Goal: Information Seeking & Learning: Learn about a topic

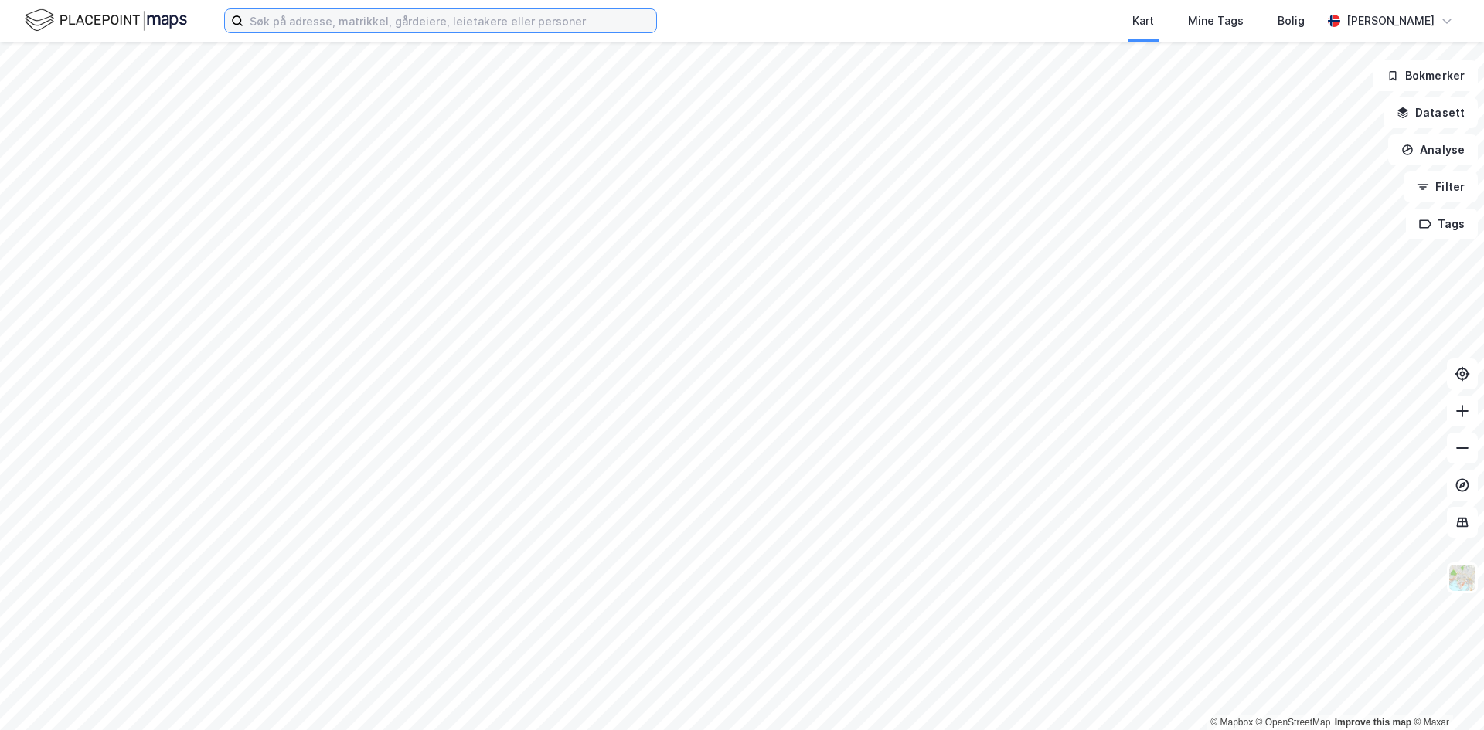
click at [434, 20] on input at bounding box center [449, 20] width 413 height 23
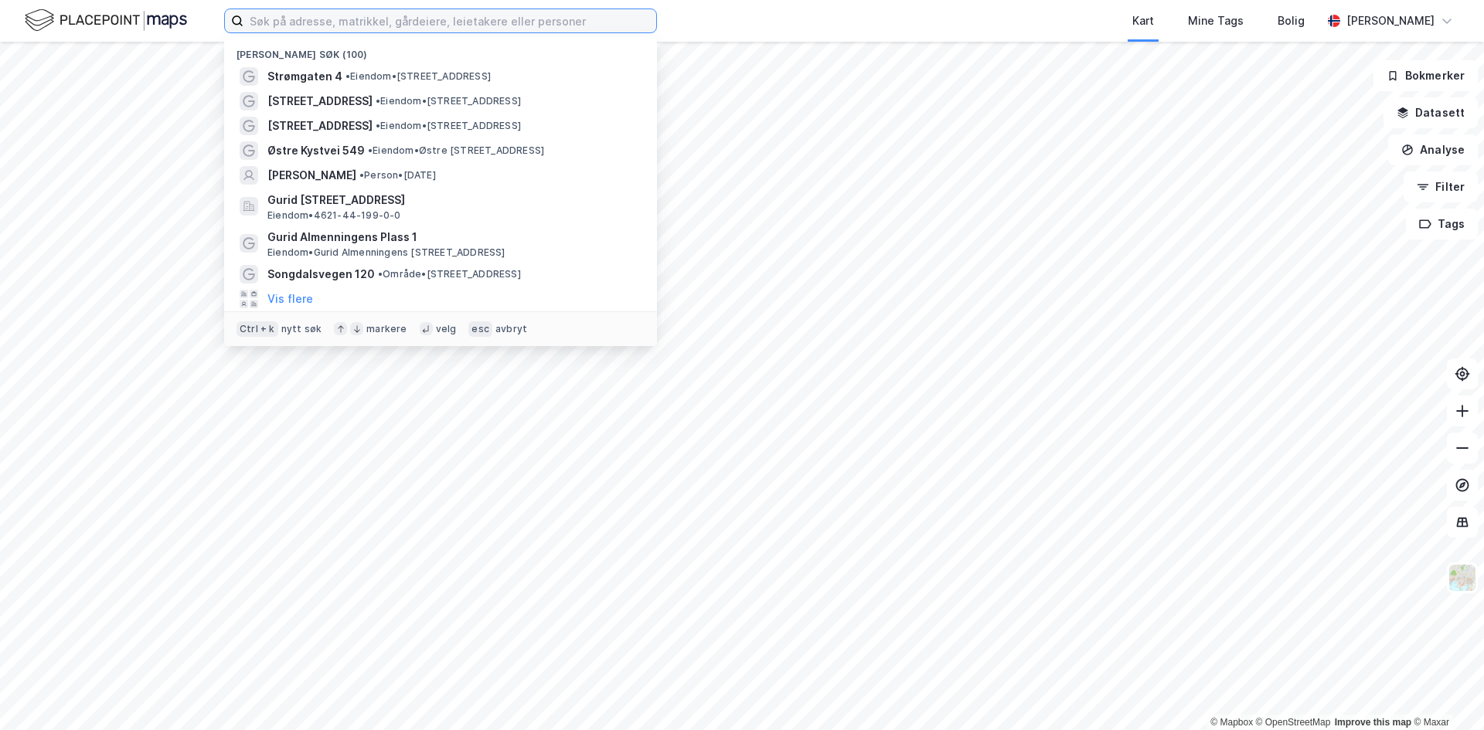
click at [310, 22] on input at bounding box center [449, 20] width 413 height 23
paste input "[STREET_ADDRESS]"
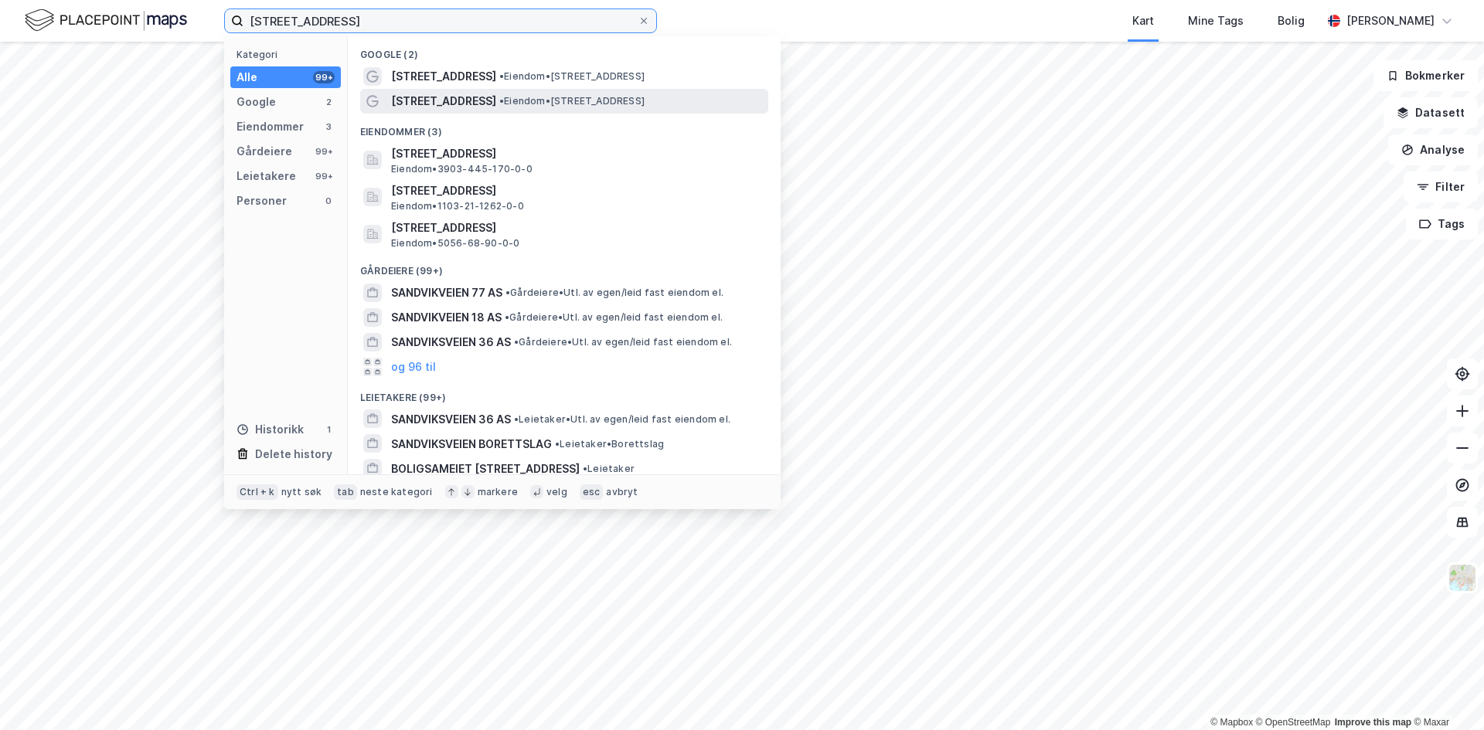
type input "[STREET_ADDRESS]"
click at [461, 104] on span "[STREET_ADDRESS]" at bounding box center [443, 101] width 105 height 19
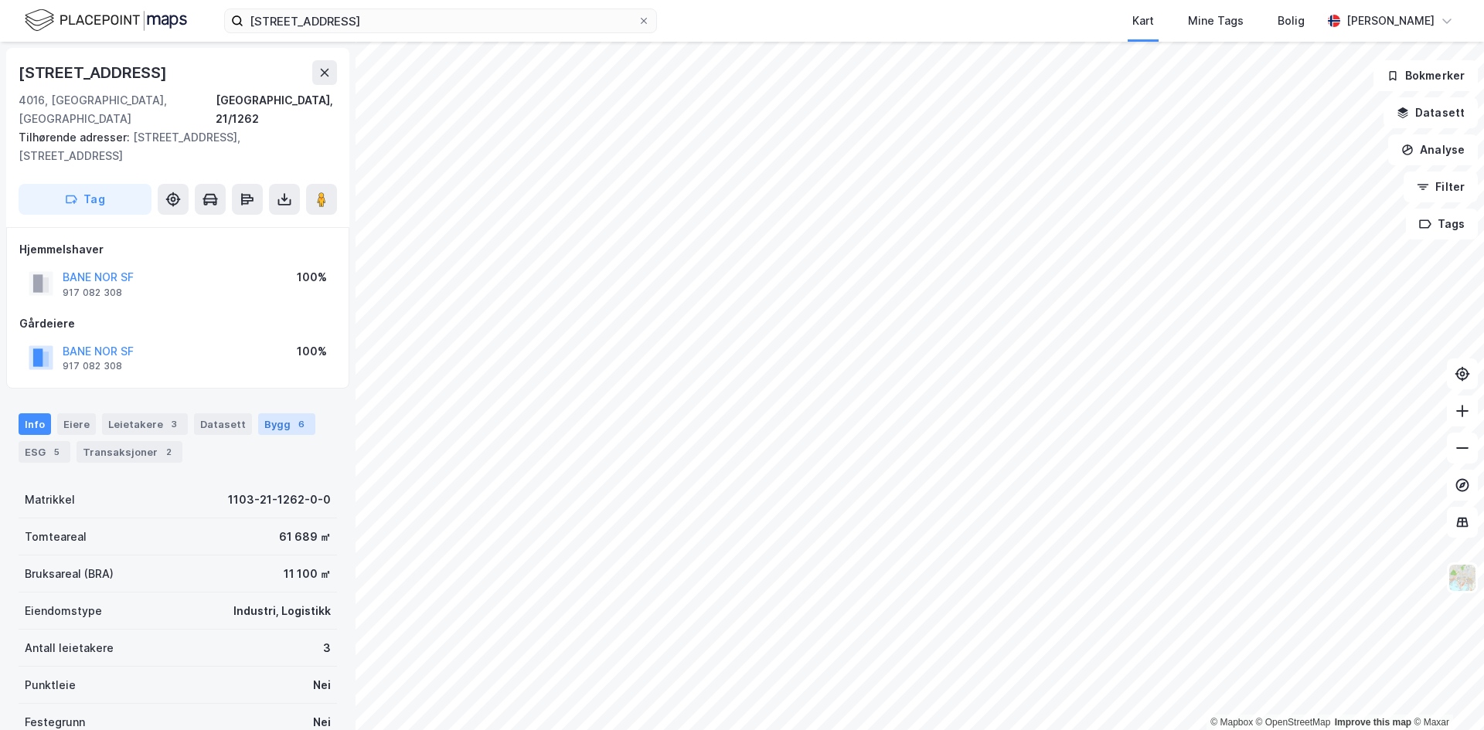
click at [273, 414] on div "Bygg 6" at bounding box center [286, 425] width 57 height 22
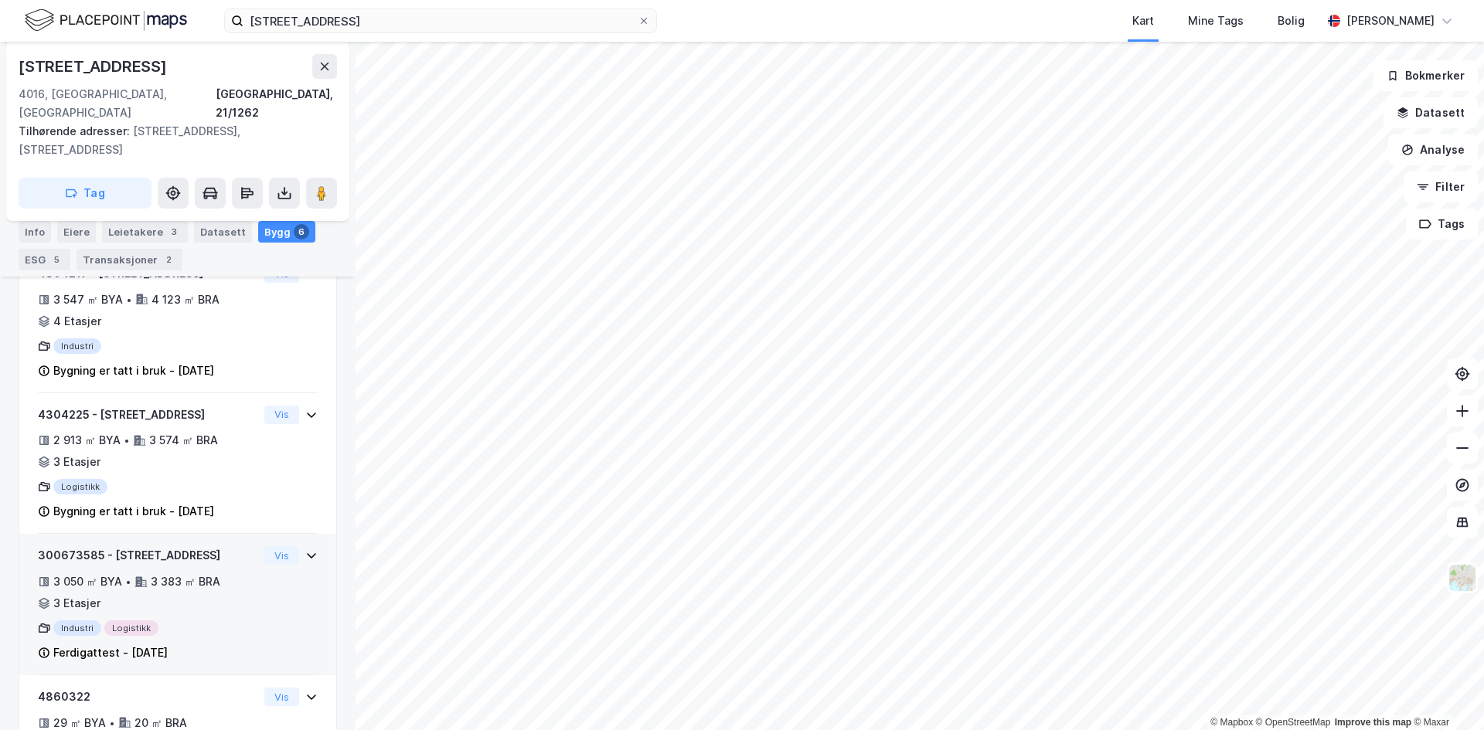
scroll to position [302, 0]
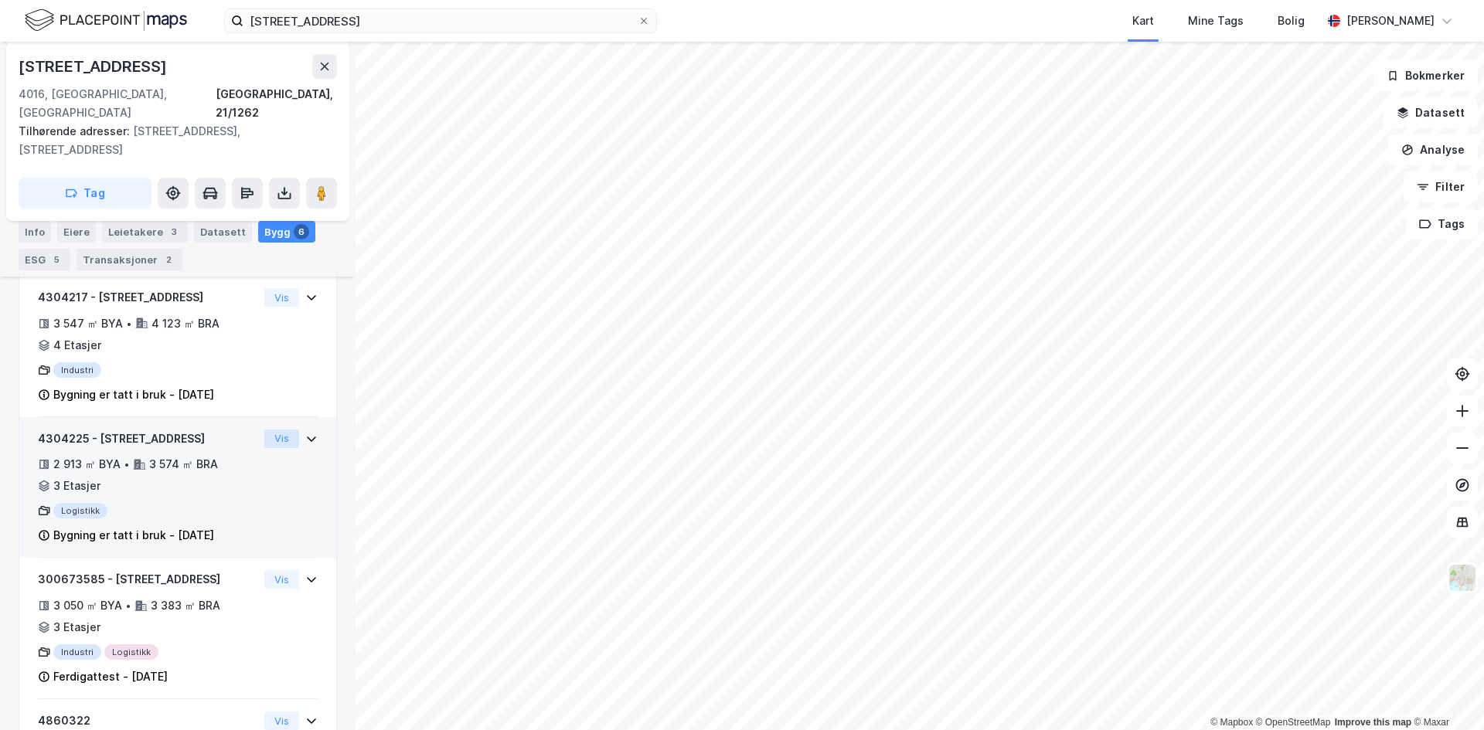
click at [275, 430] on button "Vis" at bounding box center [281, 439] width 35 height 19
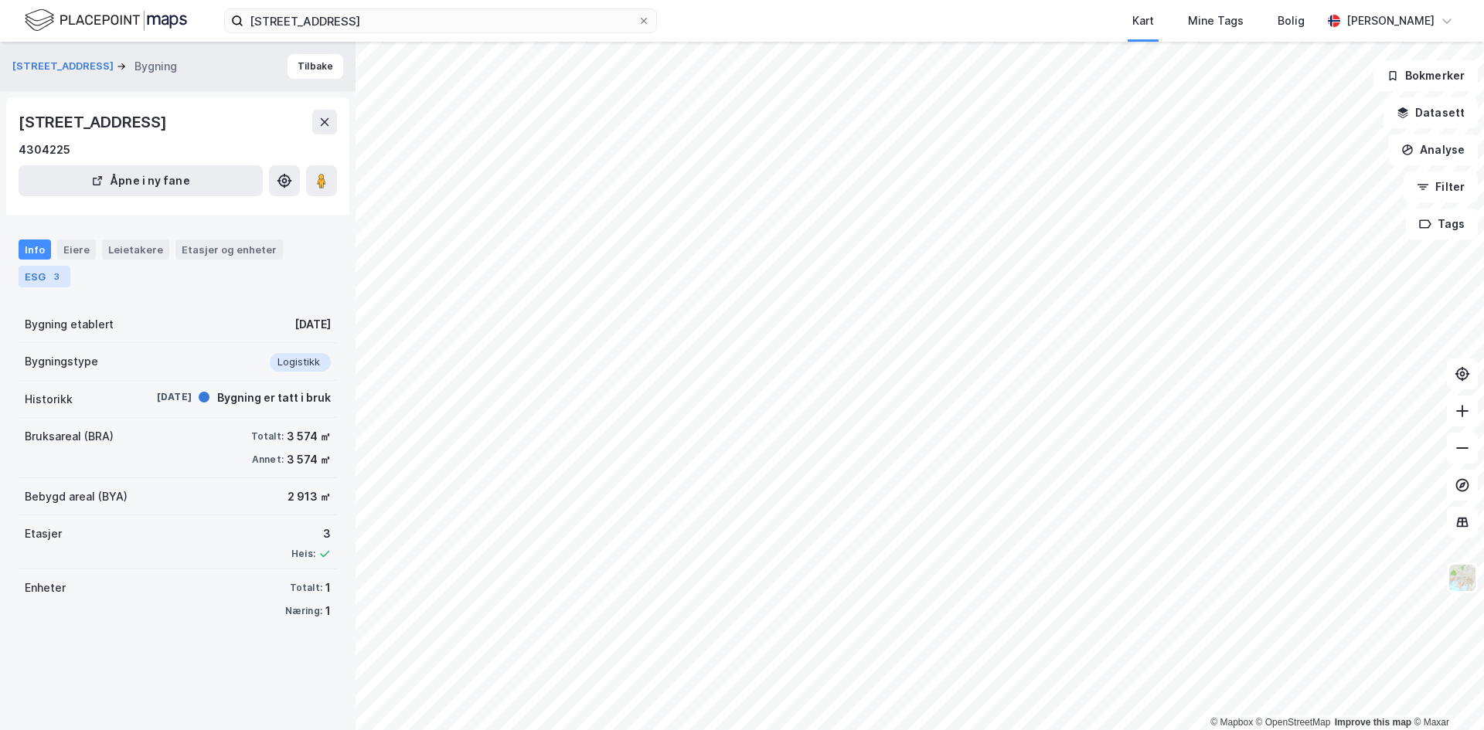
click at [42, 277] on div "ESG 3" at bounding box center [45, 277] width 52 height 22
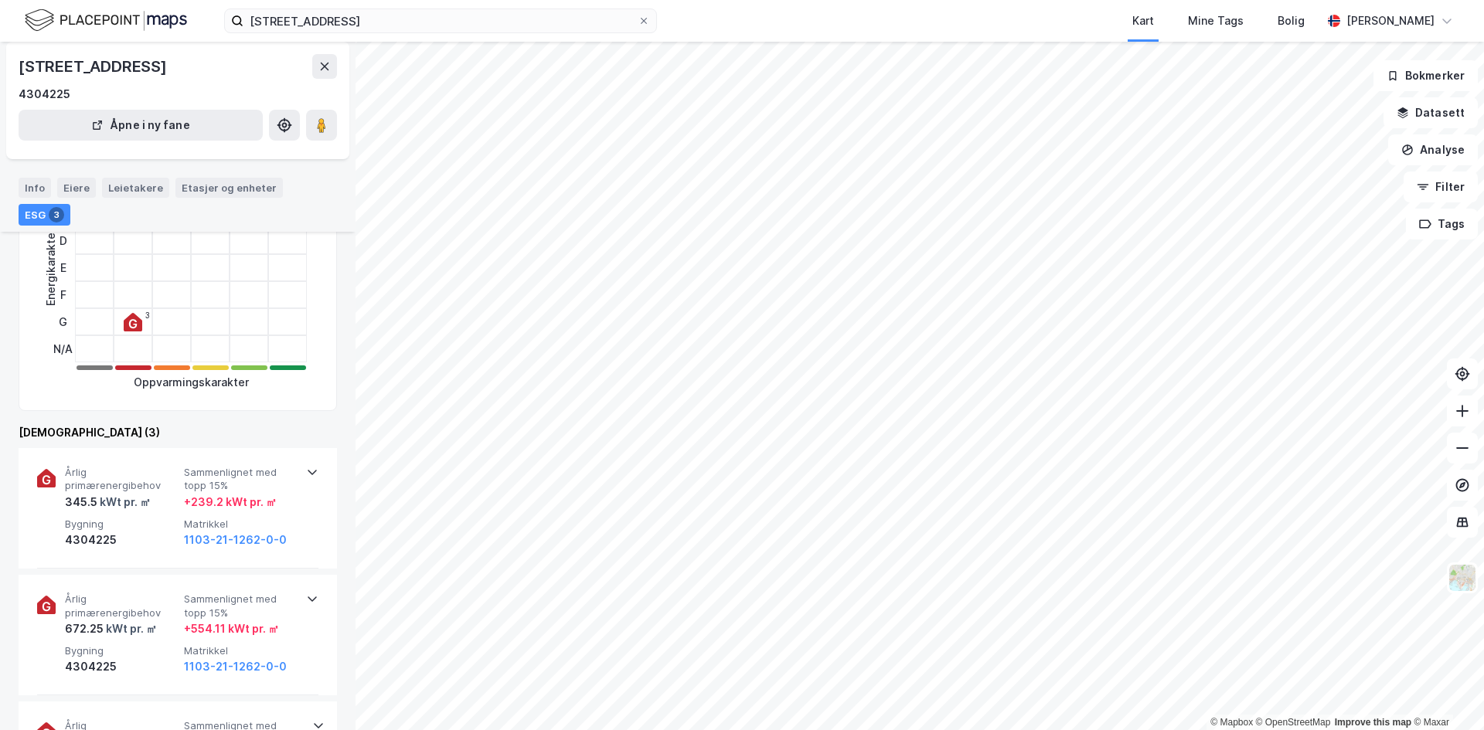
scroll to position [386, 0]
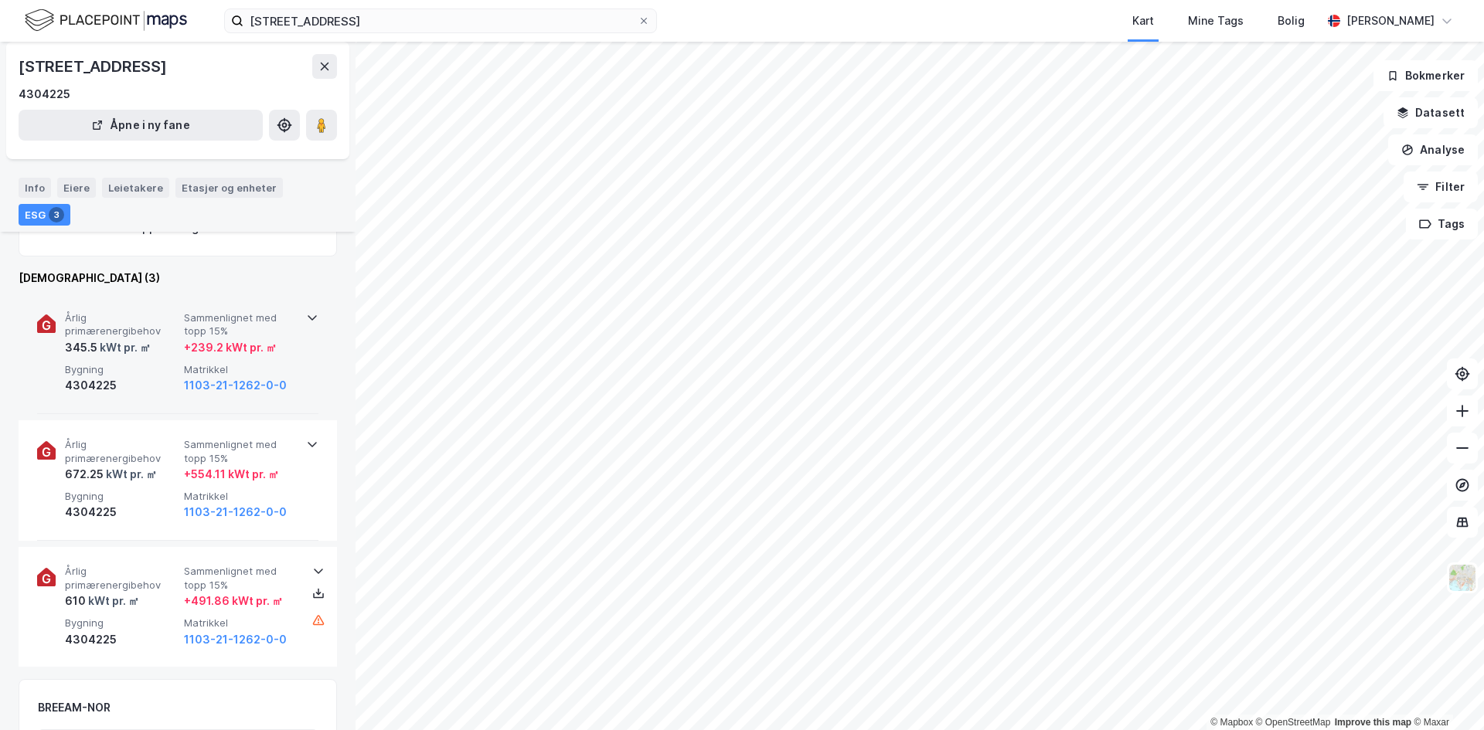
click at [300, 312] on div "Årlig primærenergibehov 345.5 kWt pr. ㎡ Sammenlignet med topp 15% + 239.2 kWt p…" at bounding box center [177, 354] width 281 height 121
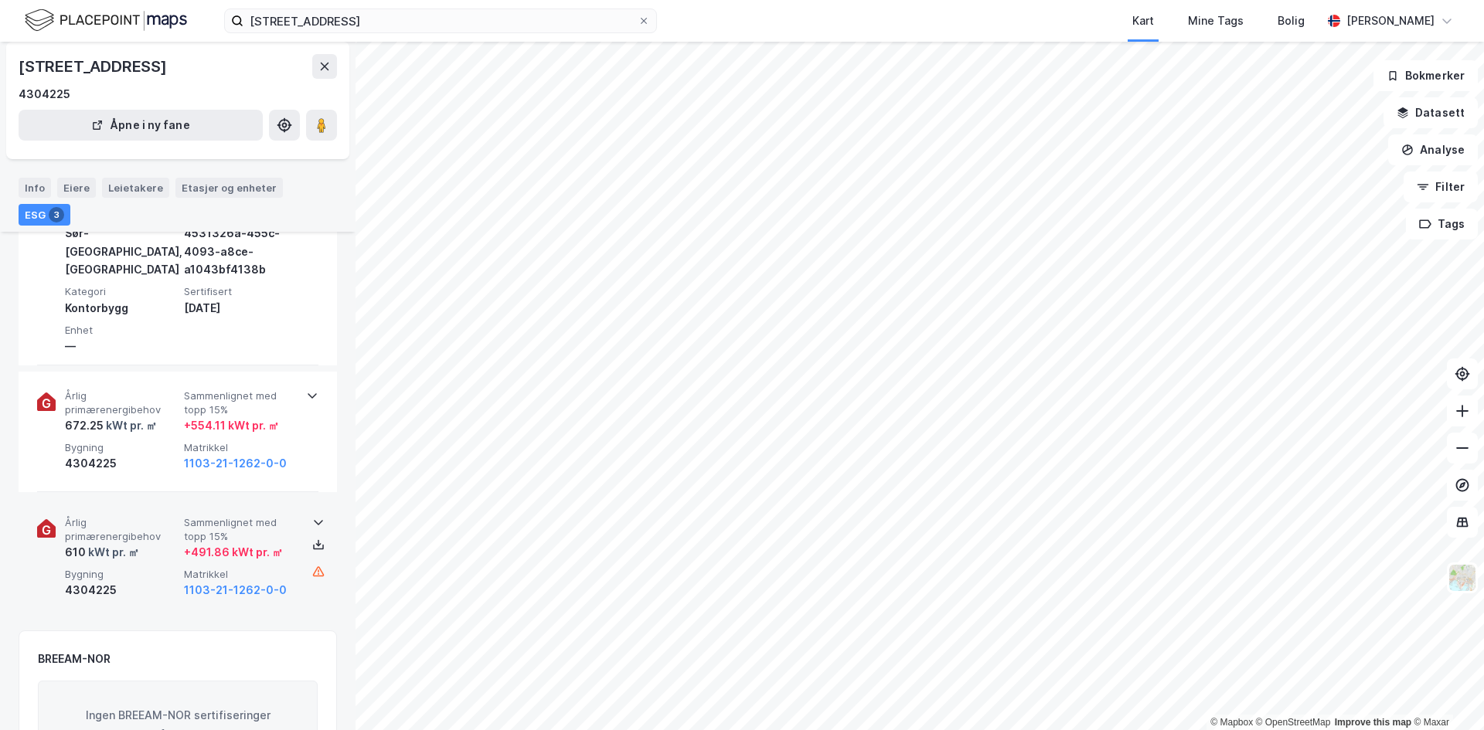
scroll to position [618, 0]
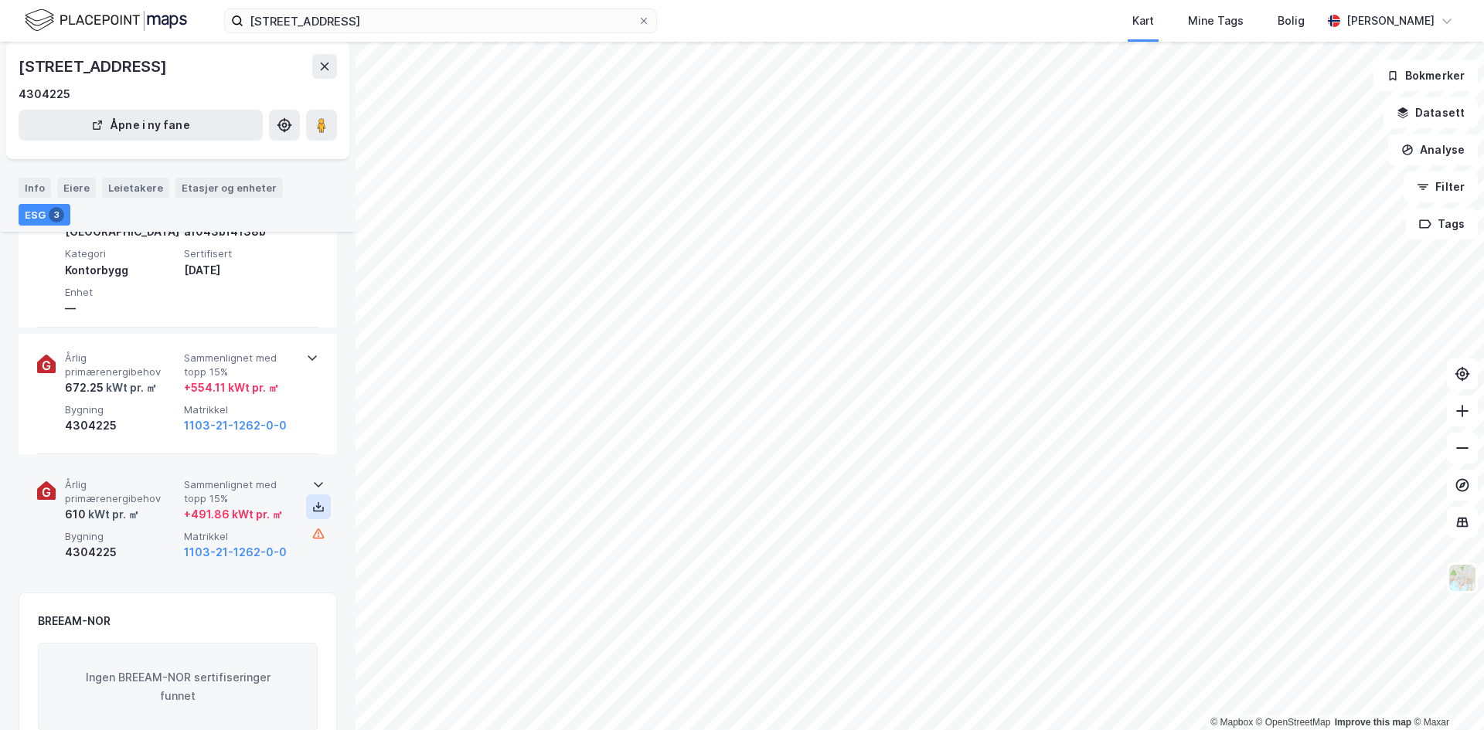
click at [316, 507] on icon at bounding box center [318, 506] width 5 height 3
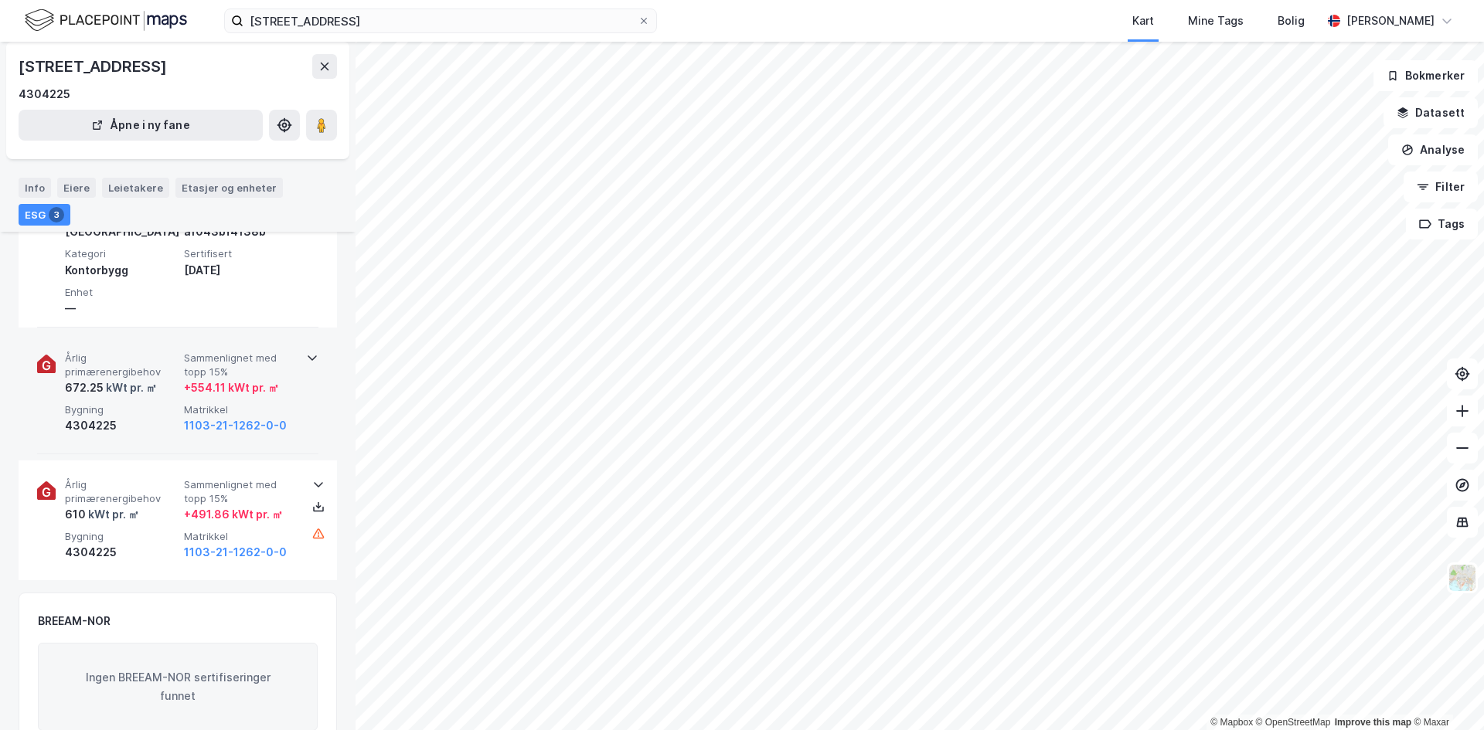
click at [299, 352] on div "Årlig primærenergibehov 672.25 kWt pr. ㎡ Sammenlignet med topp 15% + 554.11 kWt…" at bounding box center [177, 394] width 281 height 121
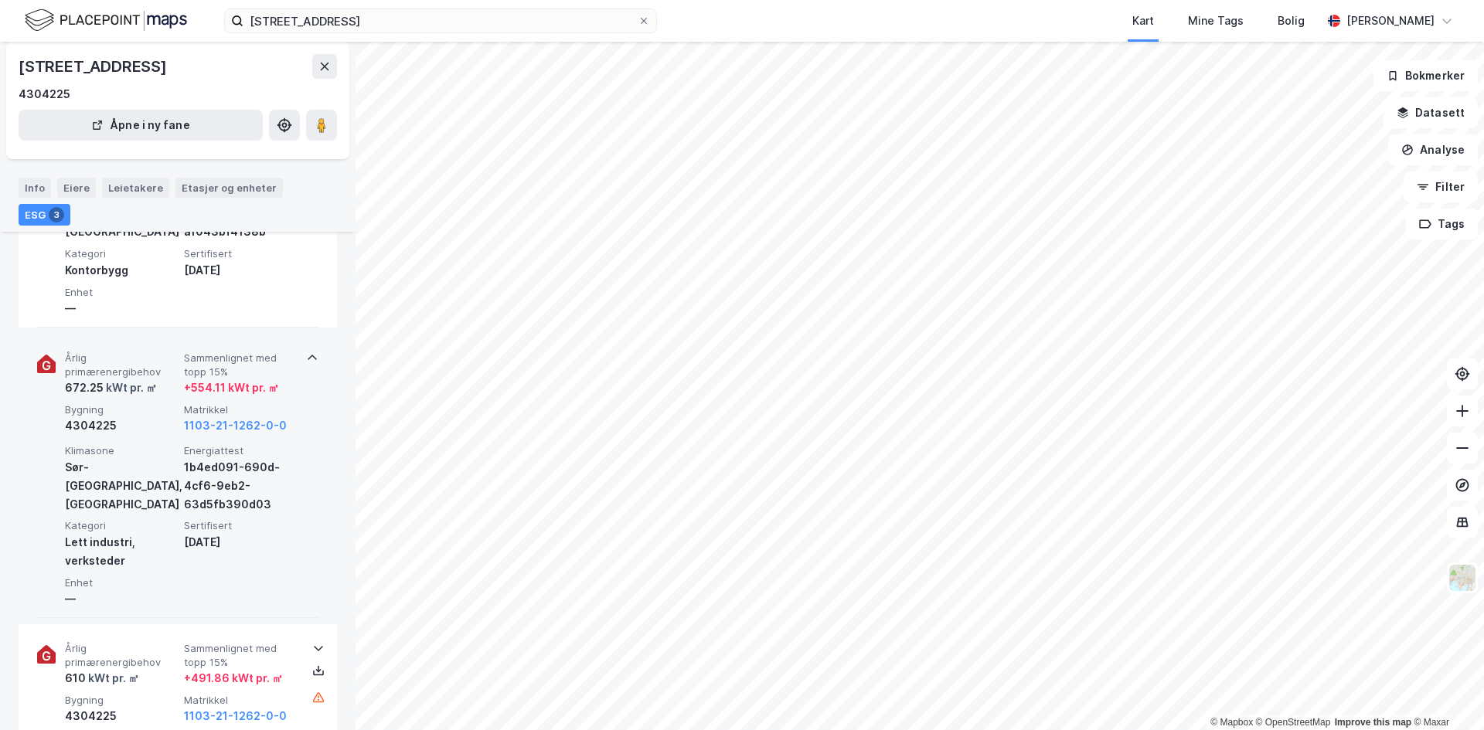
click at [298, 354] on div "Årlig primærenergibehov 672.25 kWt pr. ㎡ Sammenlignet med topp 15% + 554.11 kWt…" at bounding box center [177, 476] width 281 height 284
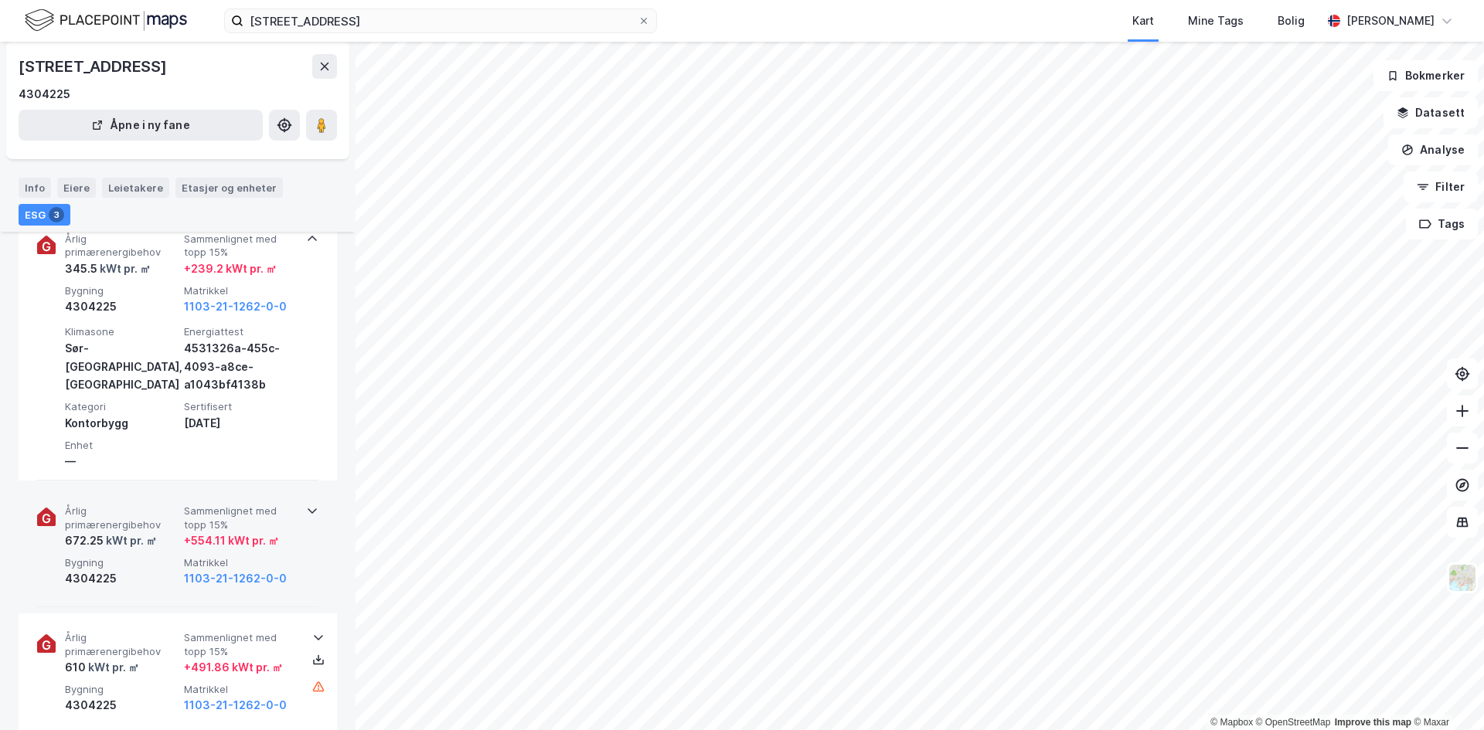
scroll to position [464, 0]
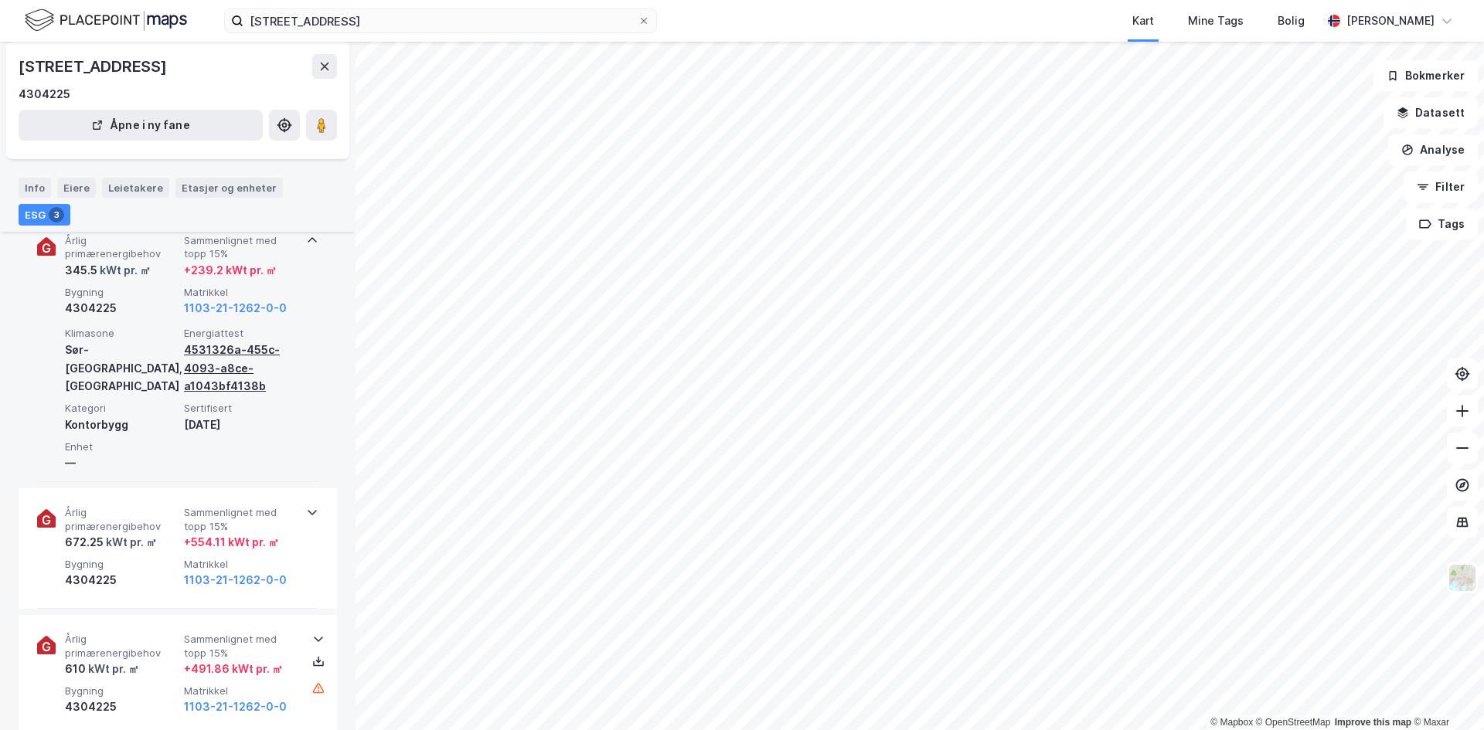
click at [209, 364] on div "4531326a-455c-4093-a8ce-a1043bf4138b" at bounding box center [240, 369] width 113 height 56
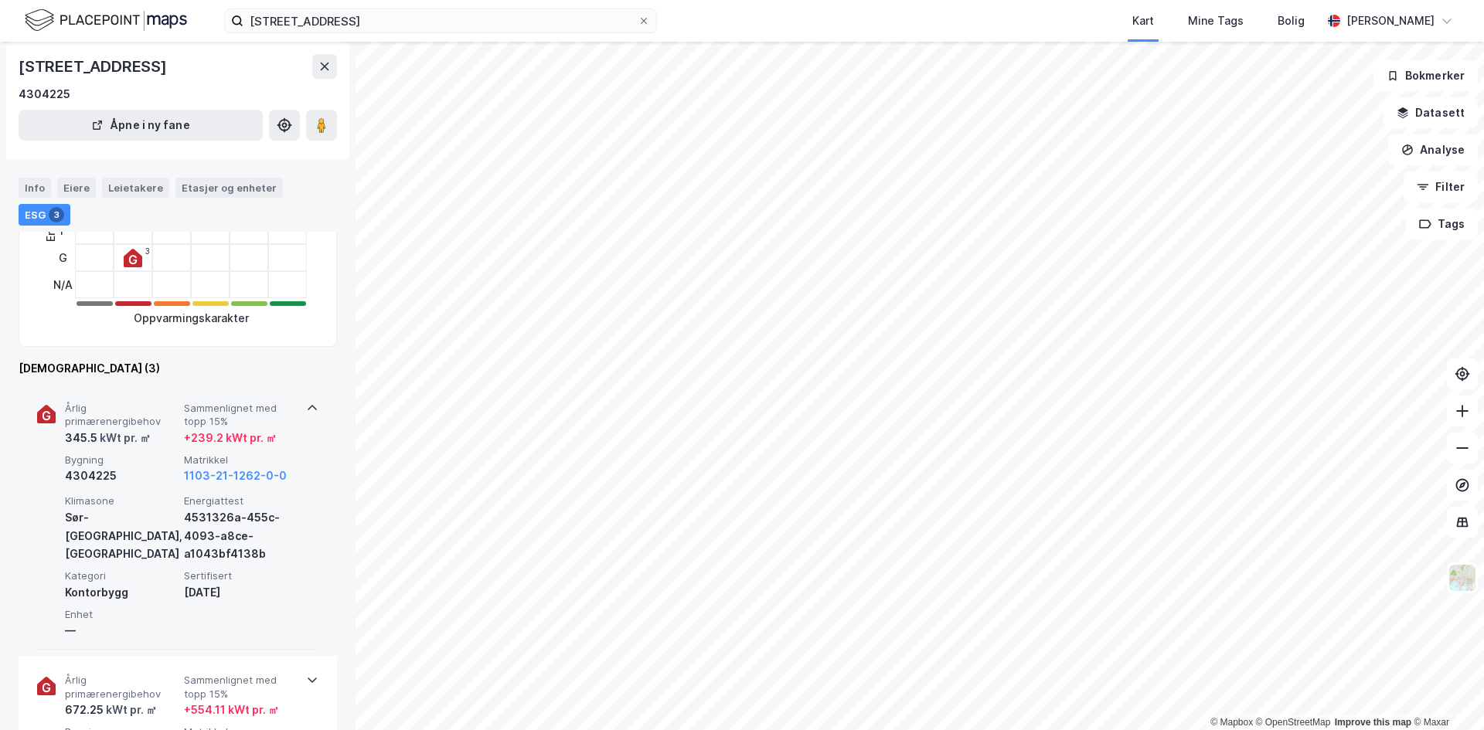
scroll to position [0, 0]
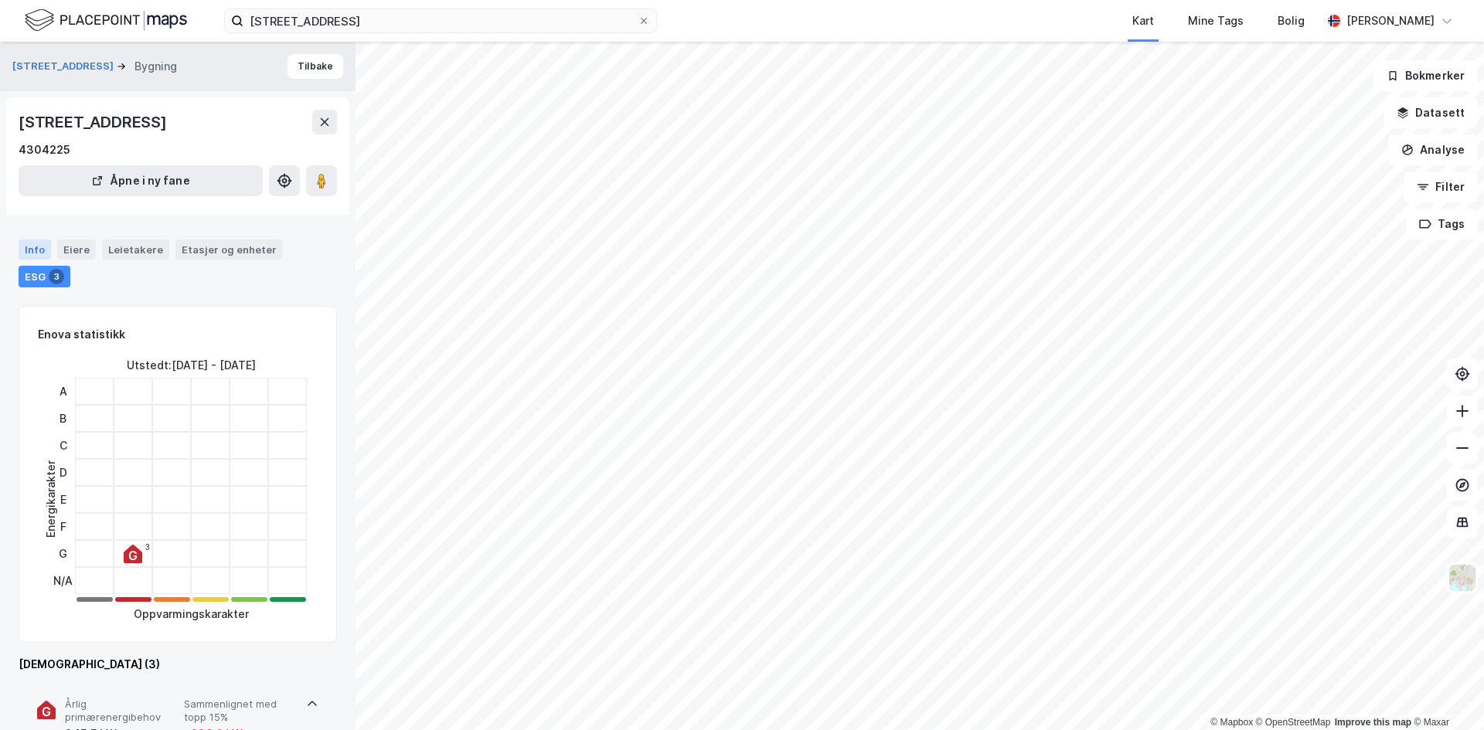
click at [21, 249] on div "Info" at bounding box center [35, 250] width 32 height 20
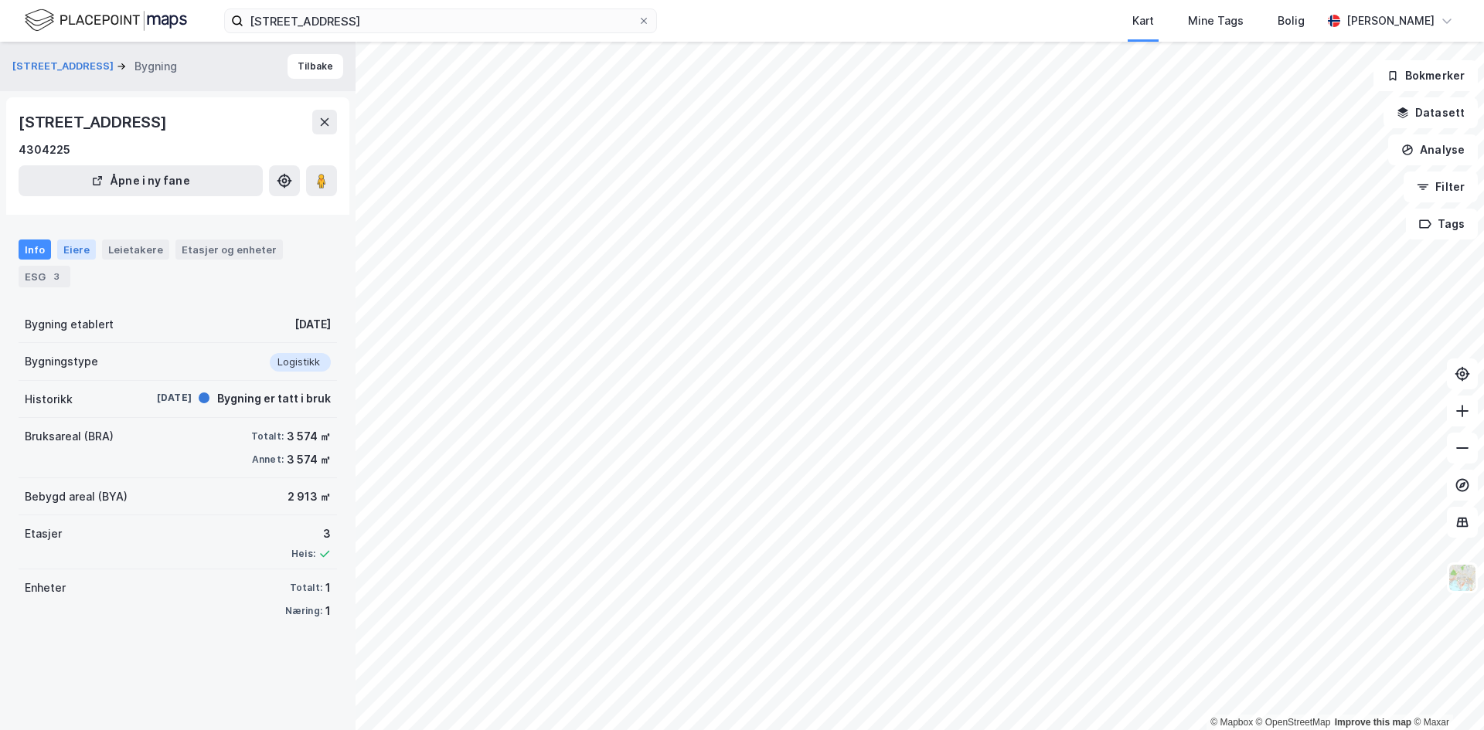
click at [69, 242] on div "Eiere" at bounding box center [76, 250] width 39 height 20
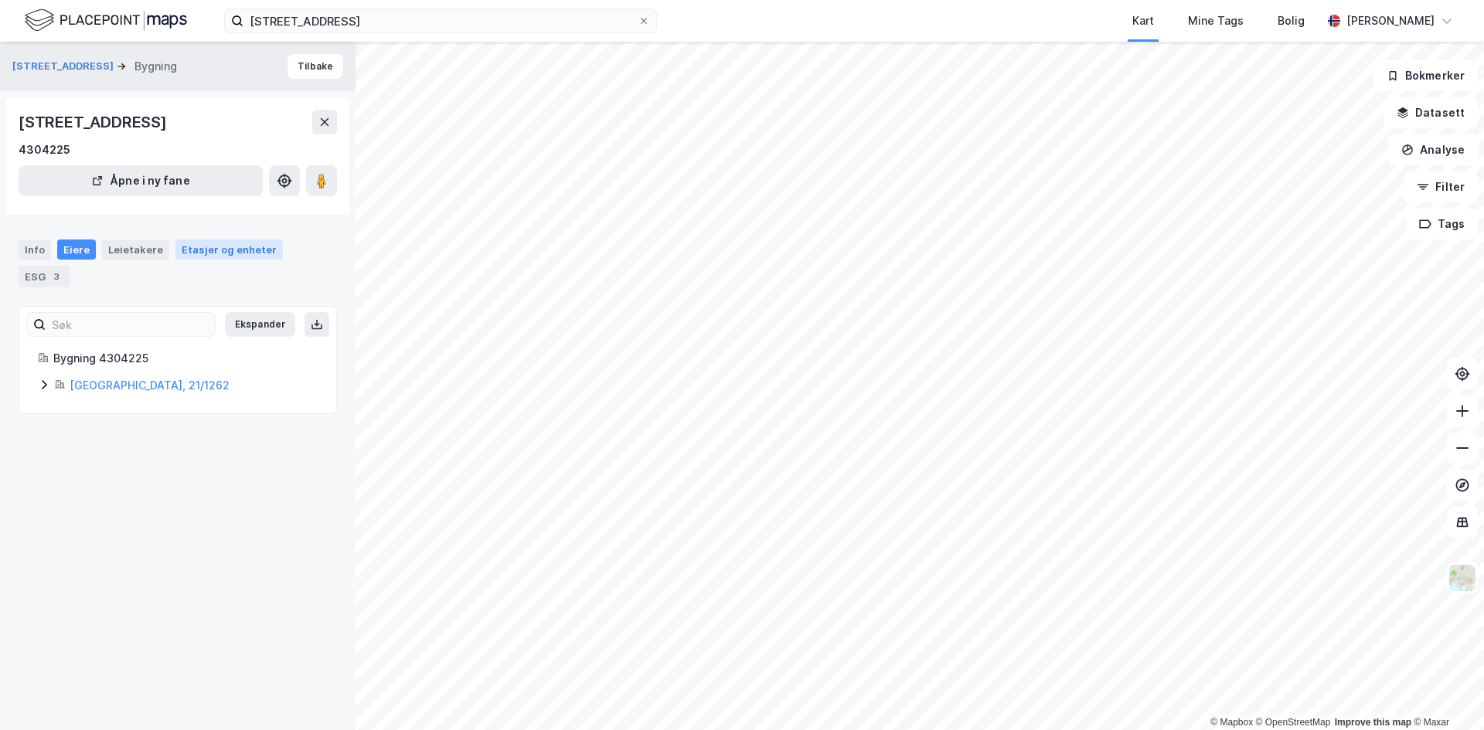
click at [211, 248] on div "Etasjer og enheter" at bounding box center [229, 250] width 95 height 14
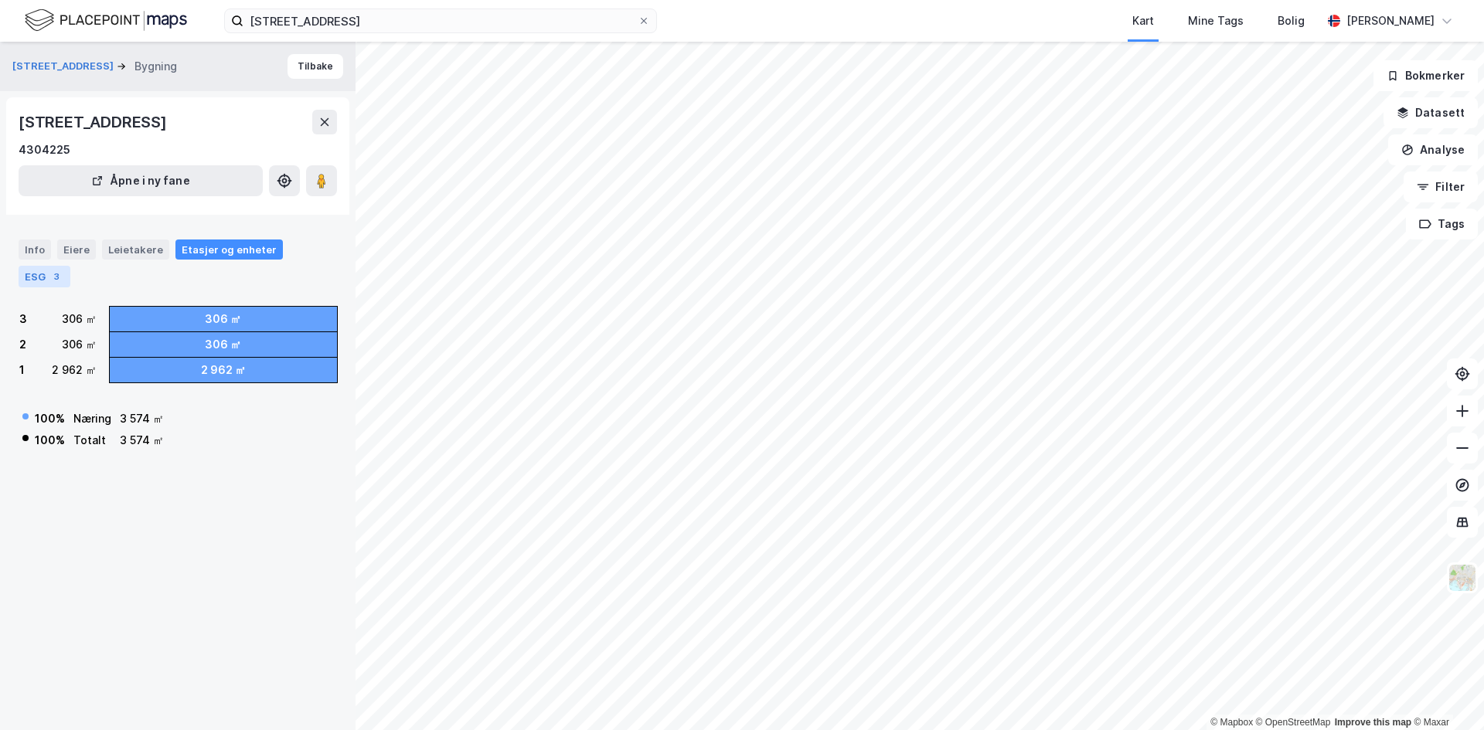
click at [40, 272] on div "ESG 3" at bounding box center [45, 277] width 52 height 22
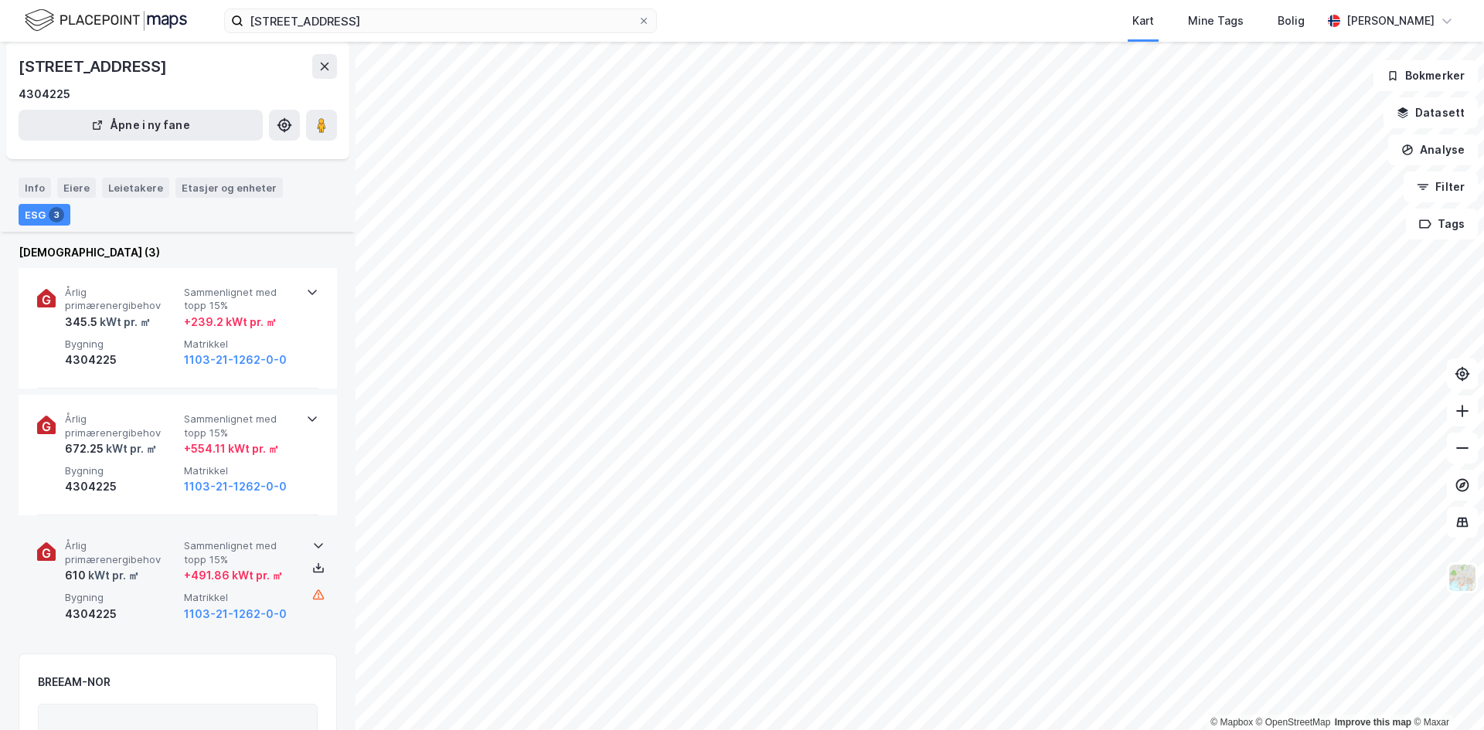
scroll to position [373, 0]
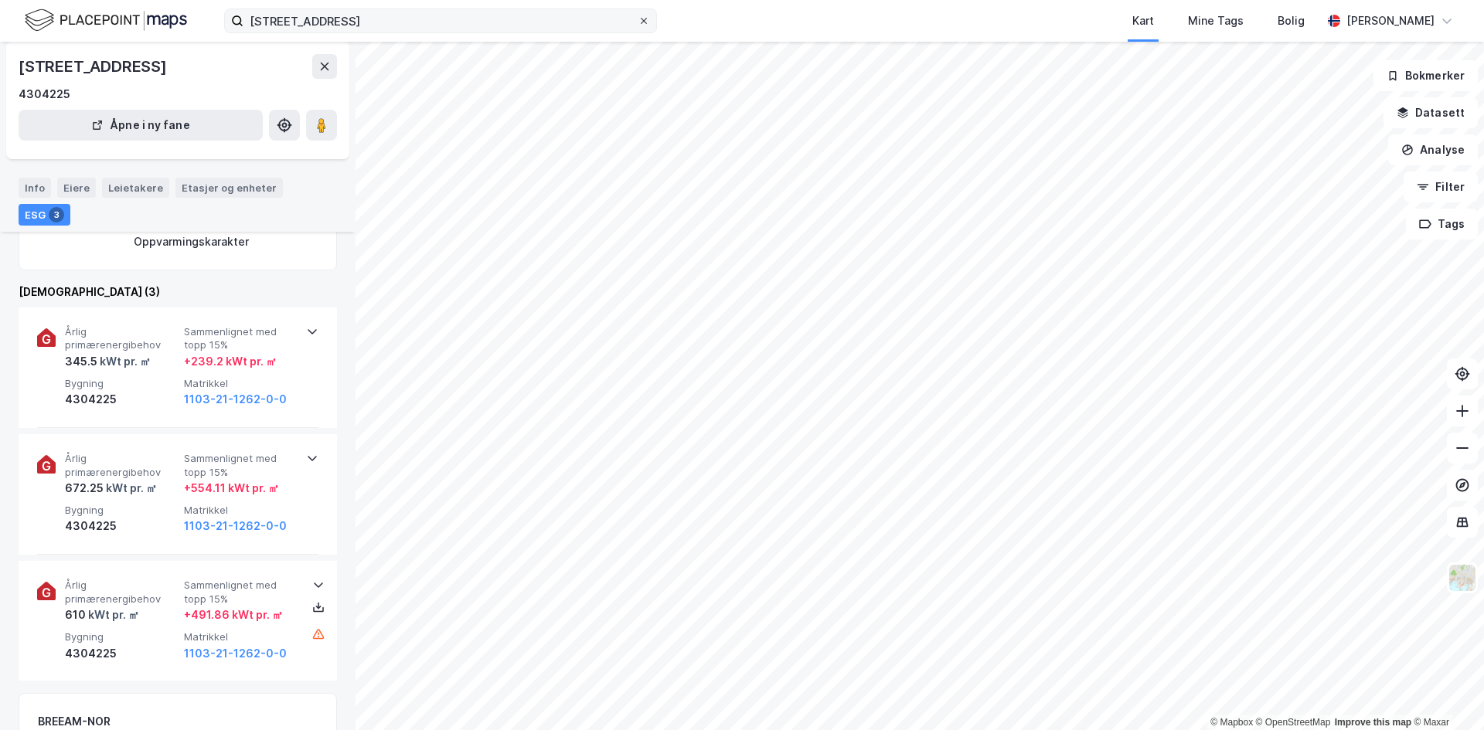
click at [639, 21] on icon at bounding box center [643, 20] width 9 height 9
click at [638, 21] on input "[STREET_ADDRESS]" at bounding box center [440, 20] width 394 height 23
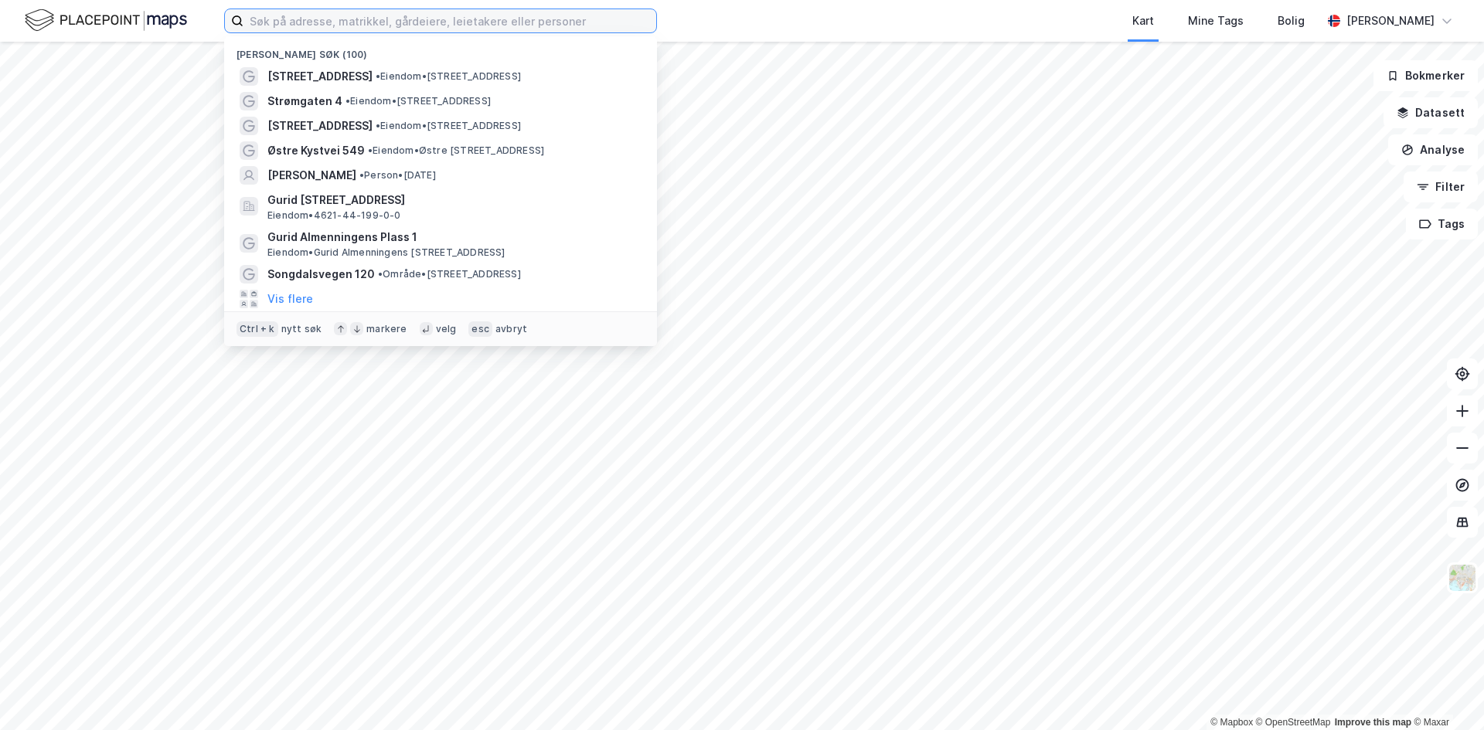
click at [434, 18] on input at bounding box center [449, 20] width 413 height 23
type input "s"
click at [385, 97] on span "• Eiendom • [STREET_ADDRESS]" at bounding box center [417, 101] width 145 height 12
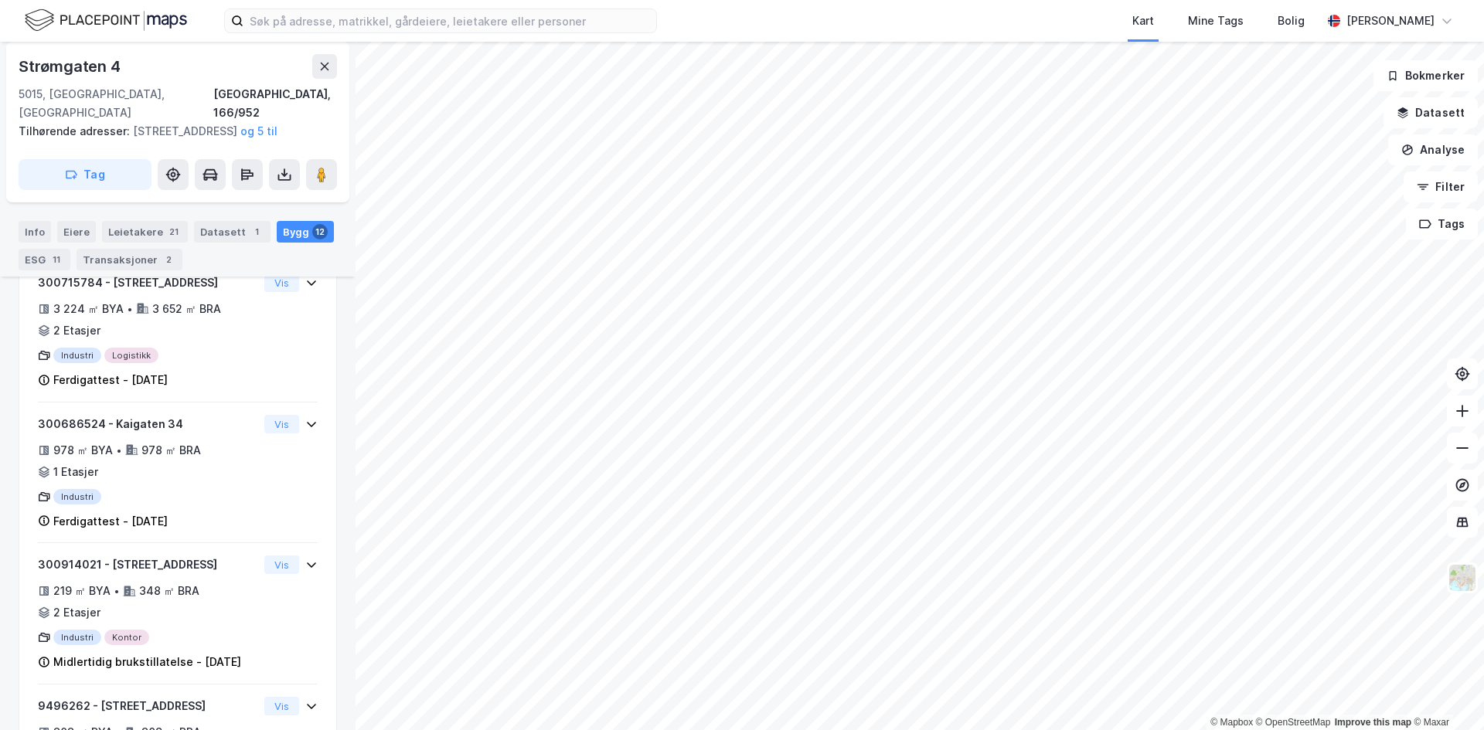
scroll to position [616, 0]
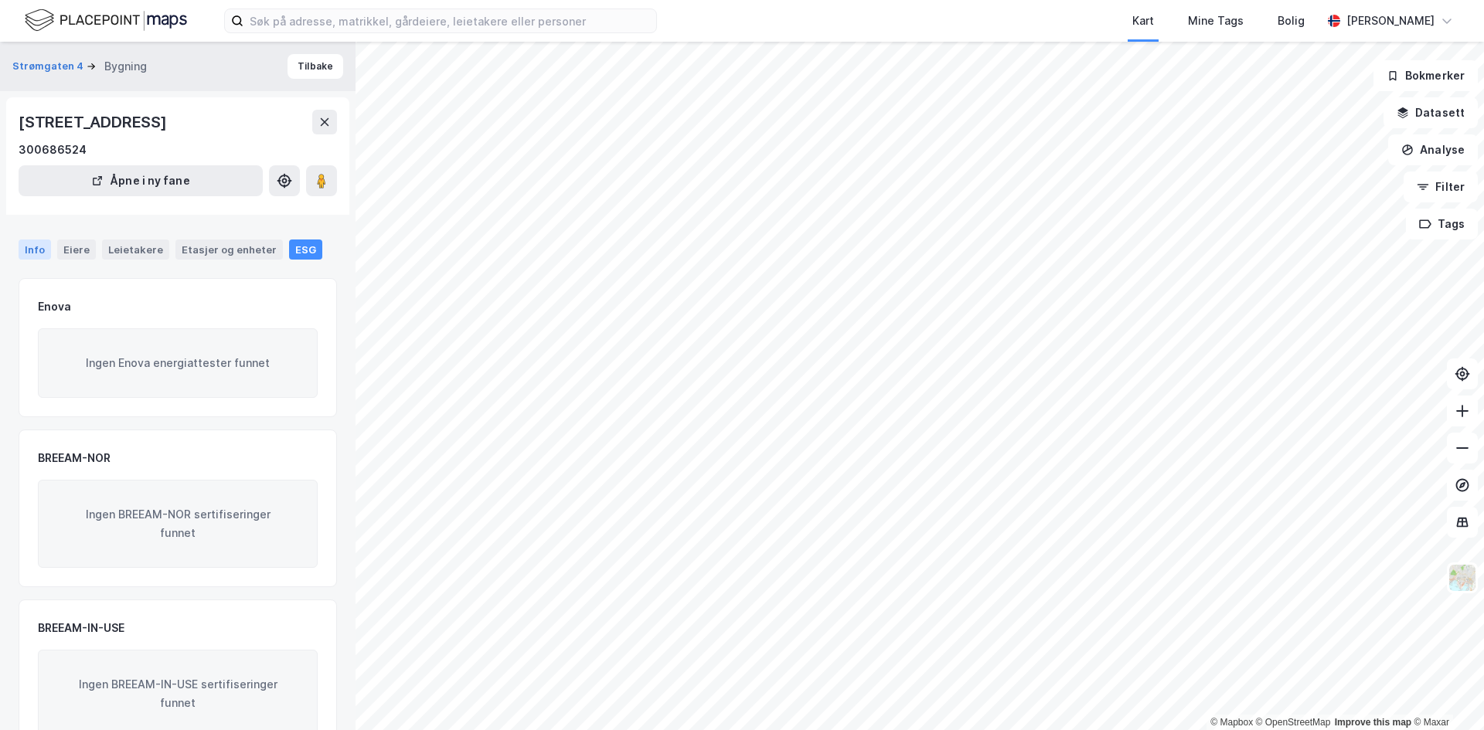
click at [29, 248] on div "Info" at bounding box center [35, 250] width 32 height 20
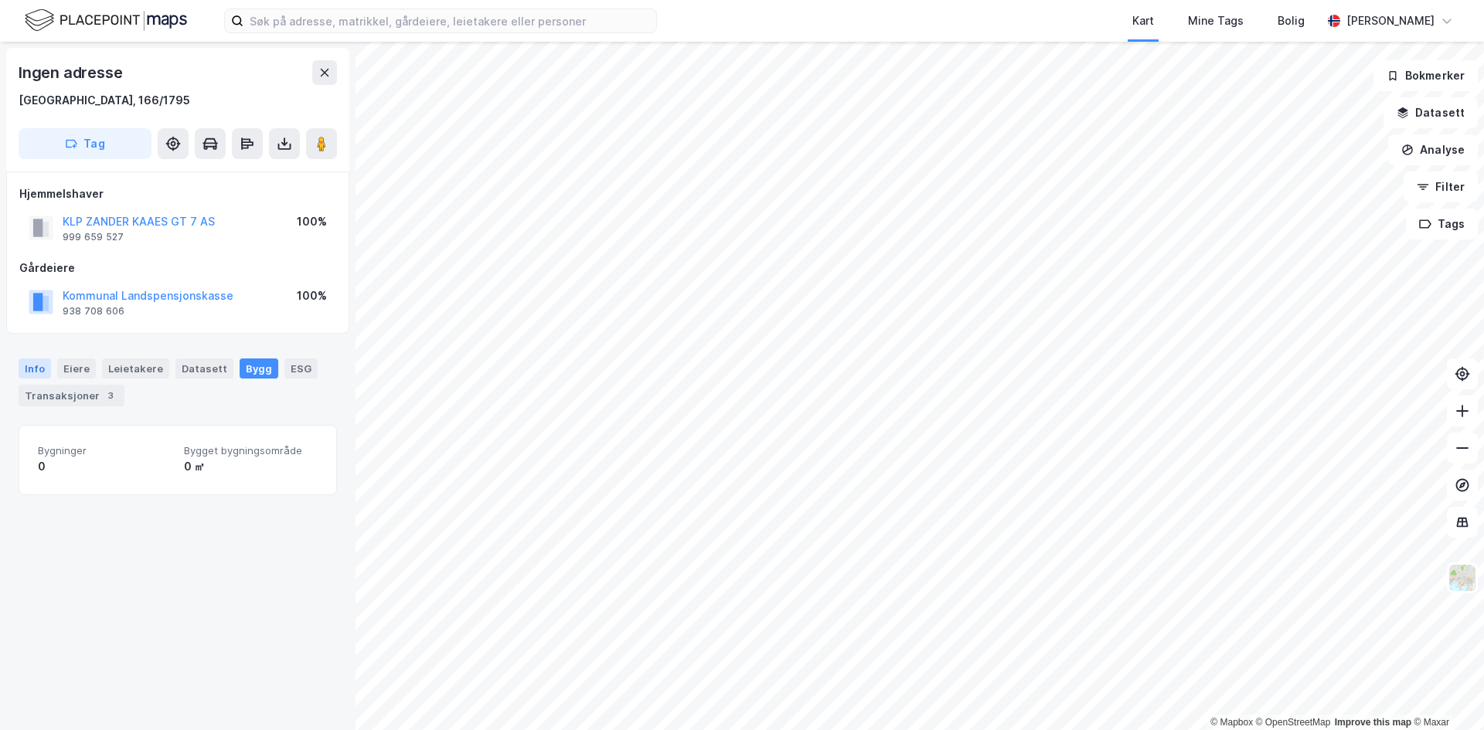
click at [37, 376] on div "Info" at bounding box center [35, 369] width 32 height 20
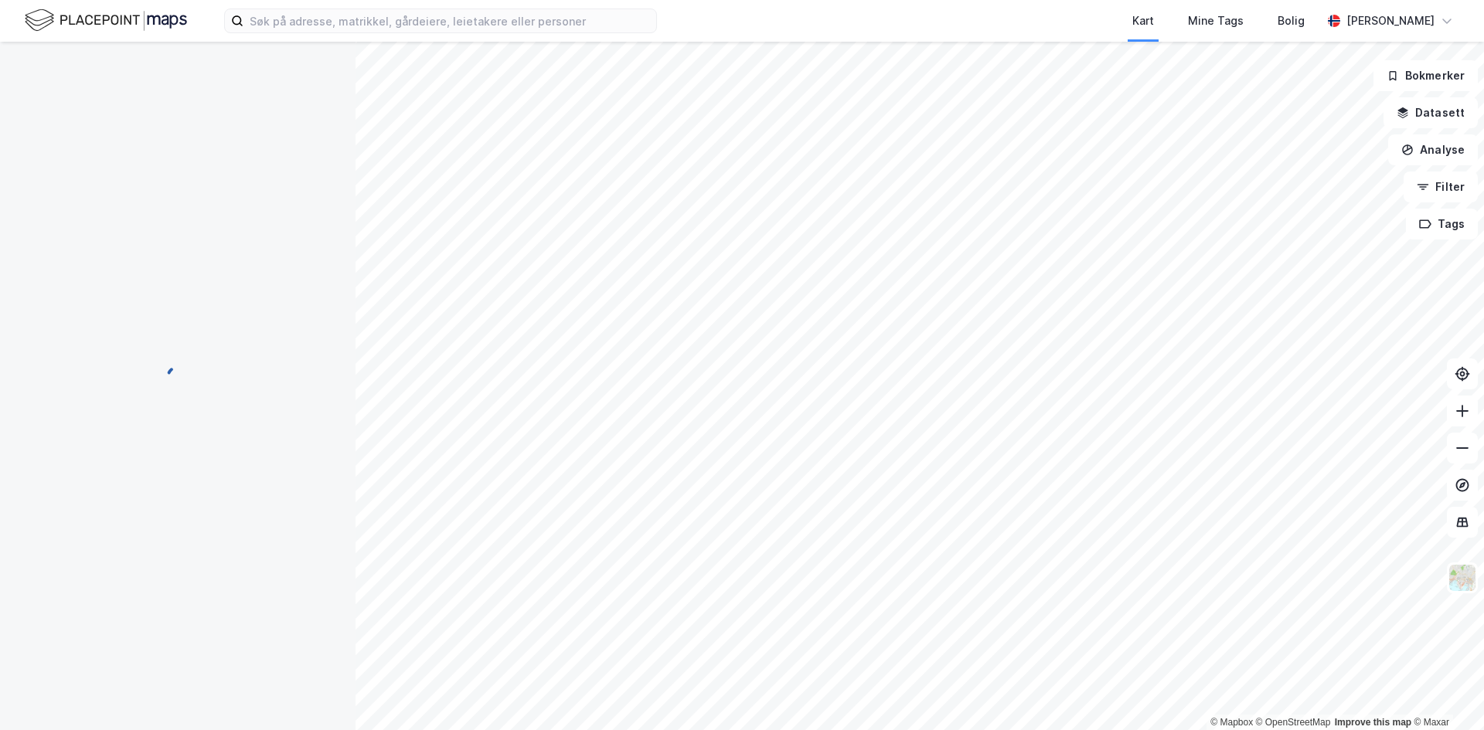
scroll to position [458, 0]
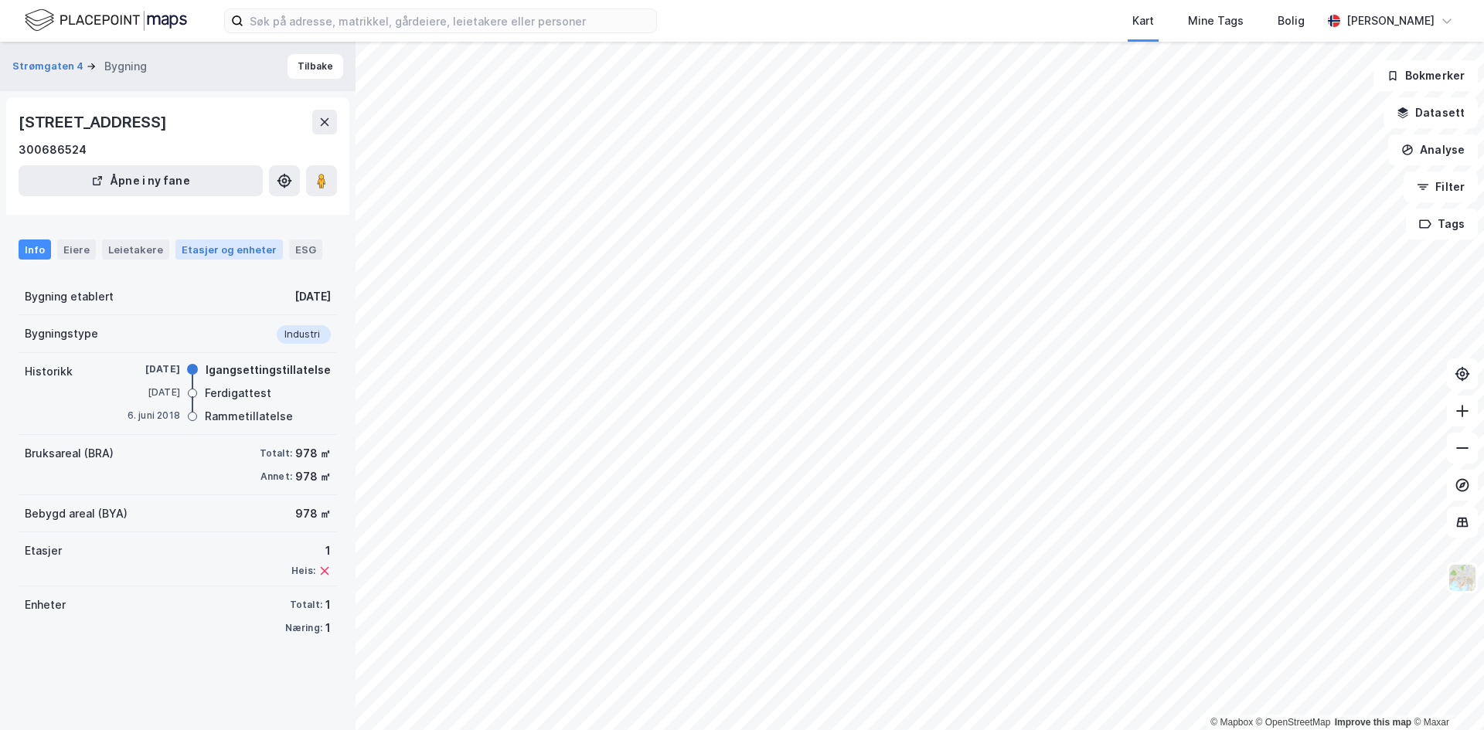
click at [234, 256] on div "Etasjer og enheter" at bounding box center [229, 250] width 95 height 14
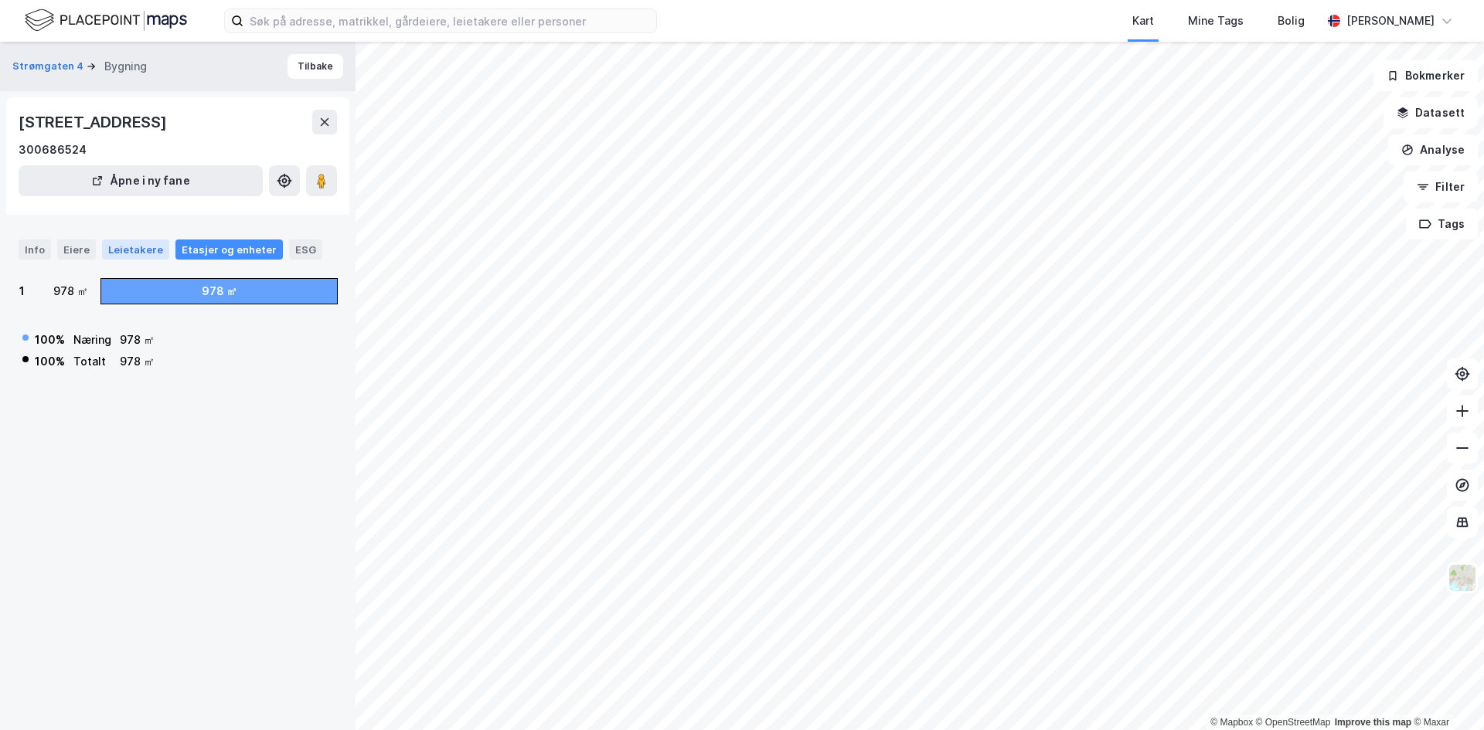
click at [110, 244] on div "Leietakere" at bounding box center [135, 250] width 67 height 20
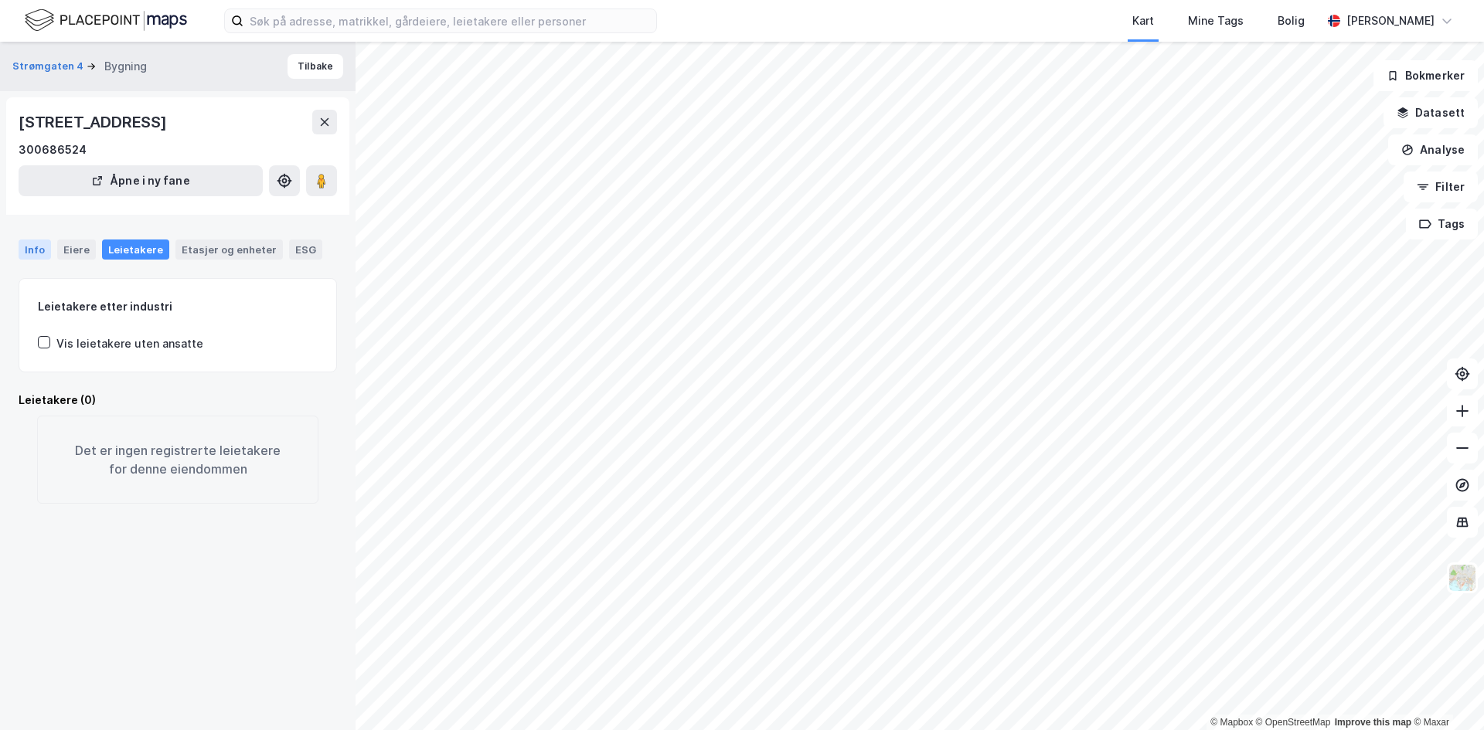
click at [21, 245] on div "Info" at bounding box center [35, 250] width 32 height 20
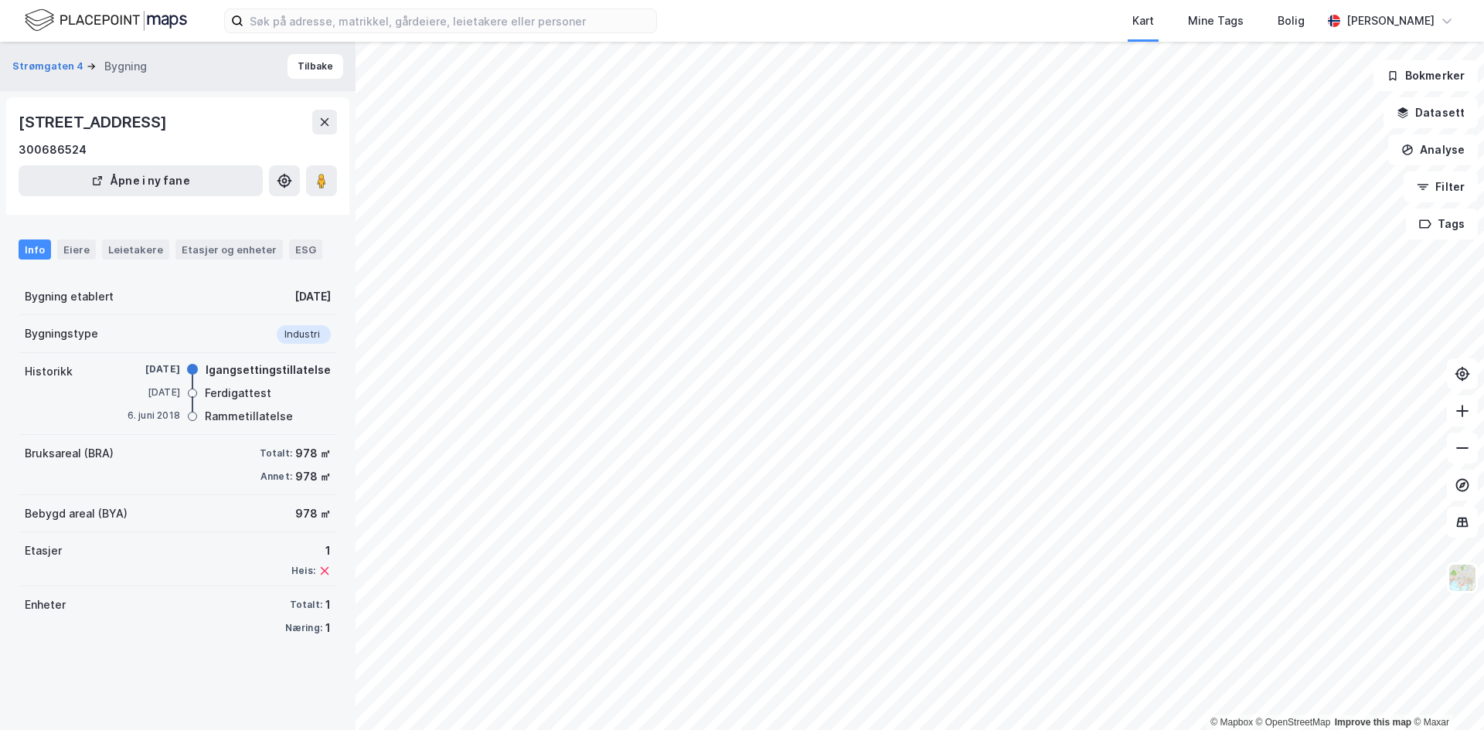
click at [286, 230] on div "Info Eiere Leietakere Etasjer og enheter ESG" at bounding box center [178, 243] width 356 height 45
click at [289, 240] on div "ESG" at bounding box center [305, 250] width 33 height 20
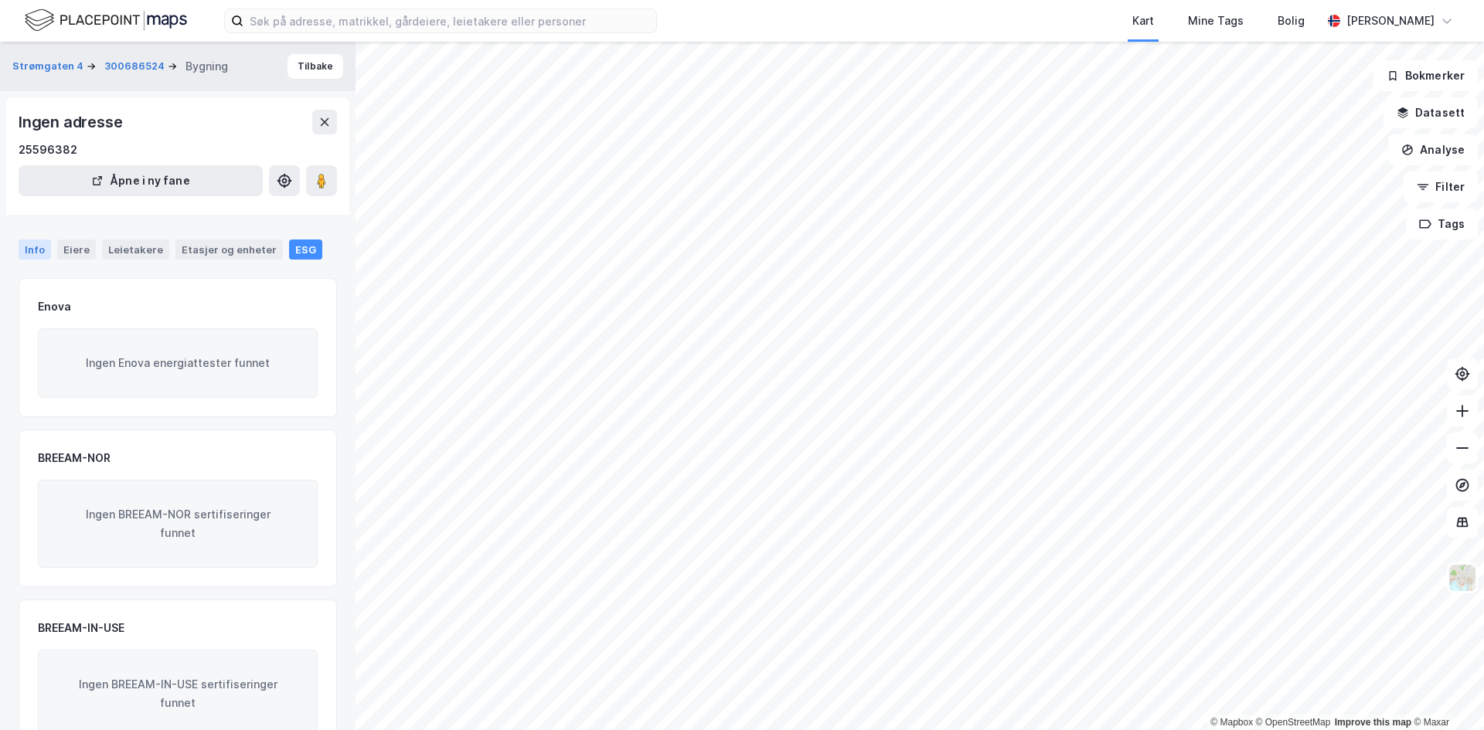
click at [32, 244] on div "Info" at bounding box center [35, 250] width 32 height 20
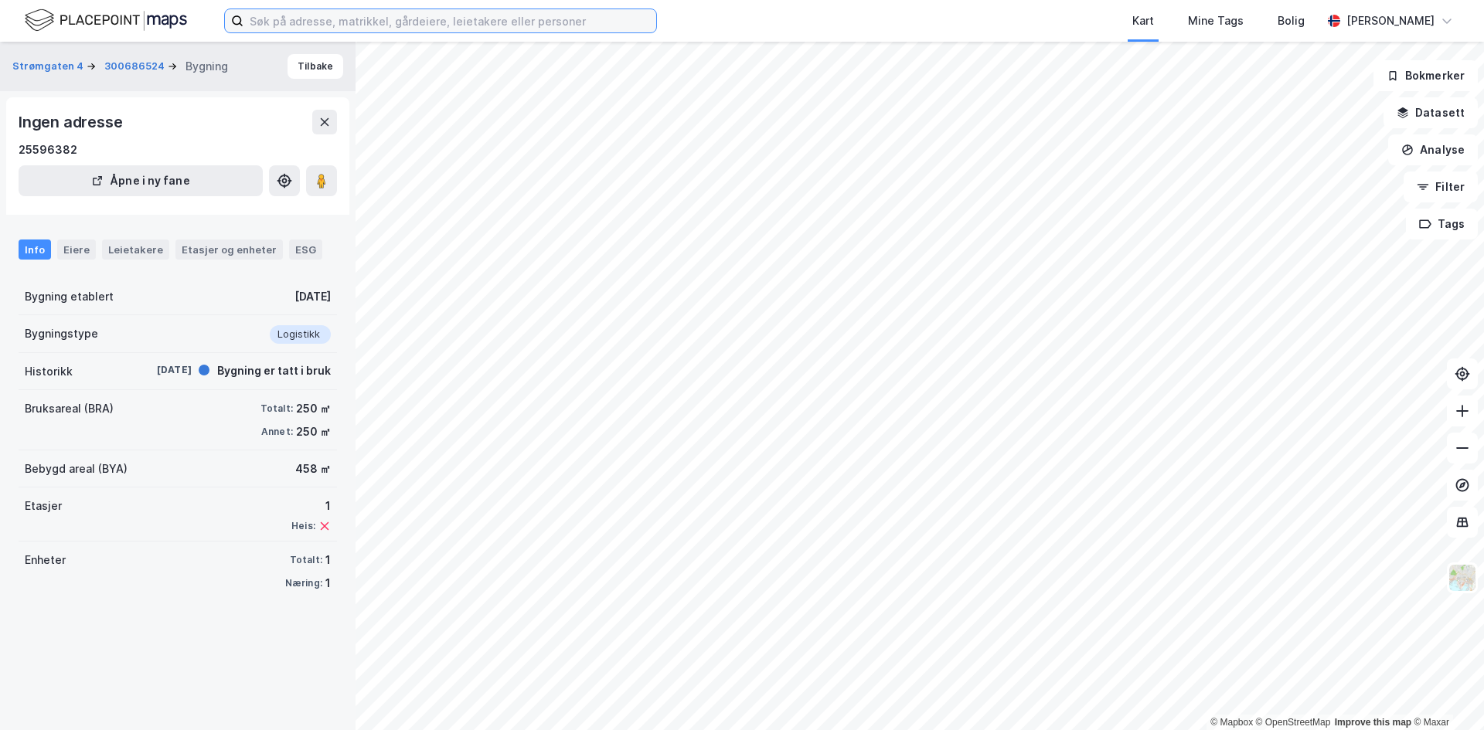
click at [361, 17] on input at bounding box center [449, 20] width 413 height 23
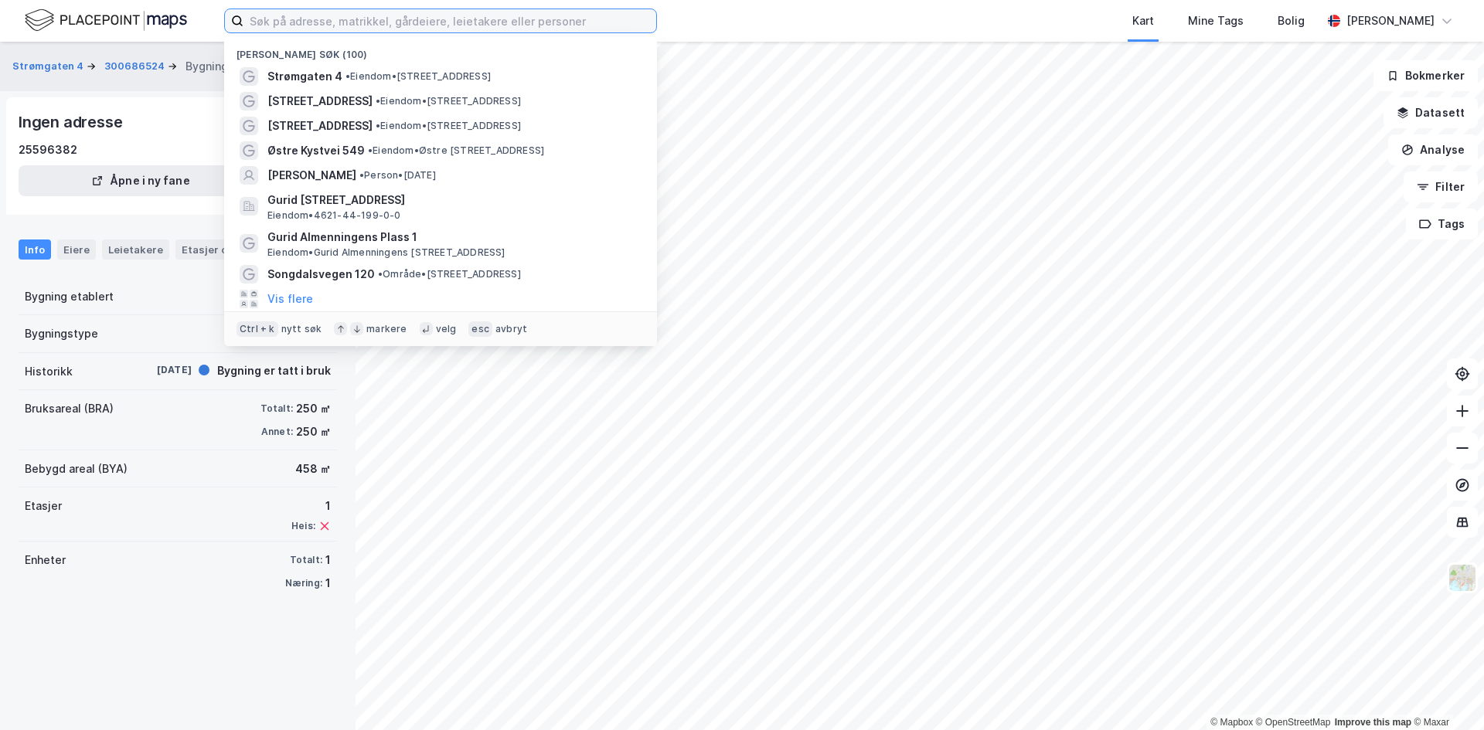
click at [424, 15] on input at bounding box center [449, 20] width 413 height 23
paste input "[STREET_ADDRESS]"
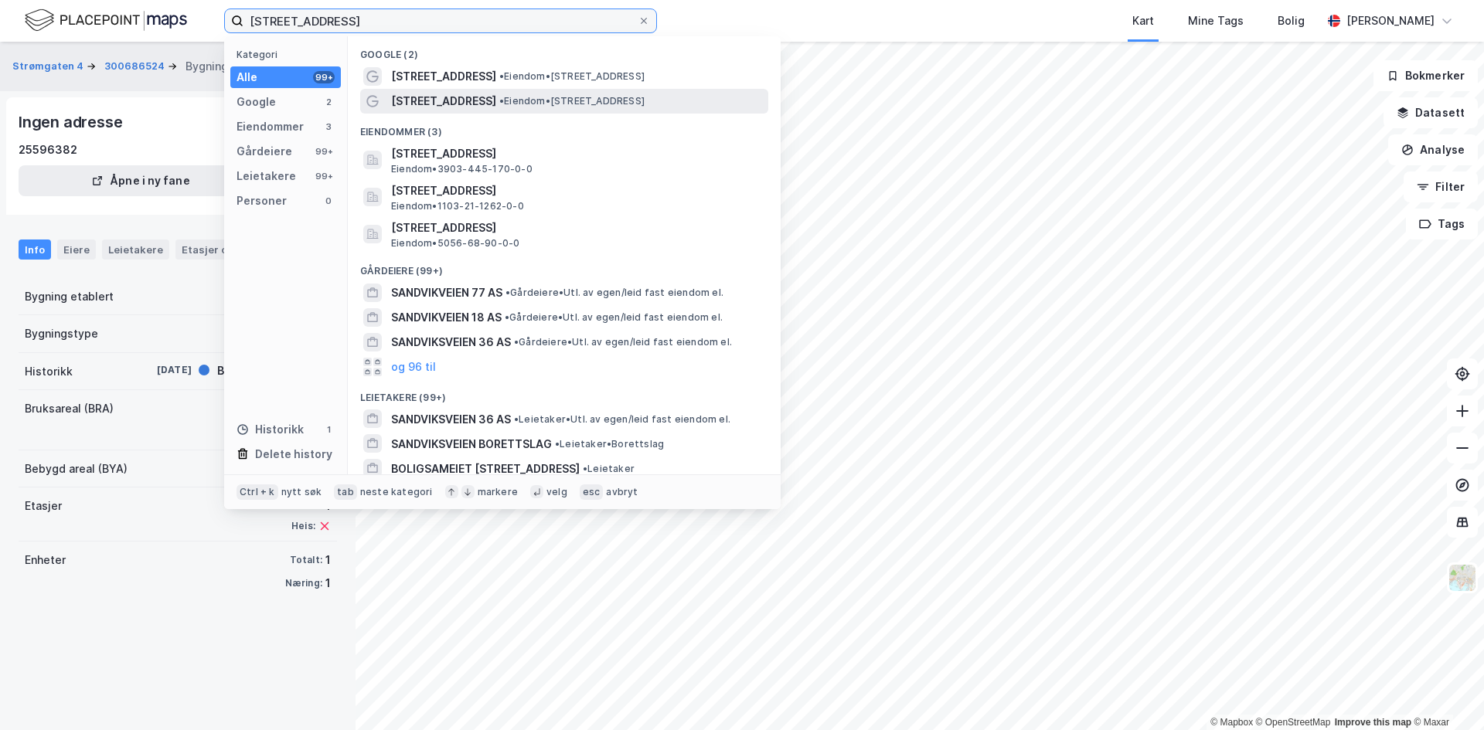
type input "[STREET_ADDRESS]"
click at [531, 92] on div "[STREET_ADDRESS] • Eiendom • [STREET_ADDRESS]" at bounding box center [578, 101] width 374 height 19
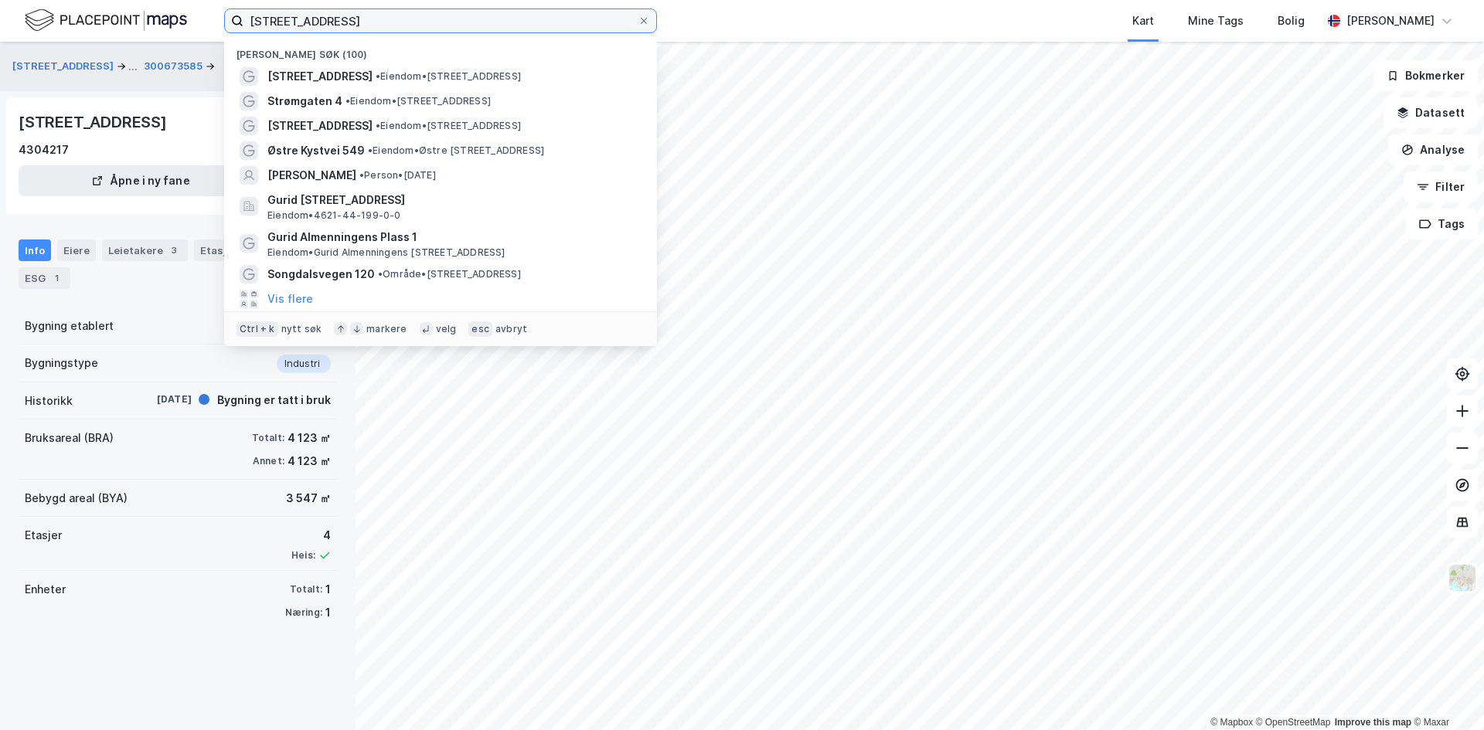
drag, startPoint x: 354, startPoint y: 17, endPoint x: 209, endPoint y: 9, distance: 144.8
click at [209, 9] on div "[STREET_ADDRESS] Nylige søk (100) [STREET_ADDRESS] • Eiendom • [STREET_ADDRESS]…" at bounding box center [742, 21] width 1484 height 42
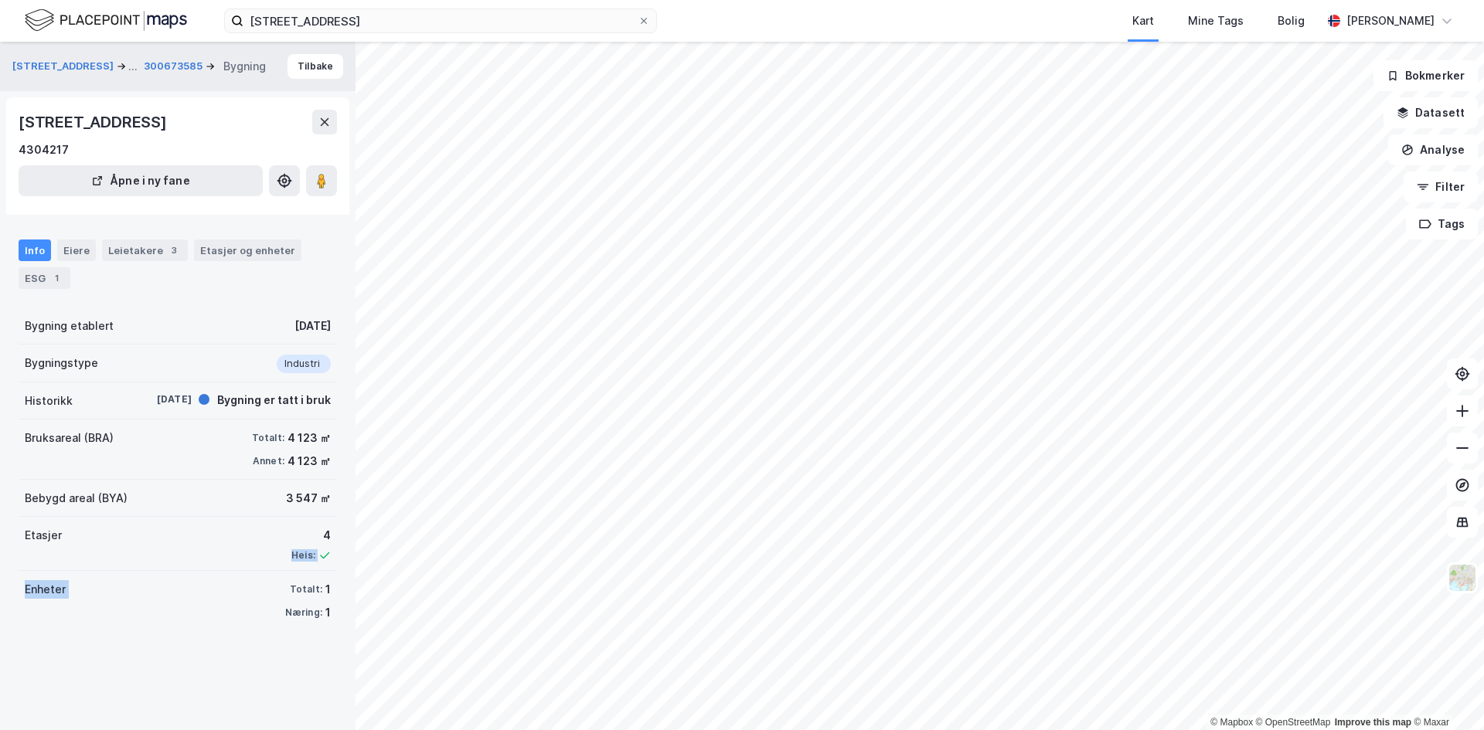
drag, startPoint x: 249, startPoint y: 551, endPoint x: 243, endPoint y: 578, distance: 27.6
click at [243, 578] on div "Bygning etablert [DATE] Bygningstype Industri Historikk [DATE] Bygning er tatt …" at bounding box center [178, 470] width 318 height 324
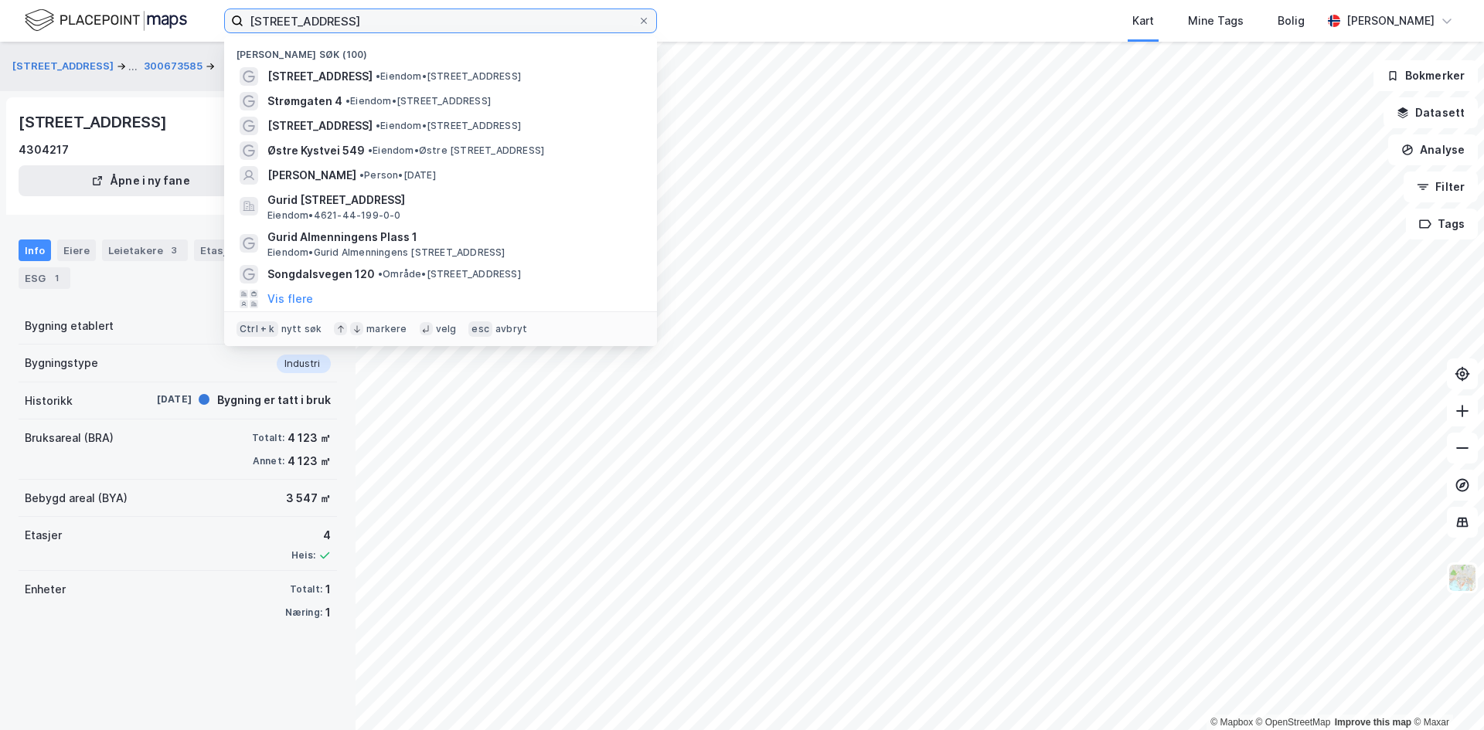
drag, startPoint x: 403, startPoint y: 21, endPoint x: 134, endPoint y: 2, distance: 269.6
click at [134, 2] on div "[STREET_ADDRESS] Nylige søk (100) [STREET_ADDRESS] • Eiendom • [STREET_ADDRESS]…" at bounding box center [742, 21] width 1484 height 42
click at [355, 100] on span "• Eiendom • [STREET_ADDRESS]" at bounding box center [417, 101] width 145 height 12
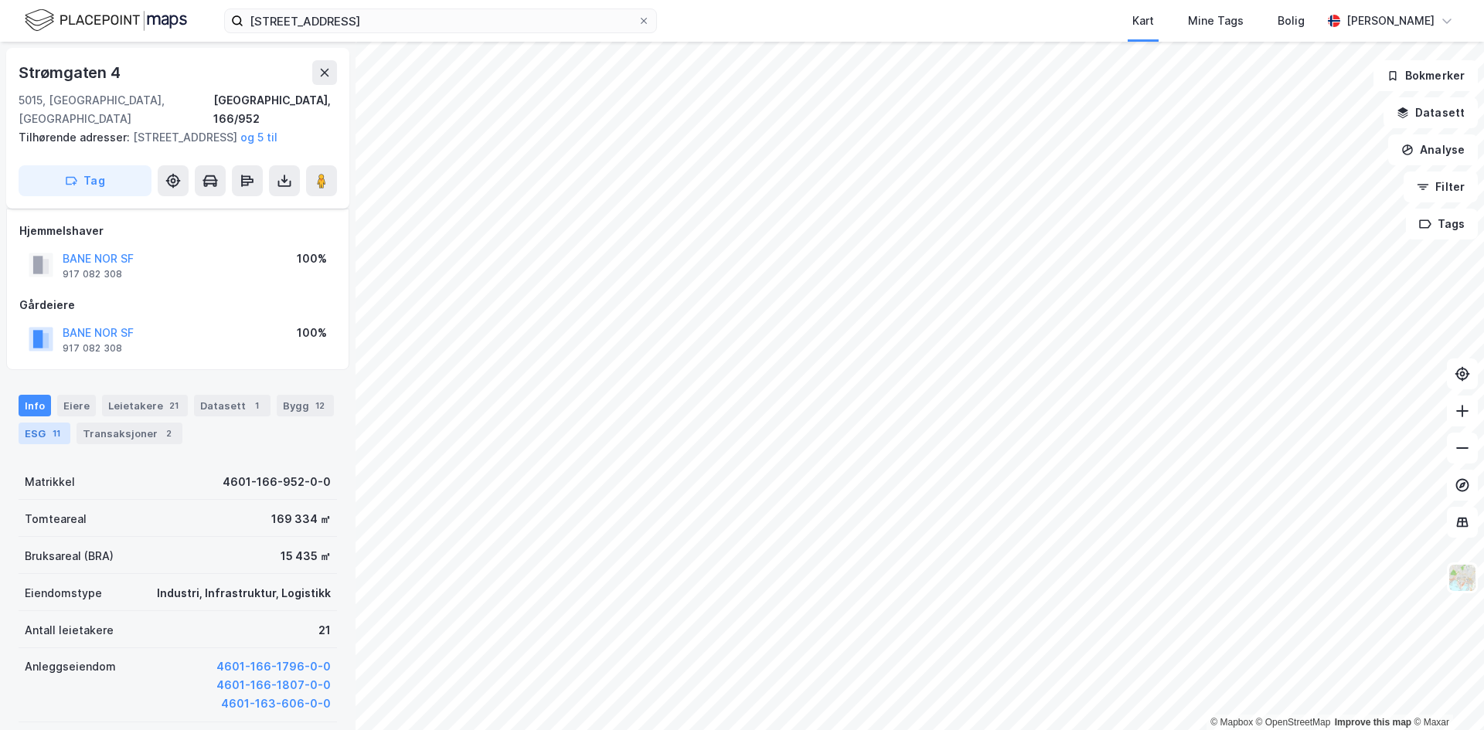
click at [39, 428] on div "ESG 11" at bounding box center [45, 434] width 52 height 22
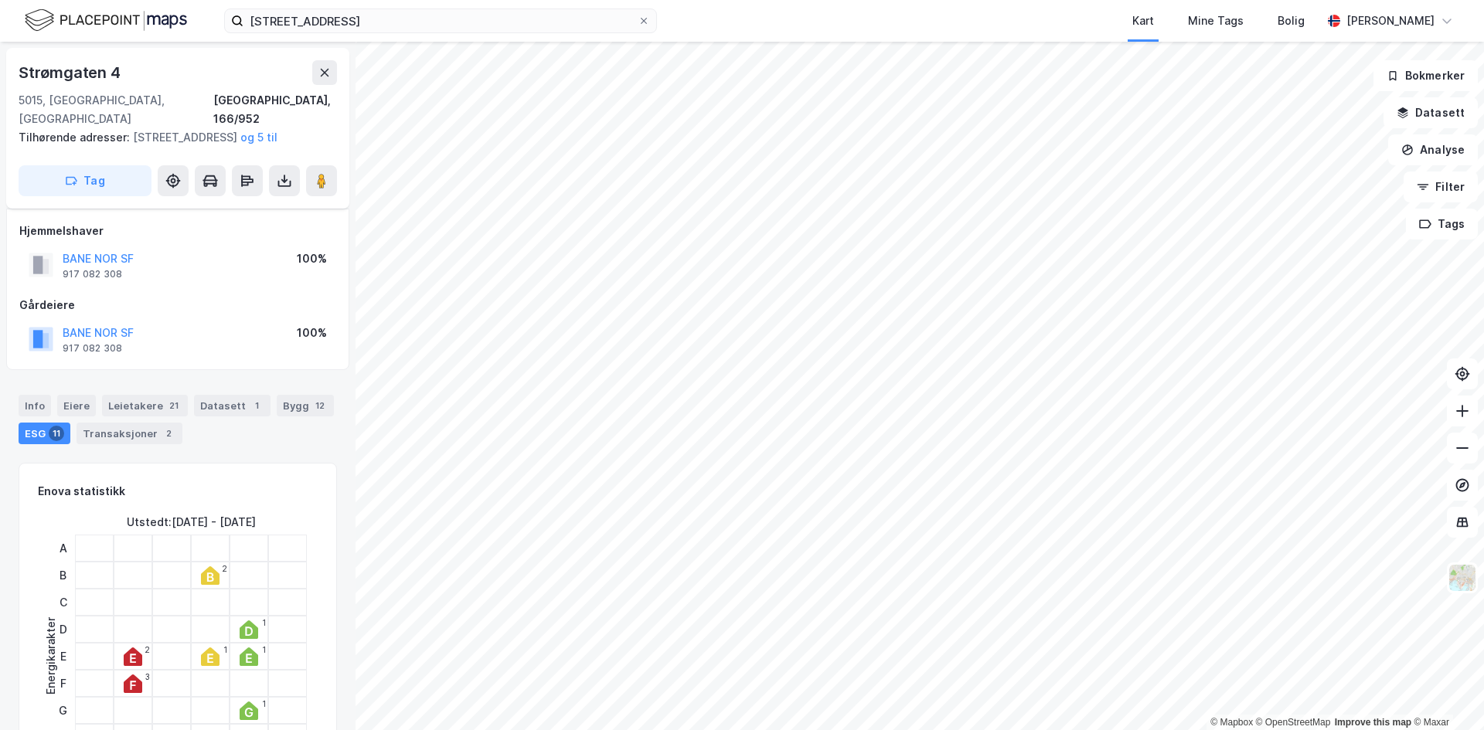
click at [207, 574] on icon at bounding box center [210, 577] width 7 height 9
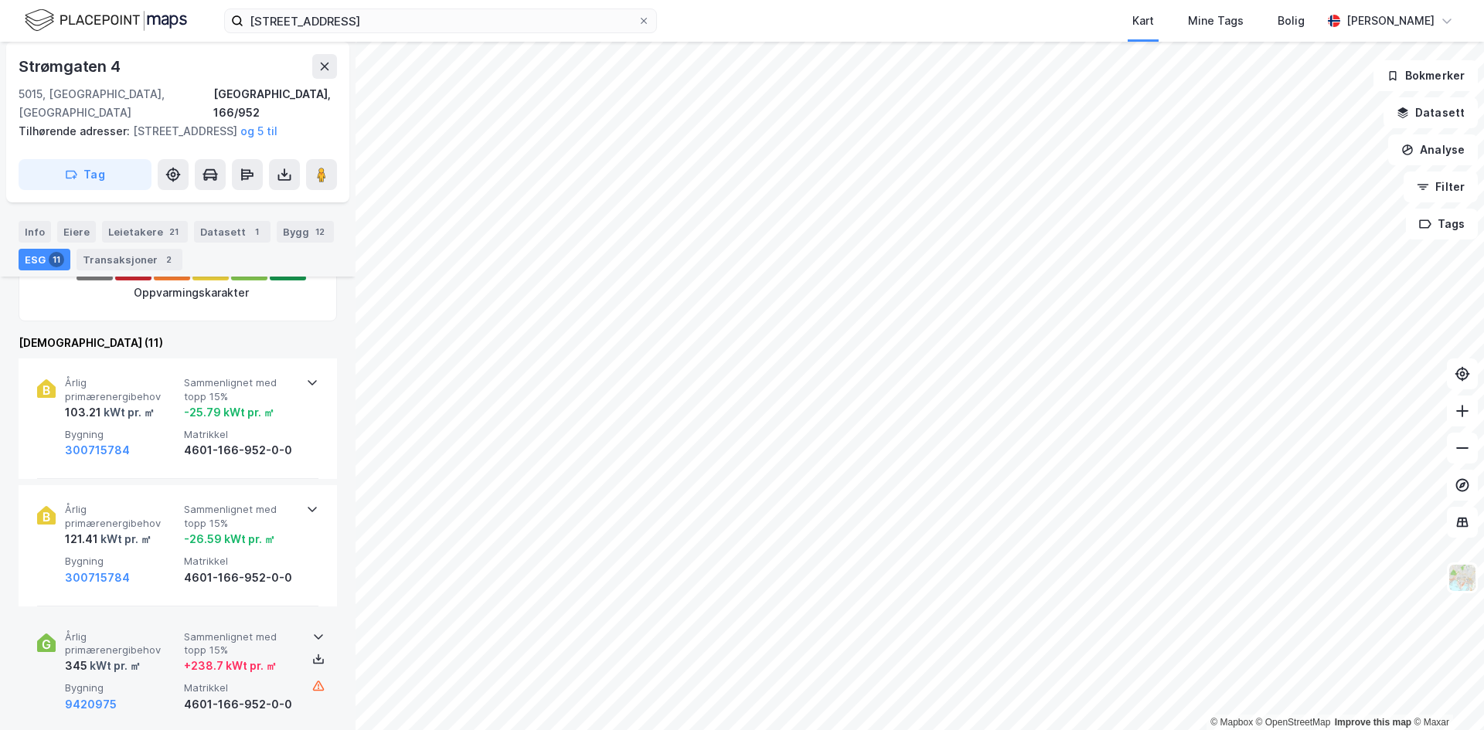
scroll to position [386, 0]
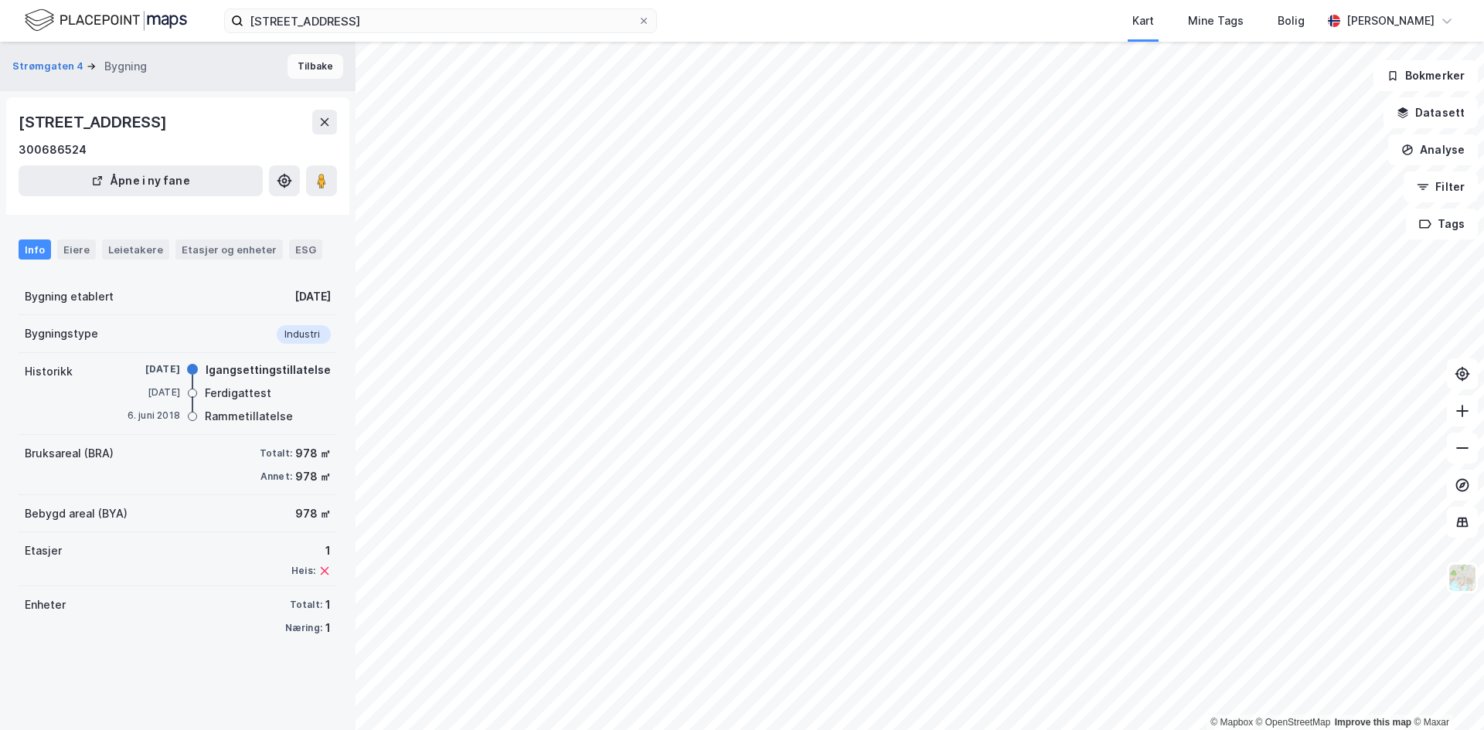
click at [302, 73] on button "Tilbake" at bounding box center [316, 66] width 56 height 25
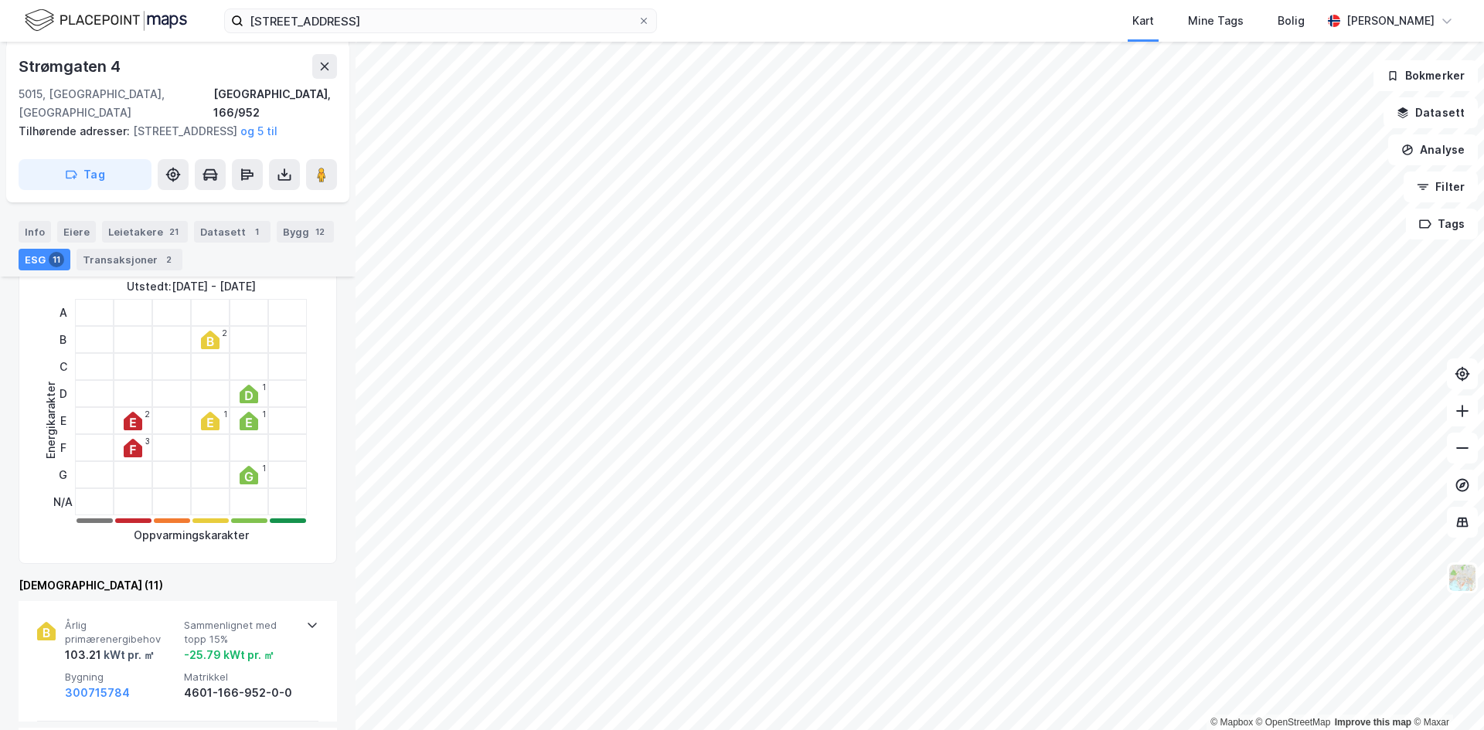
scroll to position [230, 0]
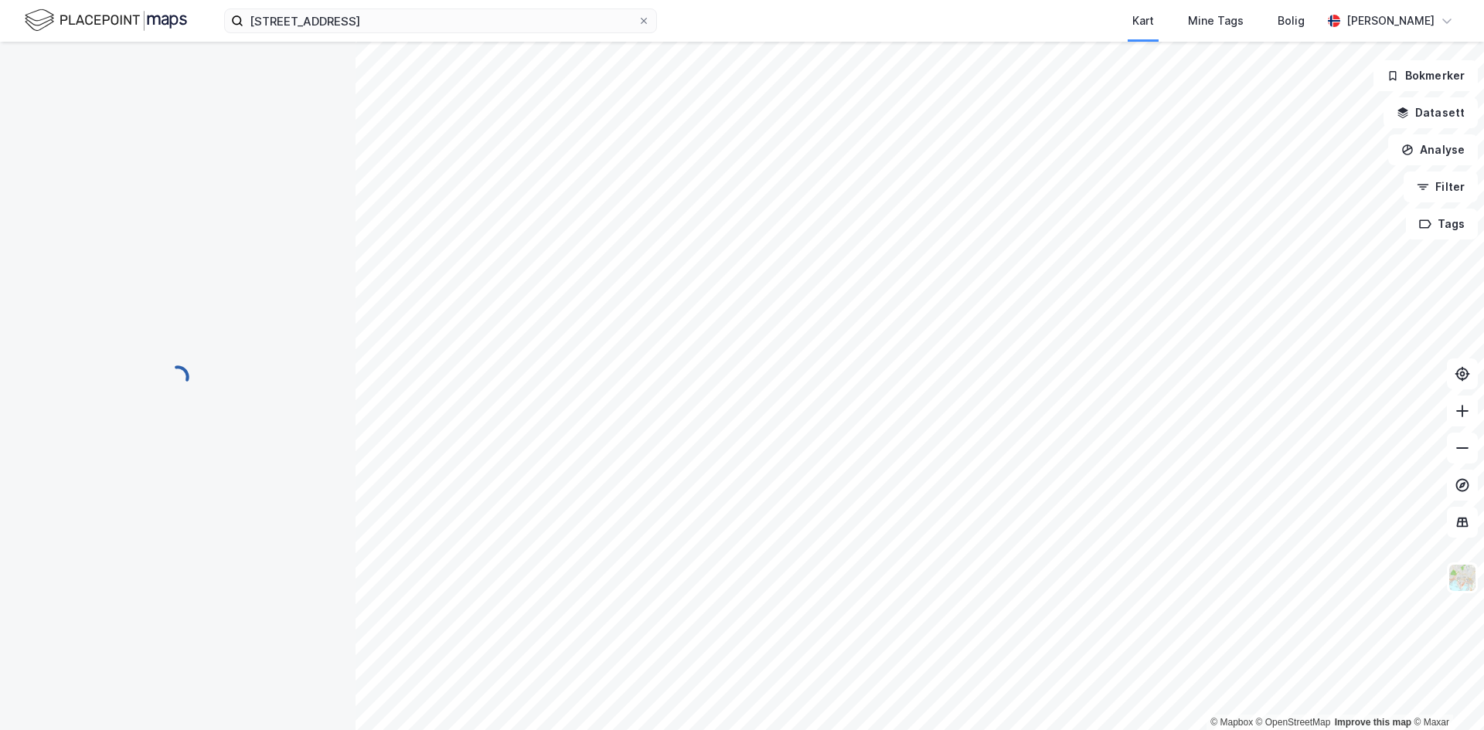
scroll to position [230, 0]
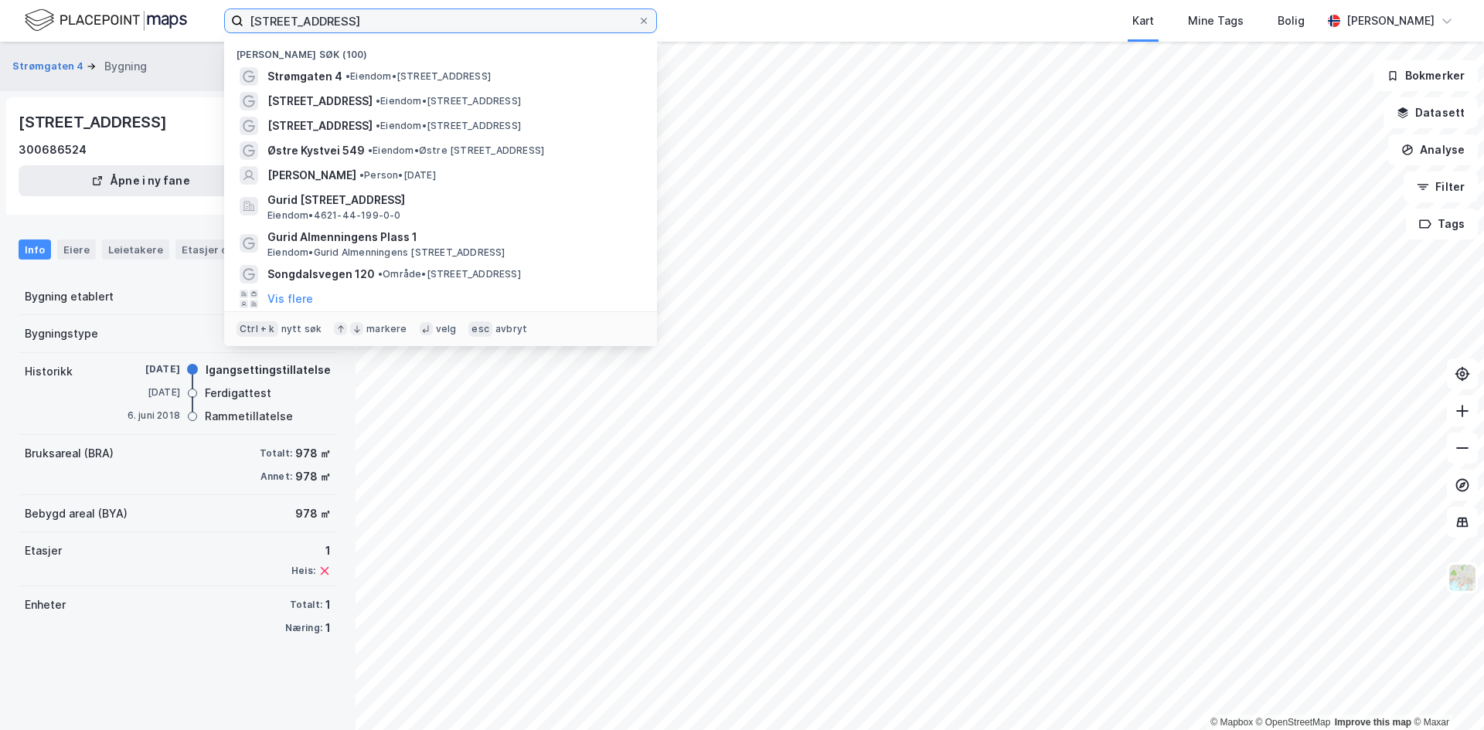
drag, startPoint x: 365, startPoint y: 24, endPoint x: 73, endPoint y: 17, distance: 291.5
click at [73, 17] on div "[STREET_ADDRESS] Nylige søk (100) [STREET_ADDRESS] • Eiendom • [STREET_ADDRESS]…" at bounding box center [742, 21] width 1484 height 42
click at [395, 96] on span "• Eiendom • [STREET_ADDRESS]" at bounding box center [448, 101] width 145 height 12
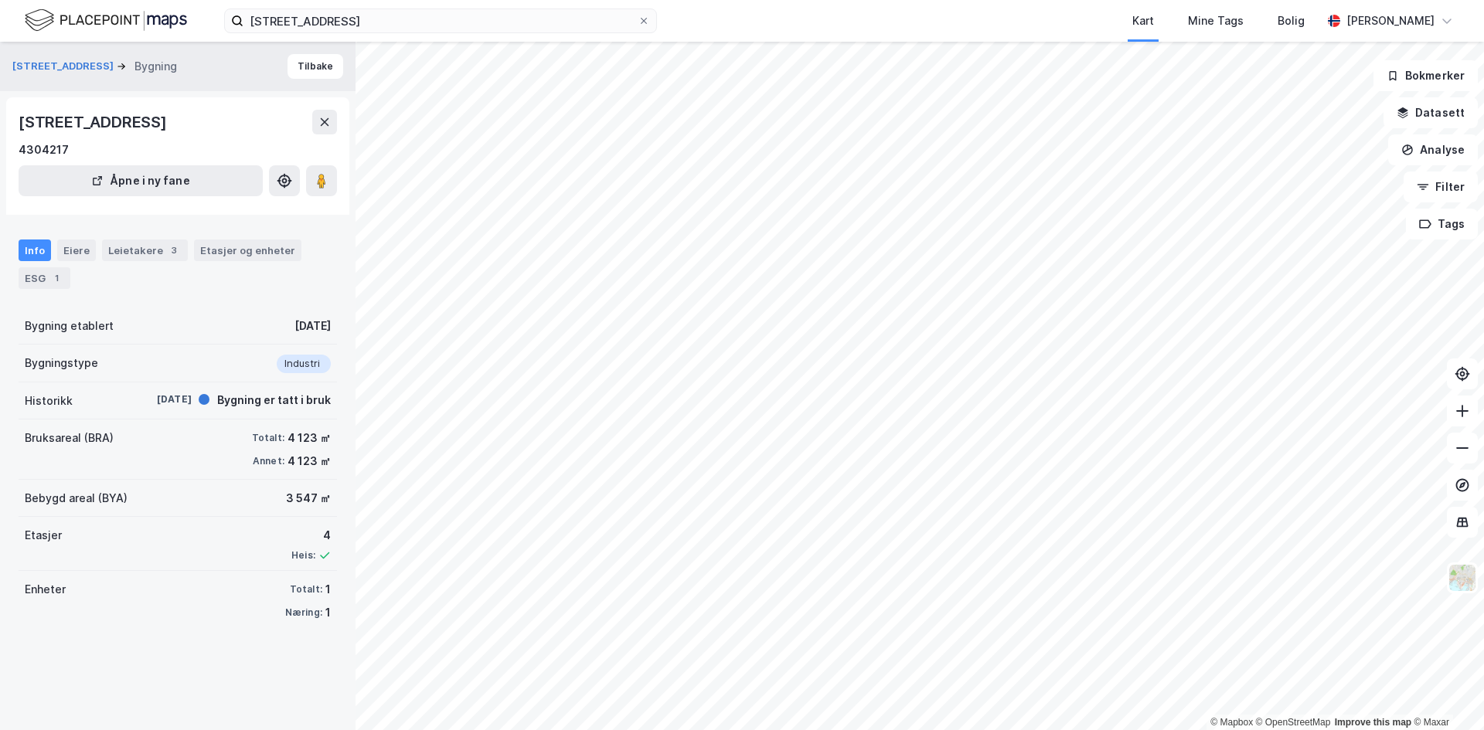
click at [70, 274] on div "Info Eiere Leietakere 3 Etasjer og enheter ESG 1" at bounding box center [178, 264] width 318 height 49
click at [59, 275] on div "1" at bounding box center [56, 278] width 15 height 15
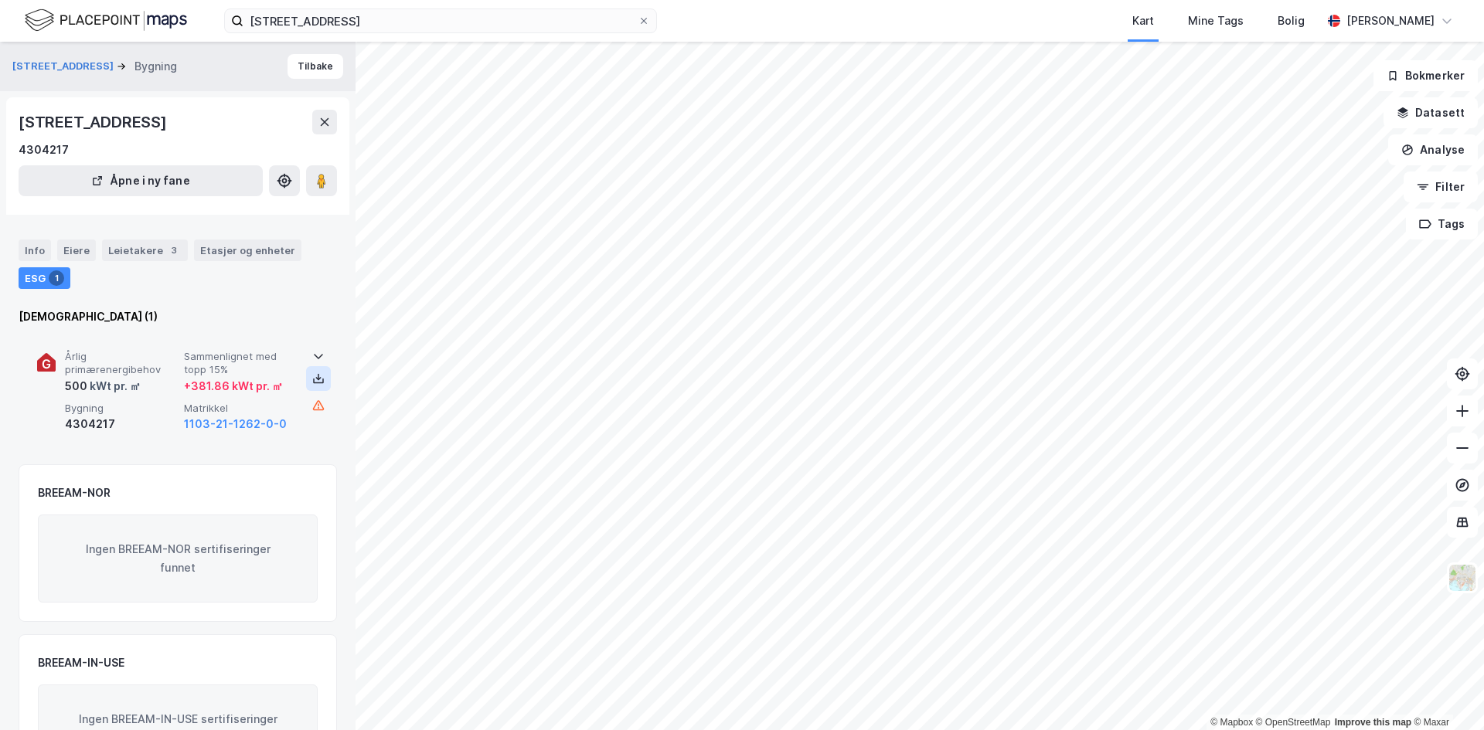
click at [318, 373] on icon at bounding box center [318, 379] width 12 height 12
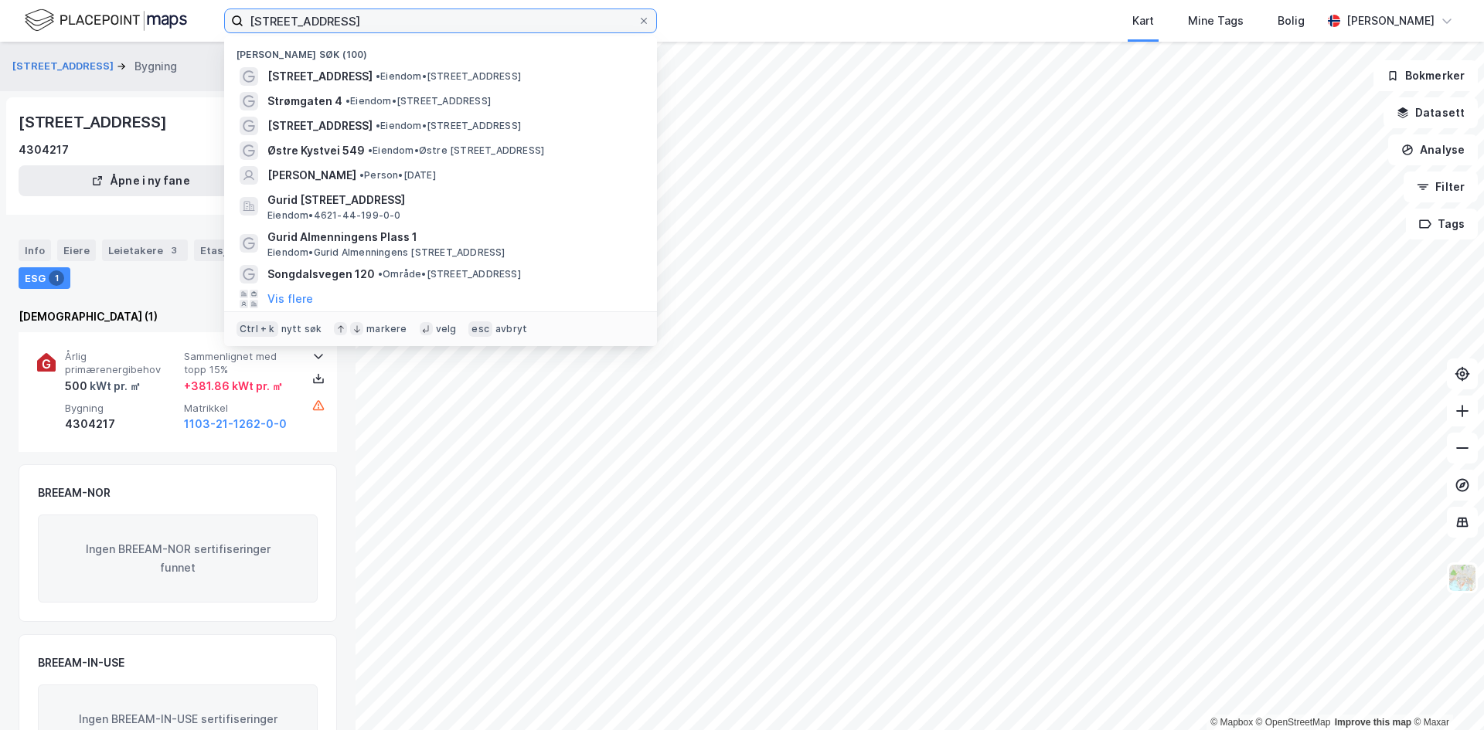
drag, startPoint x: 375, startPoint y: 26, endPoint x: 66, endPoint y: -5, distance: 309.9
click at [66, 0] on html "[STREET_ADDRESS] Nylige søk (100) [STREET_ADDRESS] • Eiendom • [STREET_ADDRESS]…" at bounding box center [742, 365] width 1484 height 730
click at [394, 18] on input "[STREET_ADDRESS]" at bounding box center [440, 20] width 394 height 23
drag, startPoint x: 393, startPoint y: 23, endPoint x: 27, endPoint y: 4, distance: 366.9
click at [28, 4] on div "[STREET_ADDRESS] Nylige søk (100) [STREET_ADDRESS] • Eiendom • [STREET_ADDRESS]…" at bounding box center [742, 21] width 1484 height 42
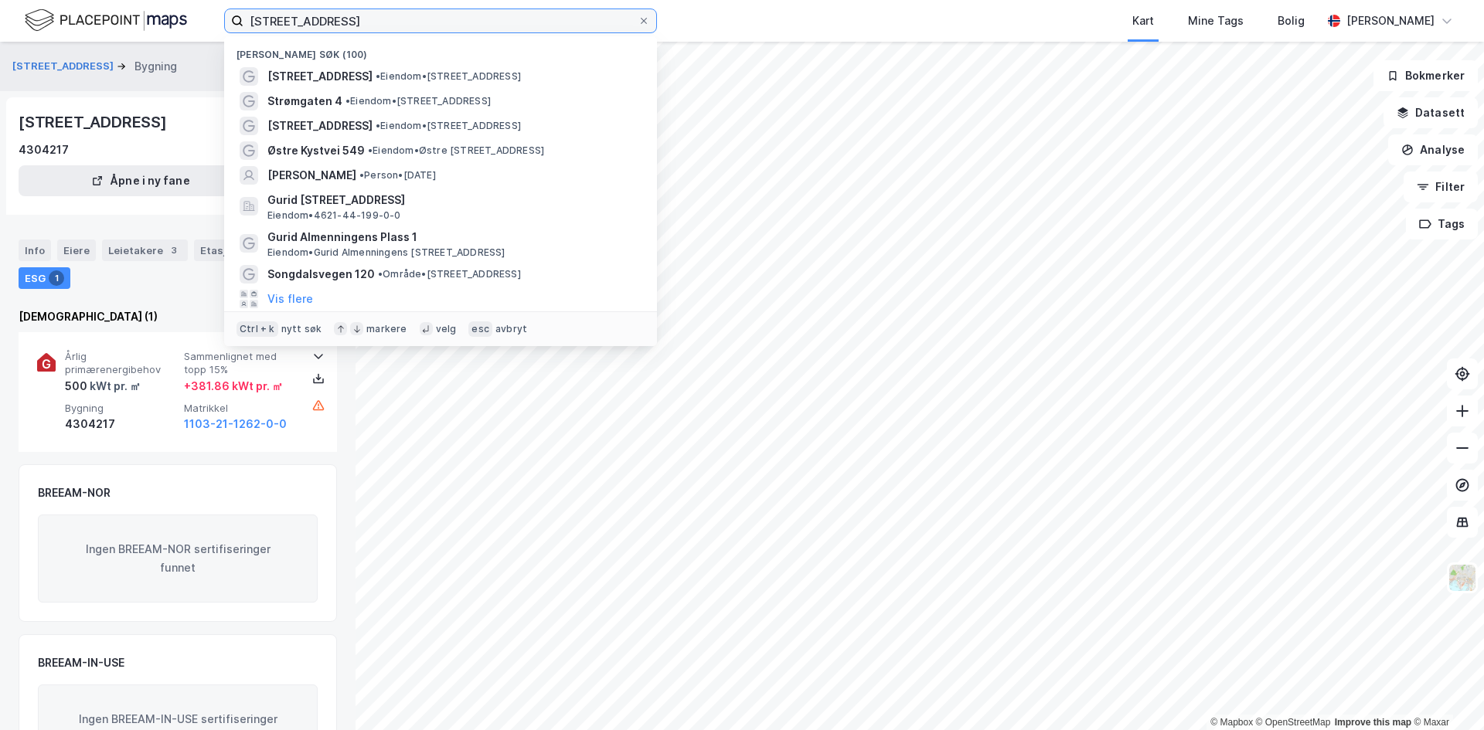
paste input "trømgt 4"
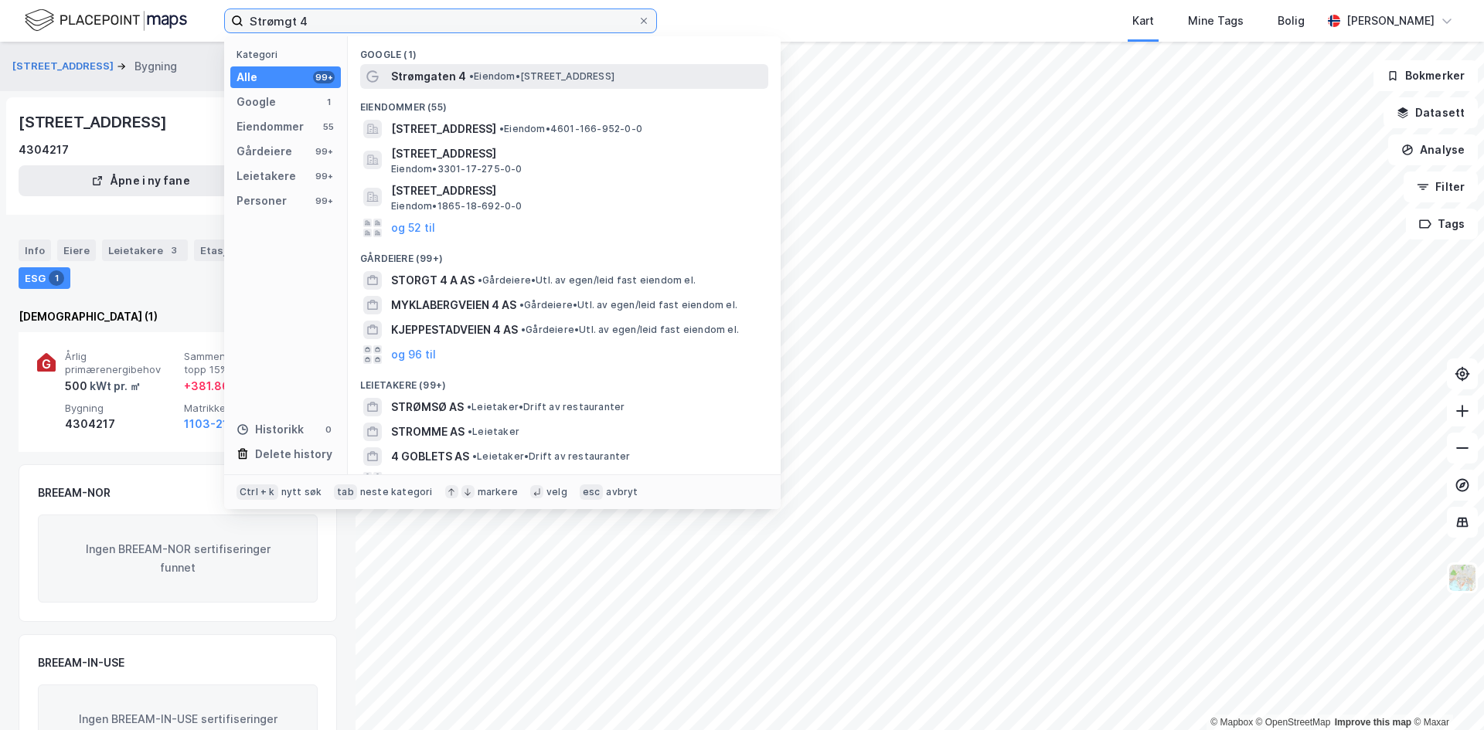
type input "Strømgt 4"
click at [555, 78] on span "• Eiendom • [STREET_ADDRESS]" at bounding box center [541, 76] width 145 height 12
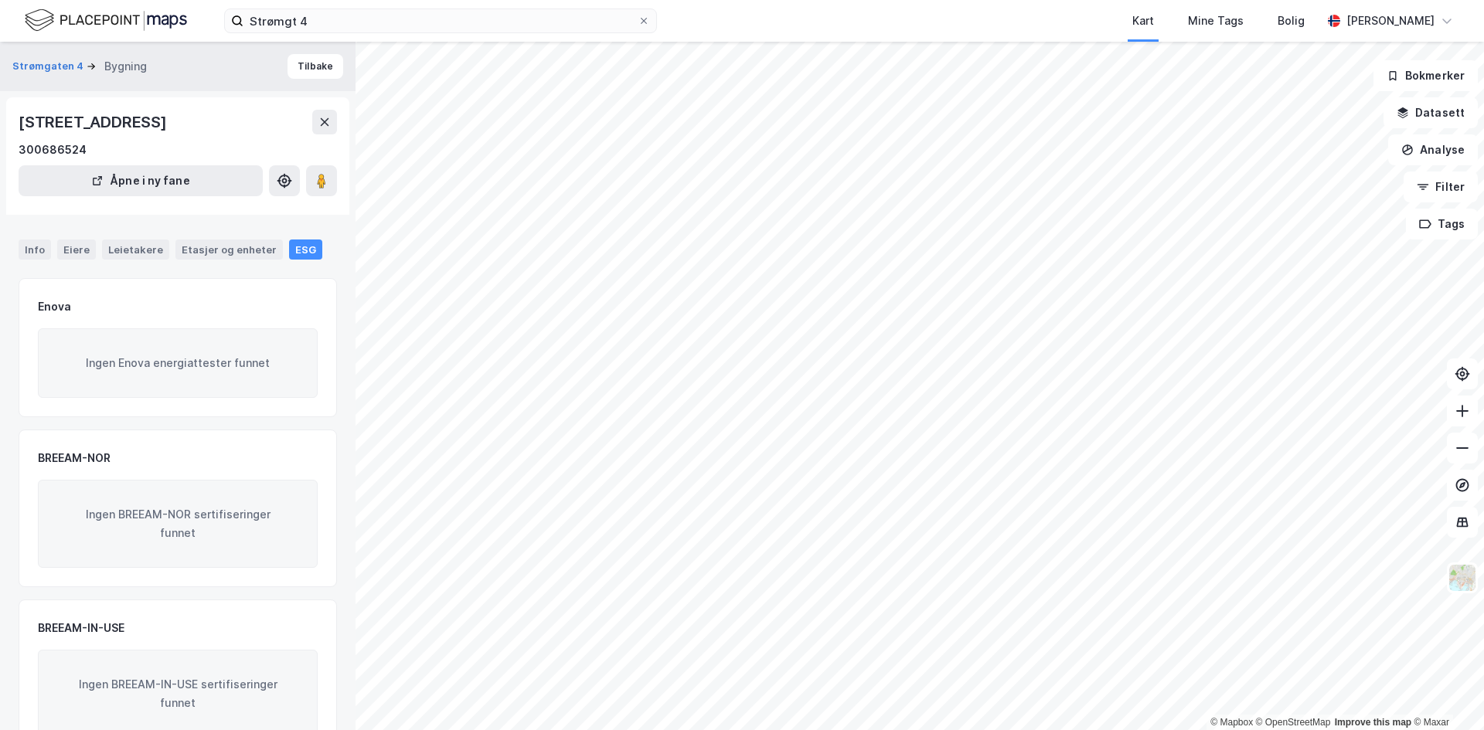
scroll to position [46, 0]
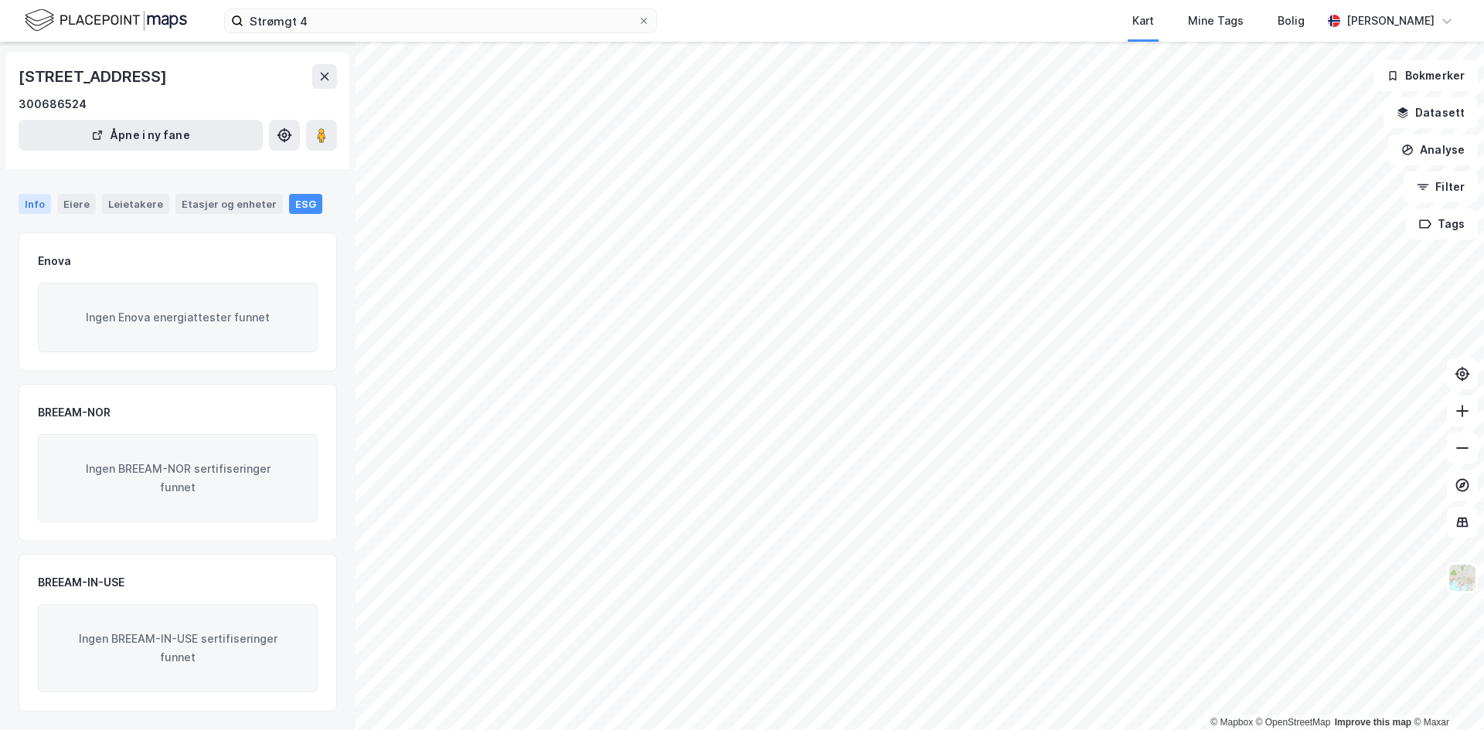
click at [37, 197] on div "Info" at bounding box center [35, 204] width 32 height 20
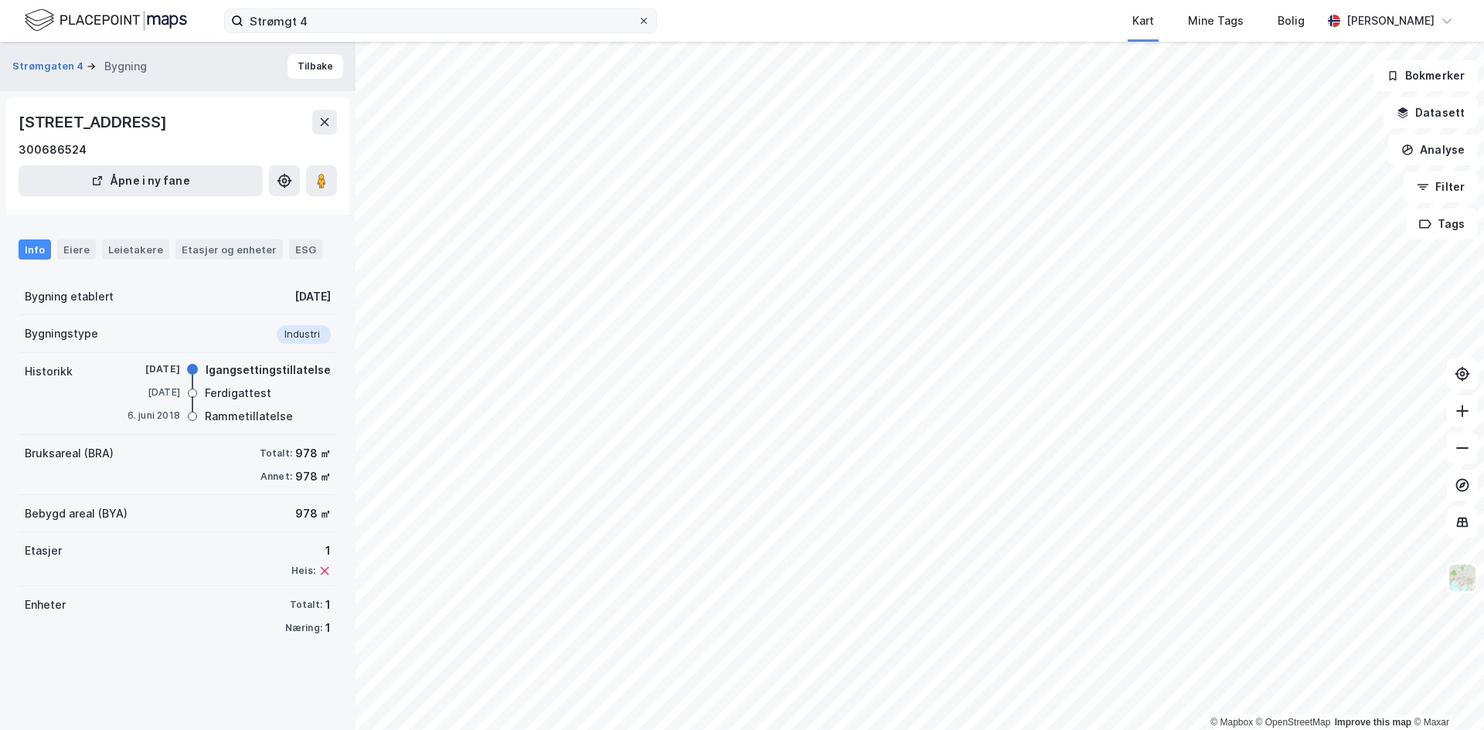
click at [646, 19] on icon at bounding box center [643, 20] width 9 height 9
click at [638, 19] on input "Strømgt 4" at bounding box center [440, 20] width 394 height 23
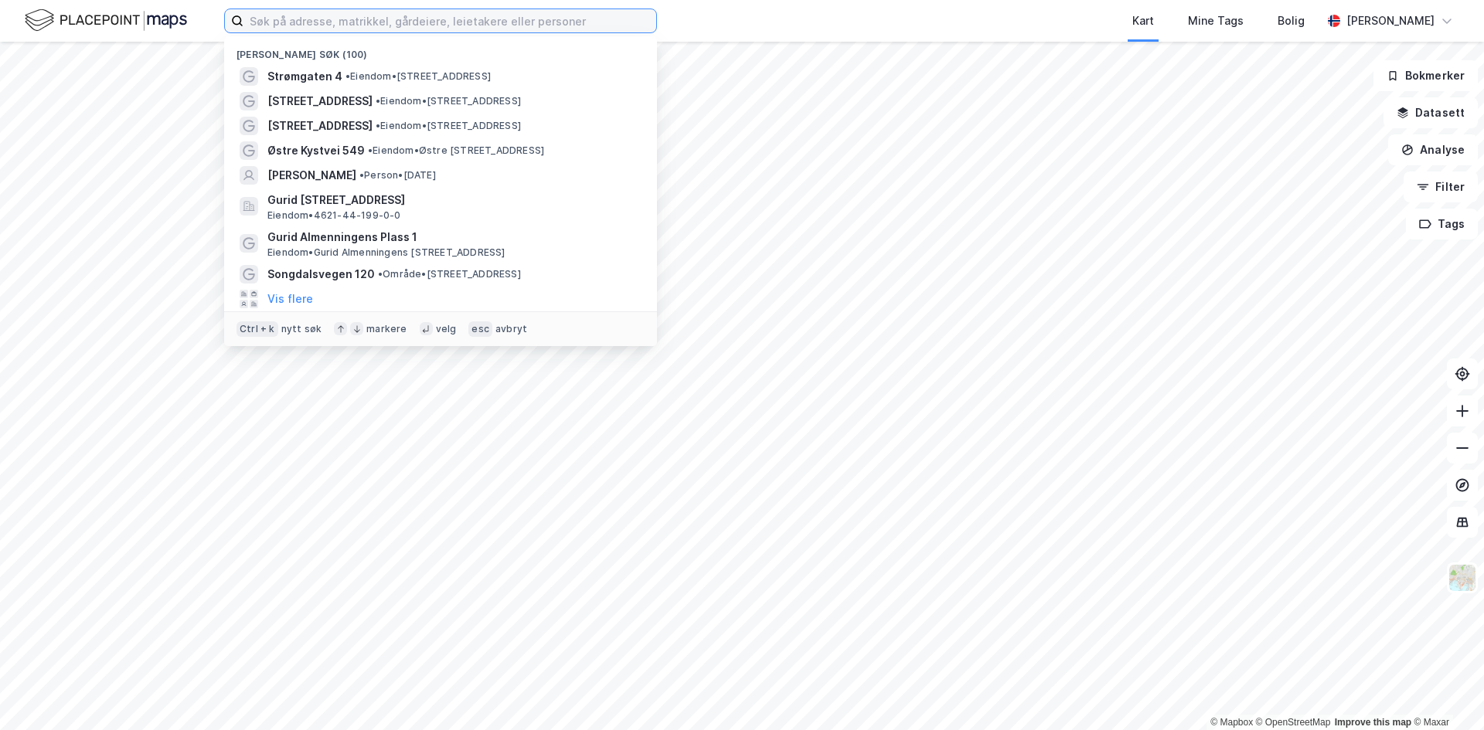
click at [522, 17] on input at bounding box center [449, 20] width 413 height 23
click at [277, 19] on input at bounding box center [449, 20] width 413 height 23
paste input "Vestre Strandgt 43"
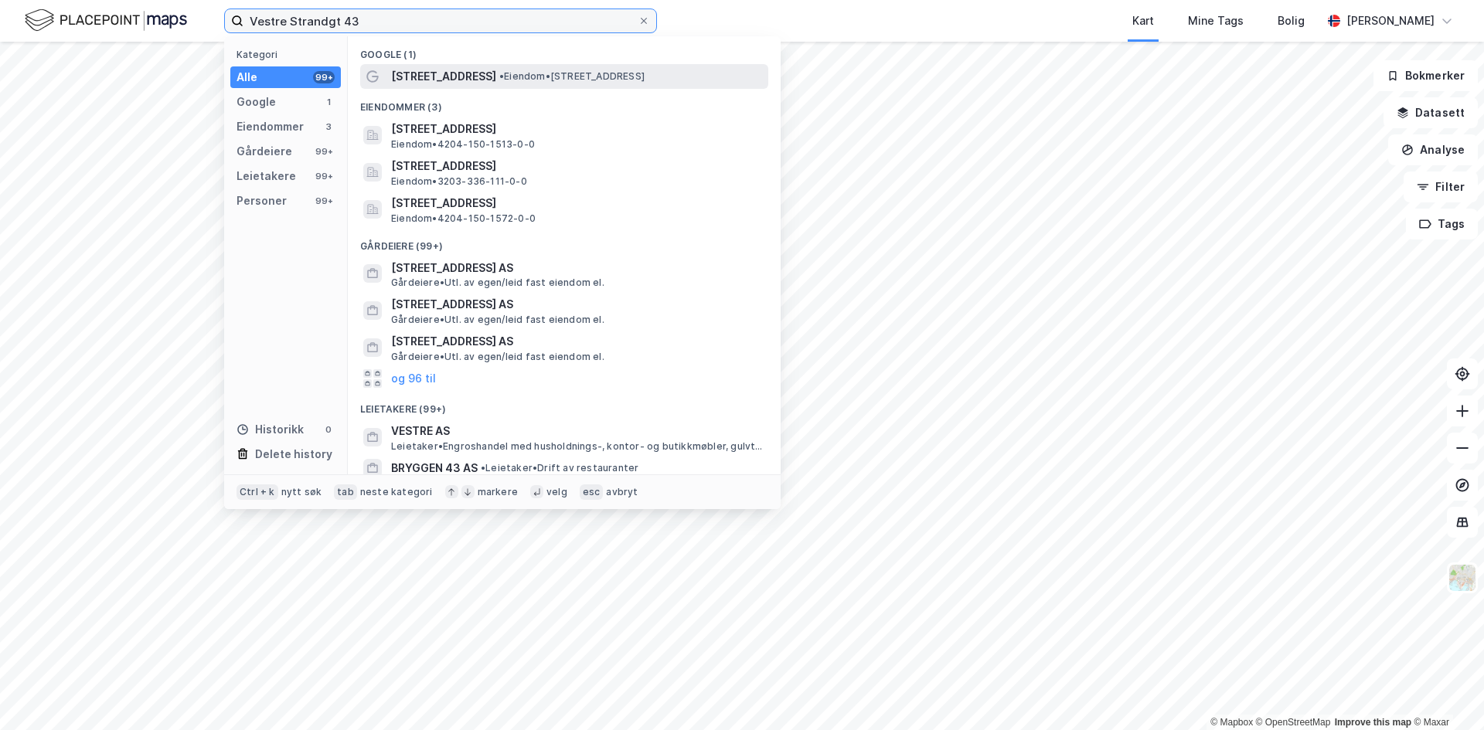
type input "Vestre Strandgt 43"
click at [424, 77] on span "[STREET_ADDRESS]" at bounding box center [443, 76] width 105 height 19
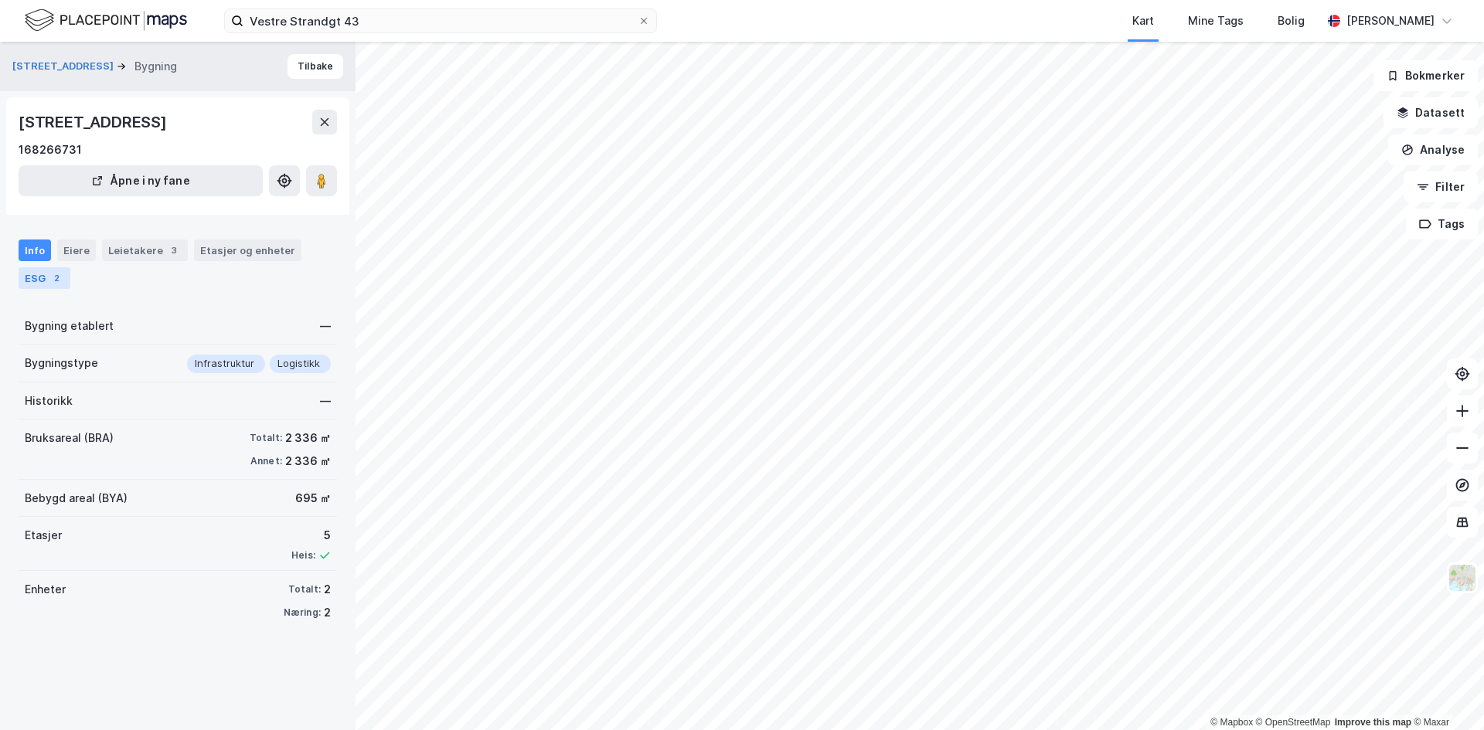
click at [41, 281] on div "ESG 2" at bounding box center [45, 278] width 52 height 22
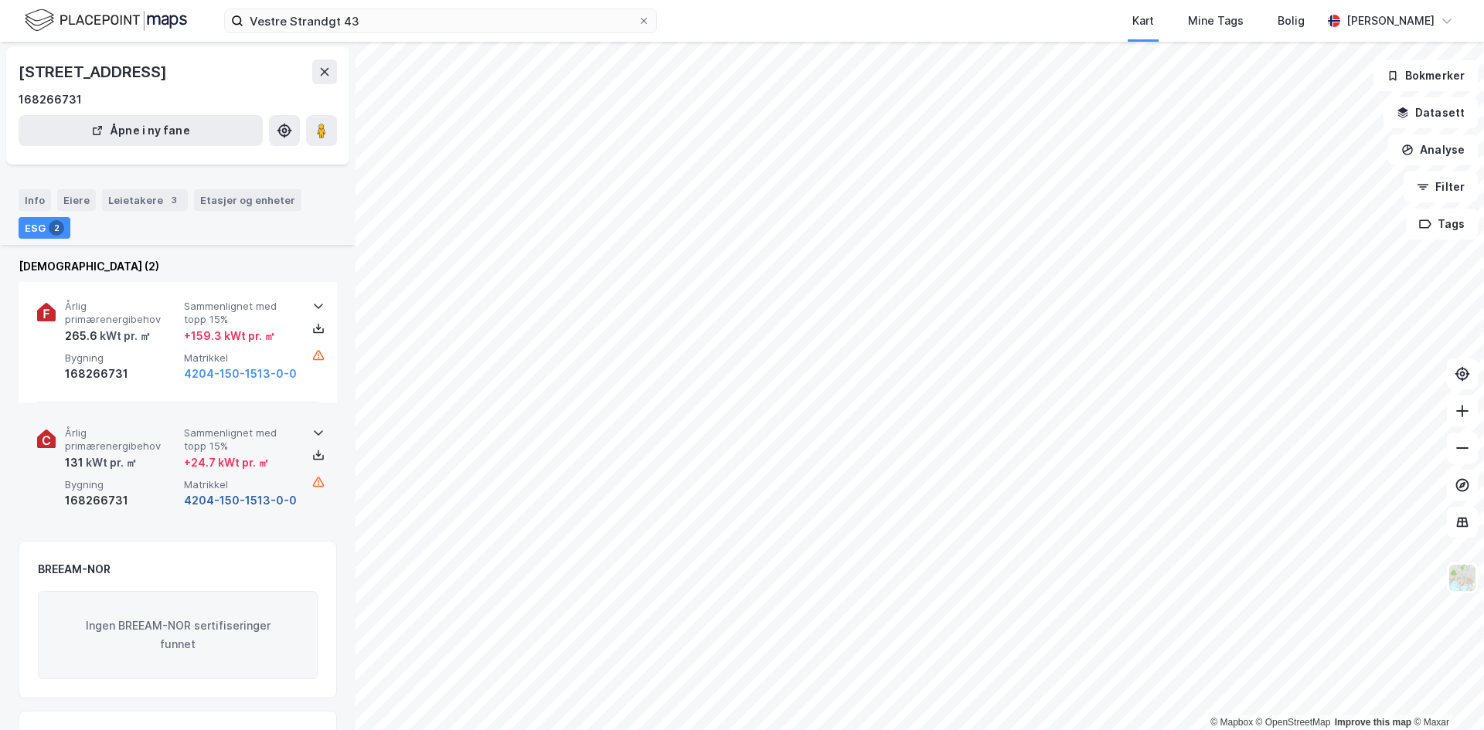
scroll to position [77, 0]
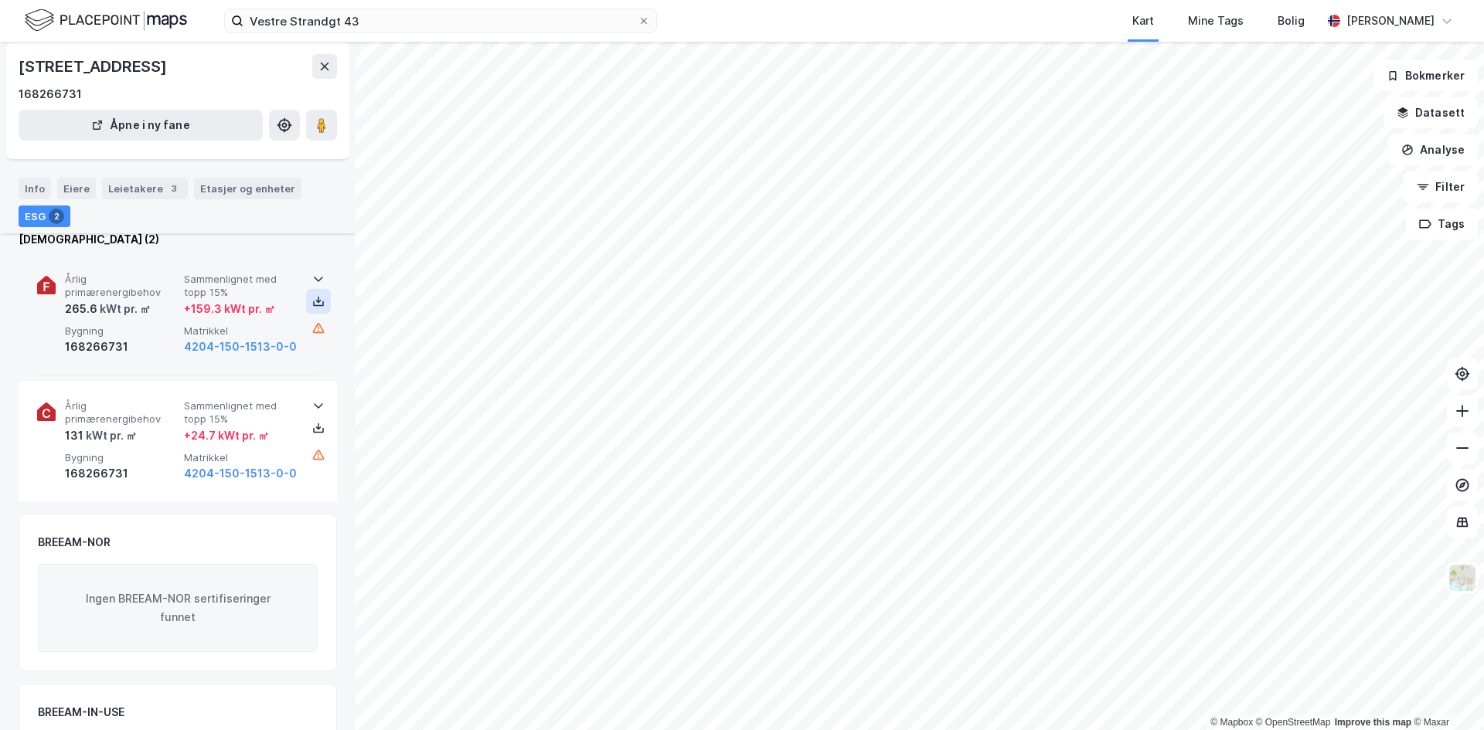
click at [306, 296] on button at bounding box center [318, 301] width 25 height 25
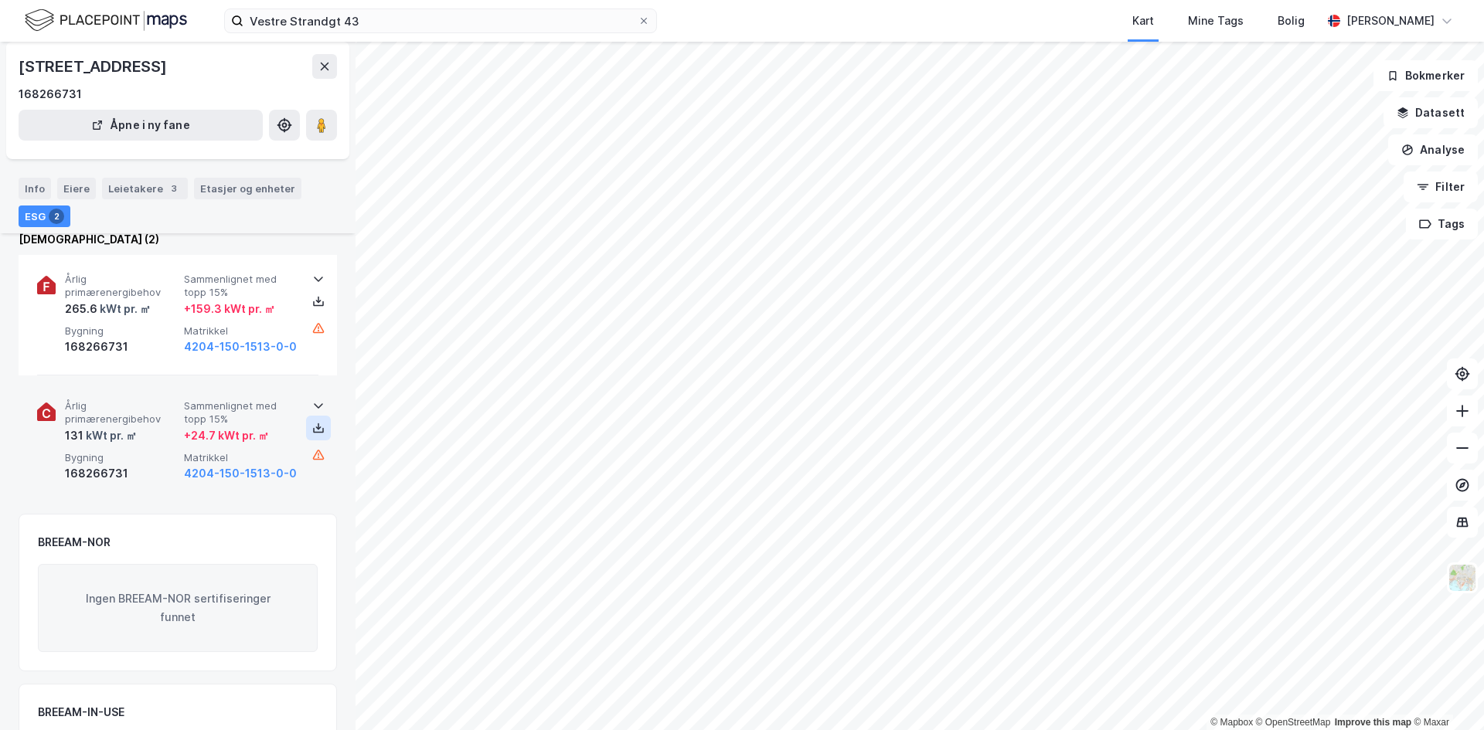
click at [312, 424] on icon at bounding box center [318, 428] width 12 height 12
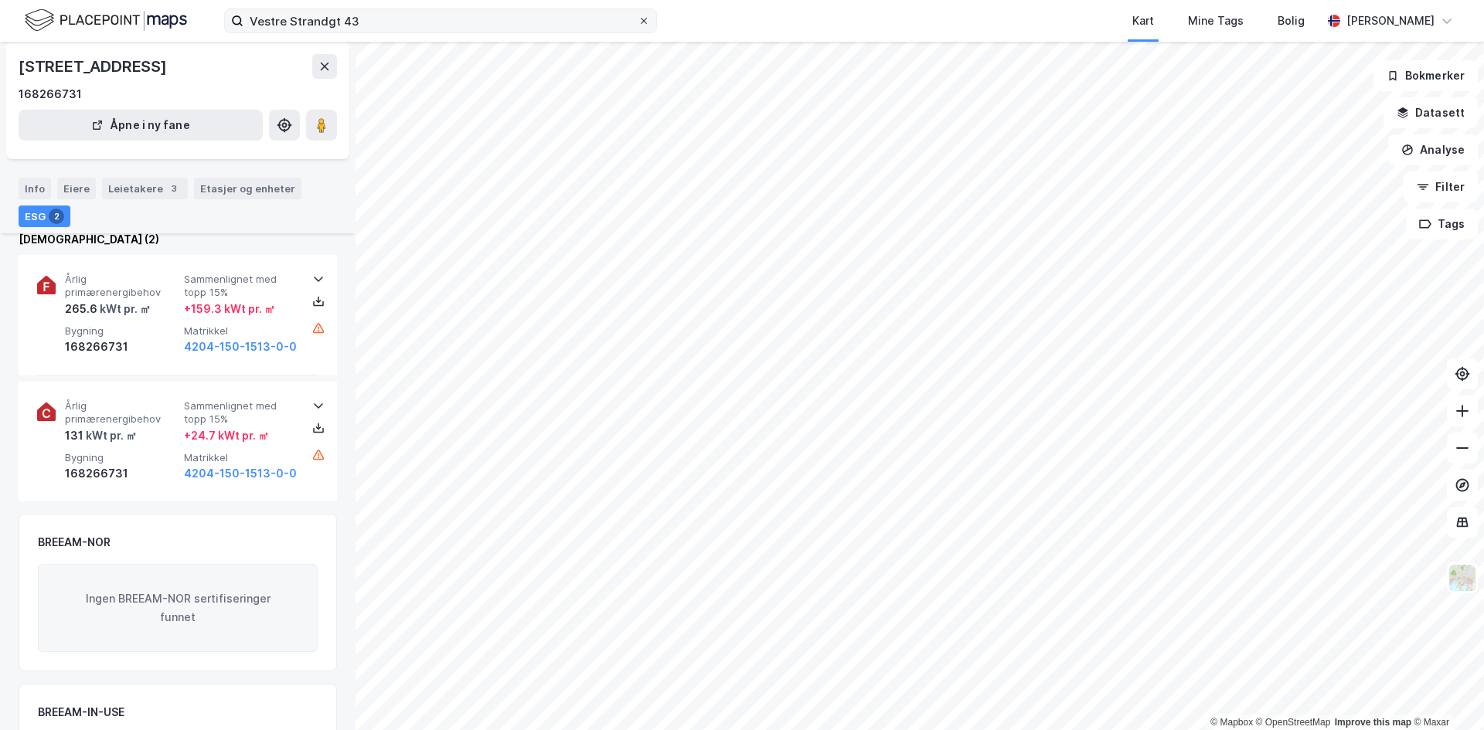
click at [648, 22] on icon at bounding box center [643, 20] width 9 height 9
click at [638, 22] on input "Vestre Strandgt 43" at bounding box center [440, 20] width 394 height 23
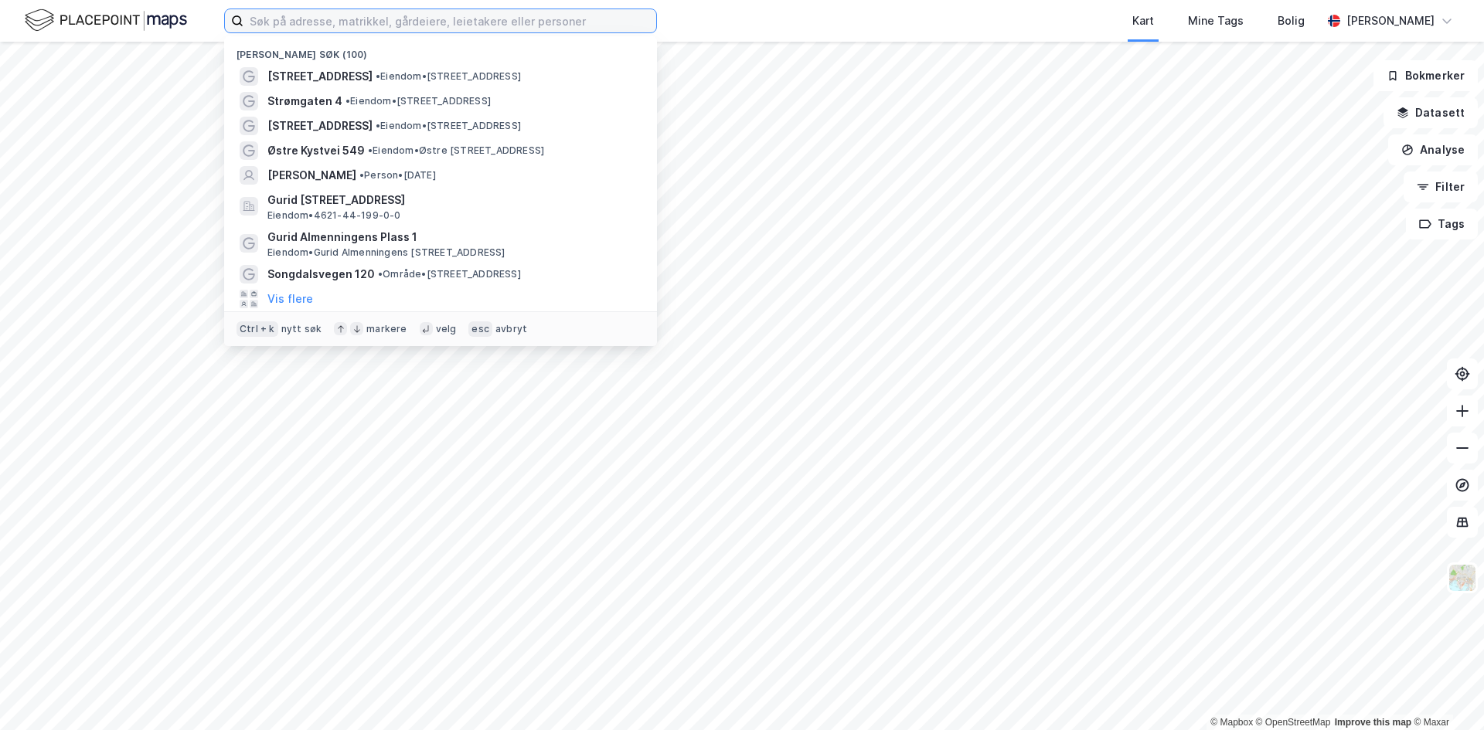
click at [385, 23] on input at bounding box center [449, 20] width 413 height 23
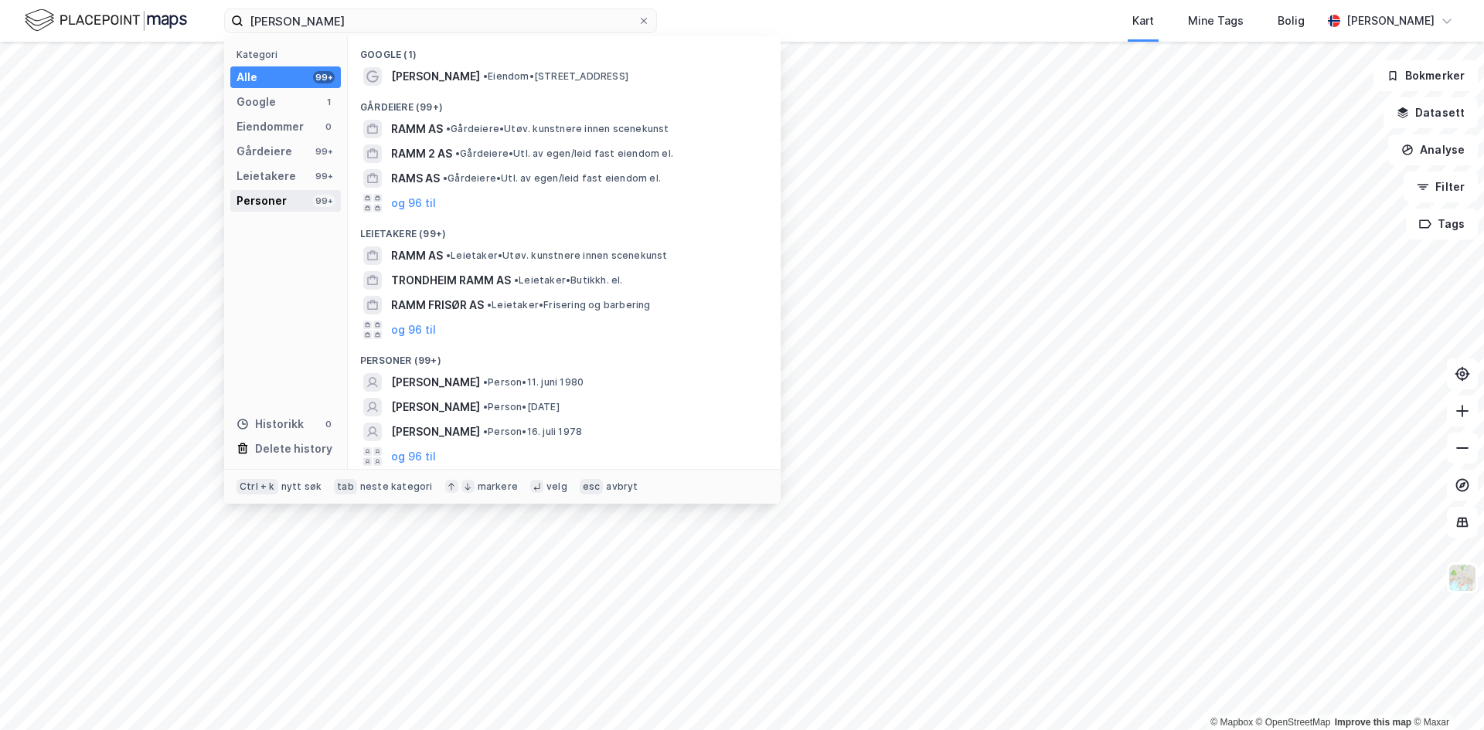
click at [274, 201] on div "Personer" at bounding box center [262, 201] width 50 height 19
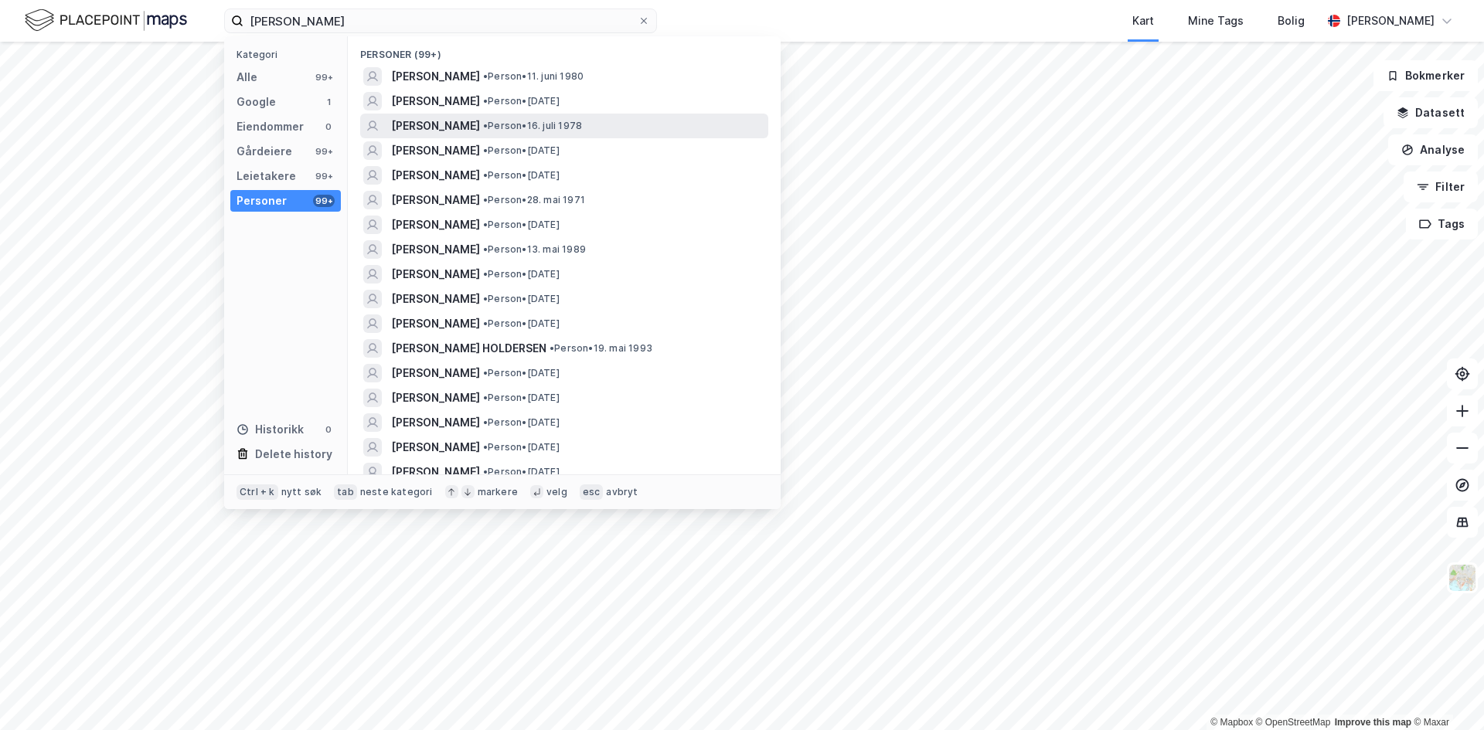
click at [474, 127] on span "[PERSON_NAME]" at bounding box center [435, 126] width 89 height 19
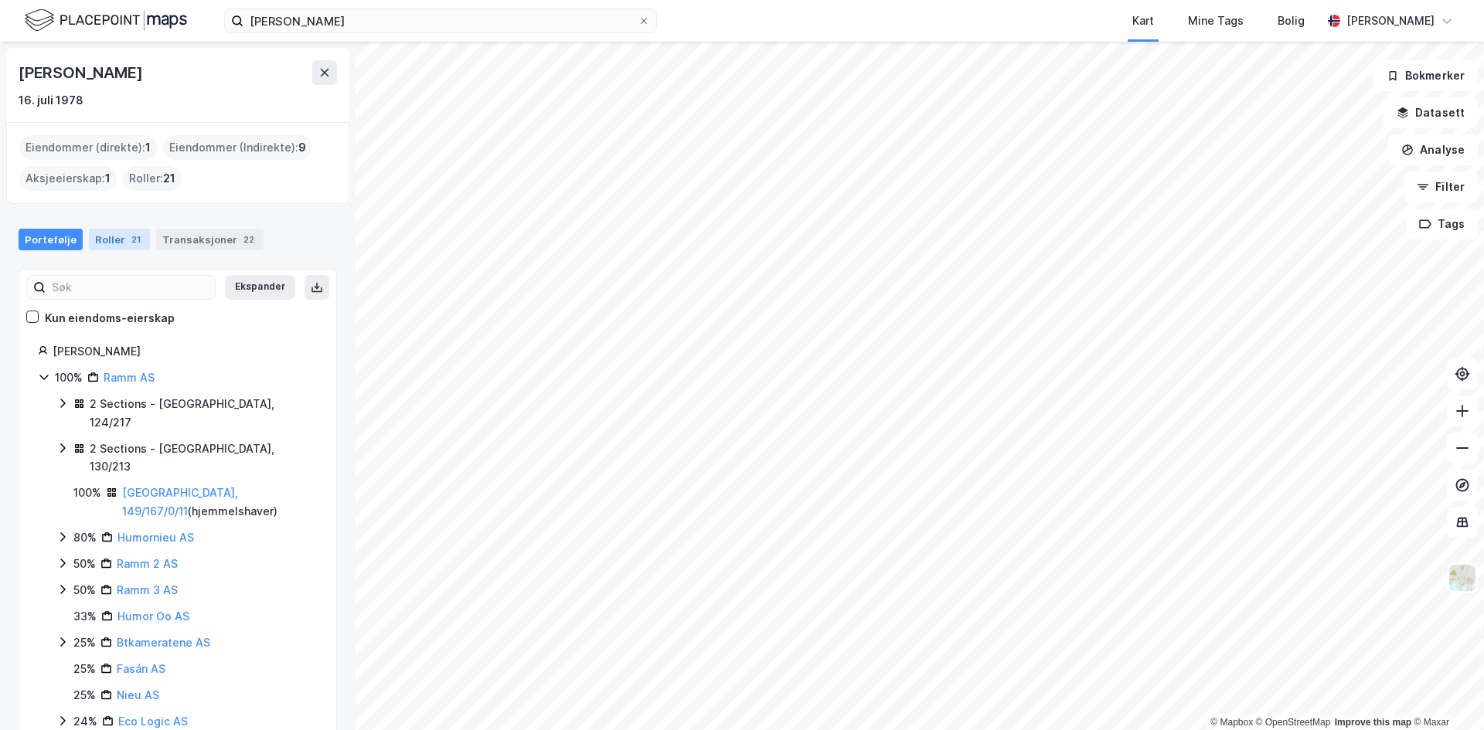
click at [111, 233] on div "Roller 21" at bounding box center [119, 240] width 61 height 22
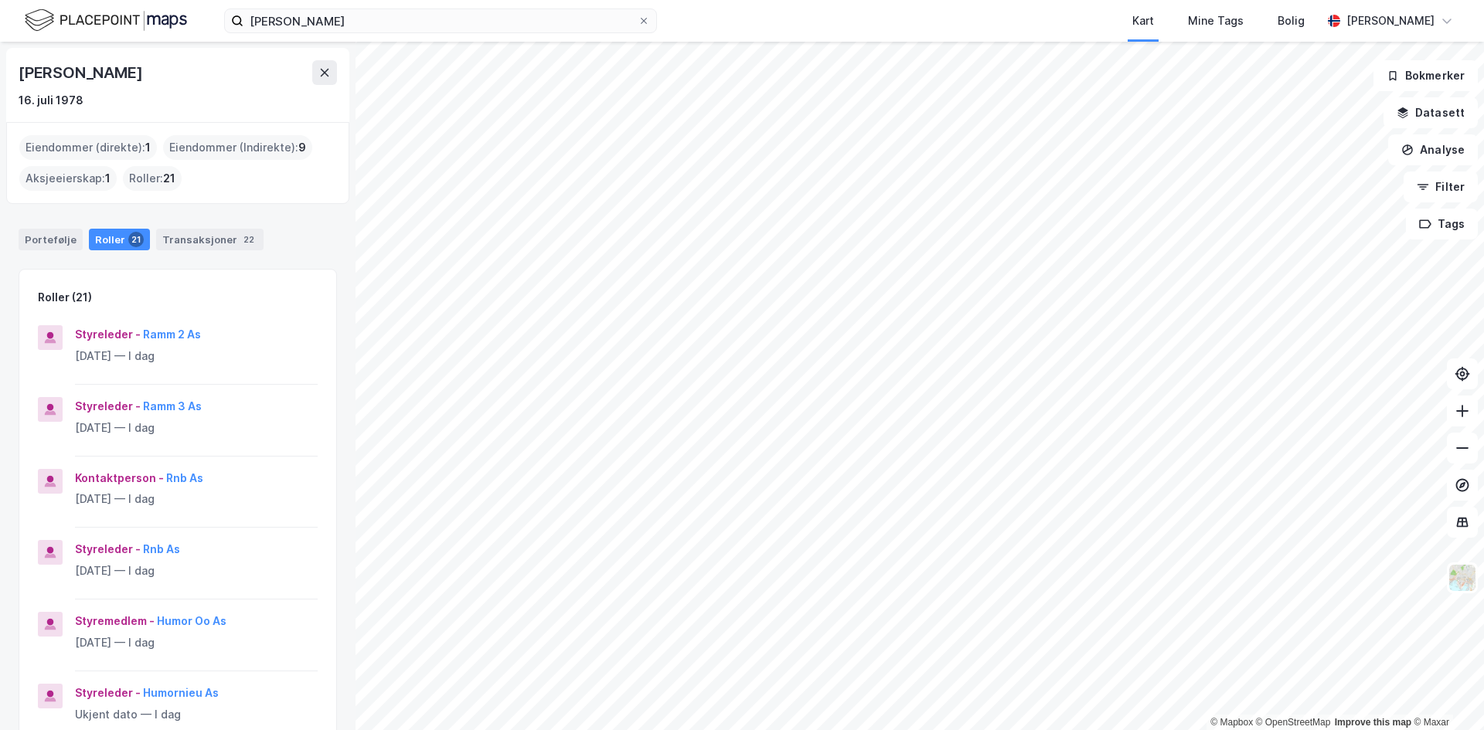
click at [43, 223] on div "Portefølje Roller 21 Transaksjoner 22" at bounding box center [178, 233] width 356 height 46
click at [43, 230] on div "Portefølje" at bounding box center [51, 240] width 64 height 22
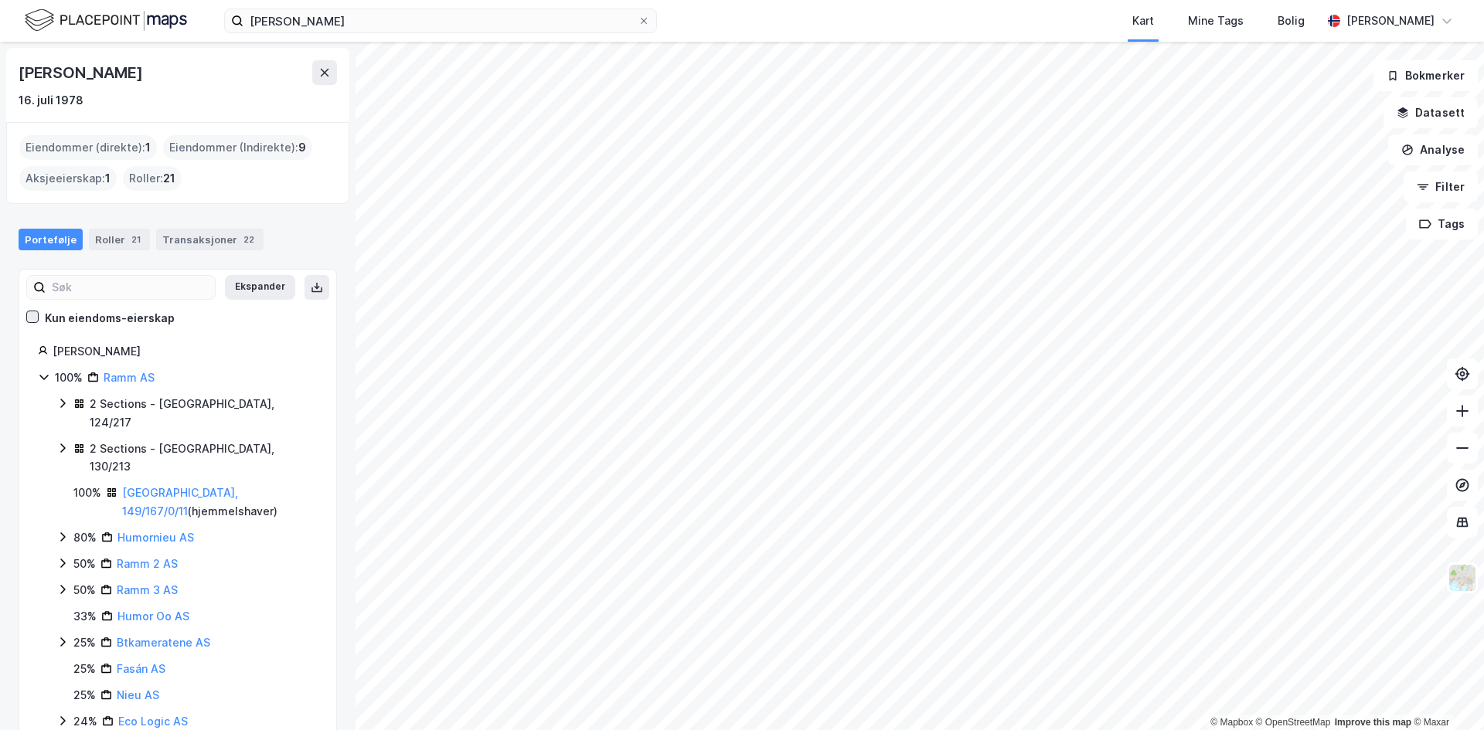
click at [30, 314] on icon at bounding box center [32, 316] width 11 height 11
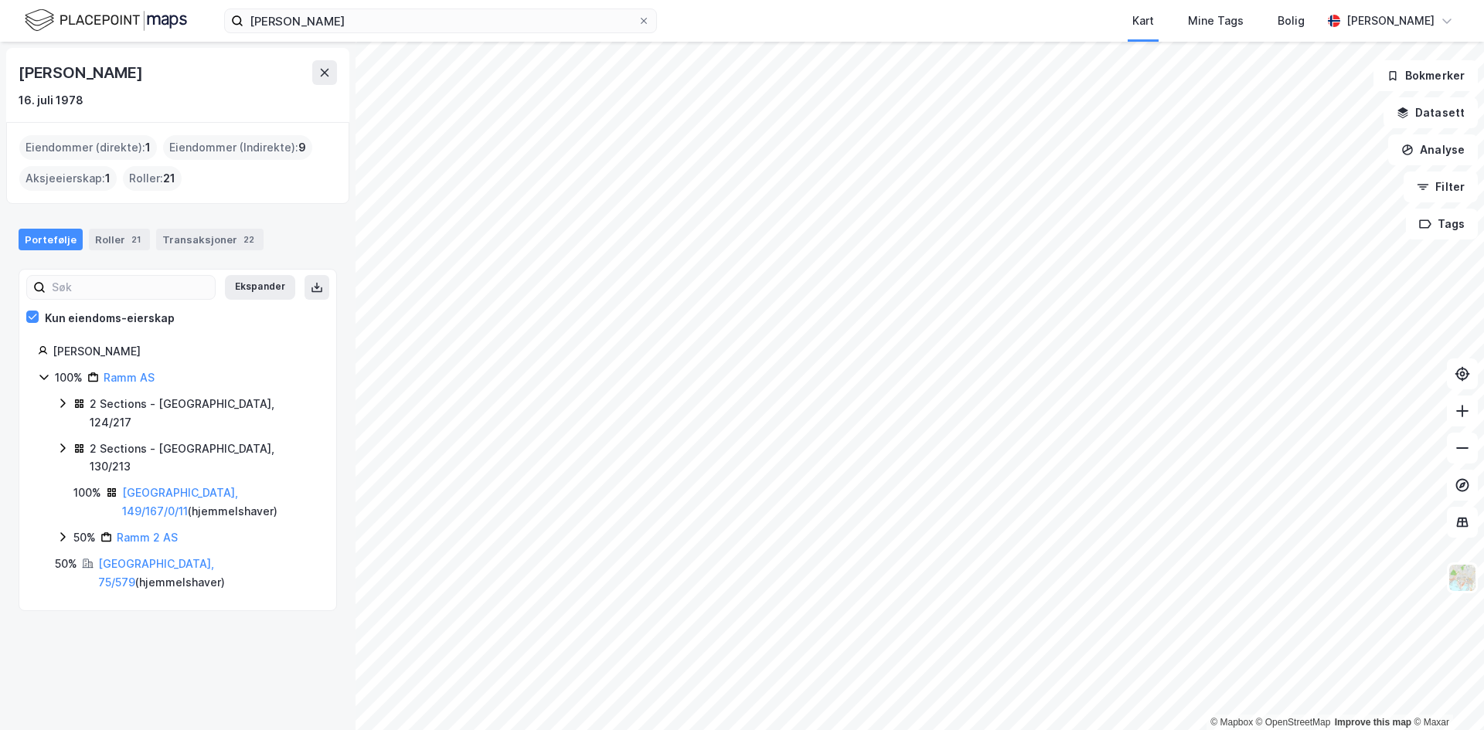
click at [64, 400] on icon at bounding box center [62, 403] width 12 height 12
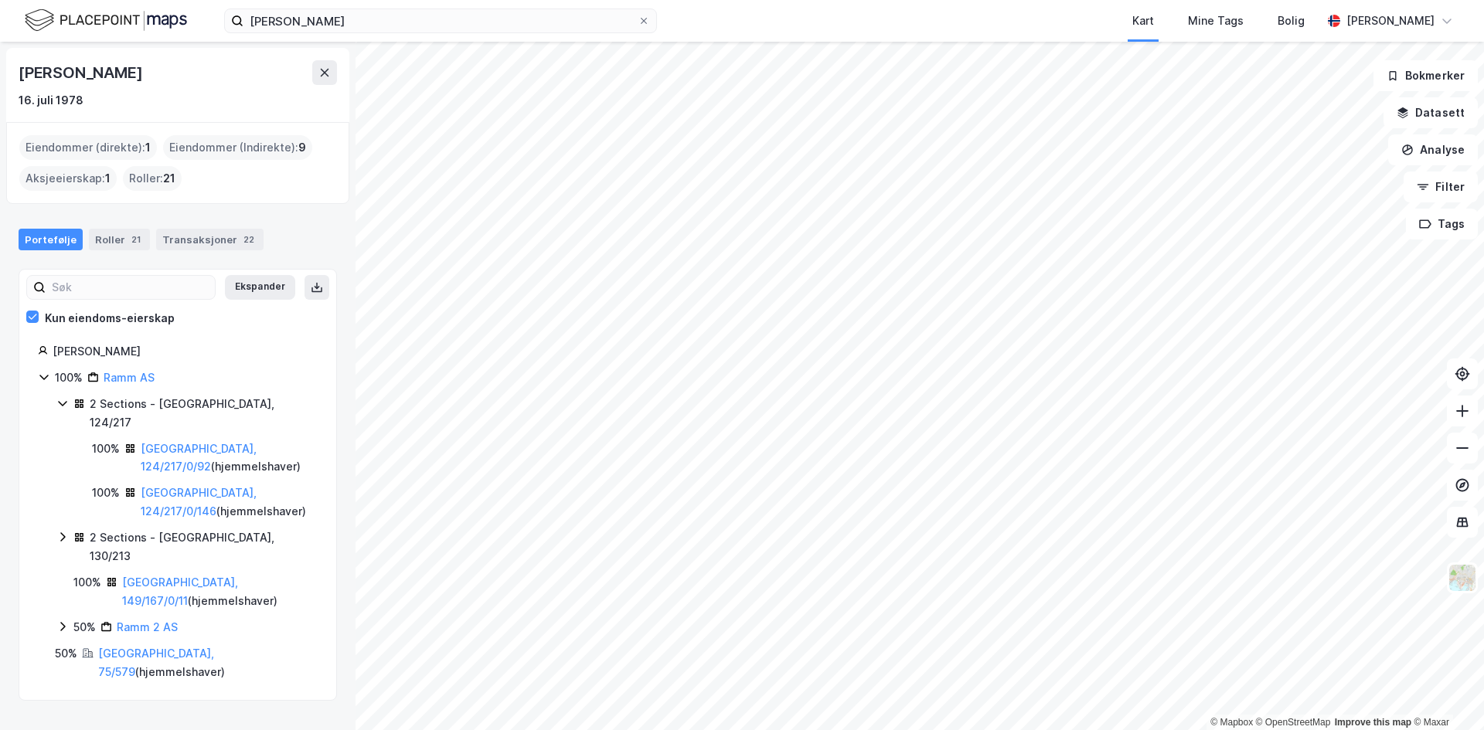
click at [64, 403] on icon at bounding box center [62, 403] width 12 height 12
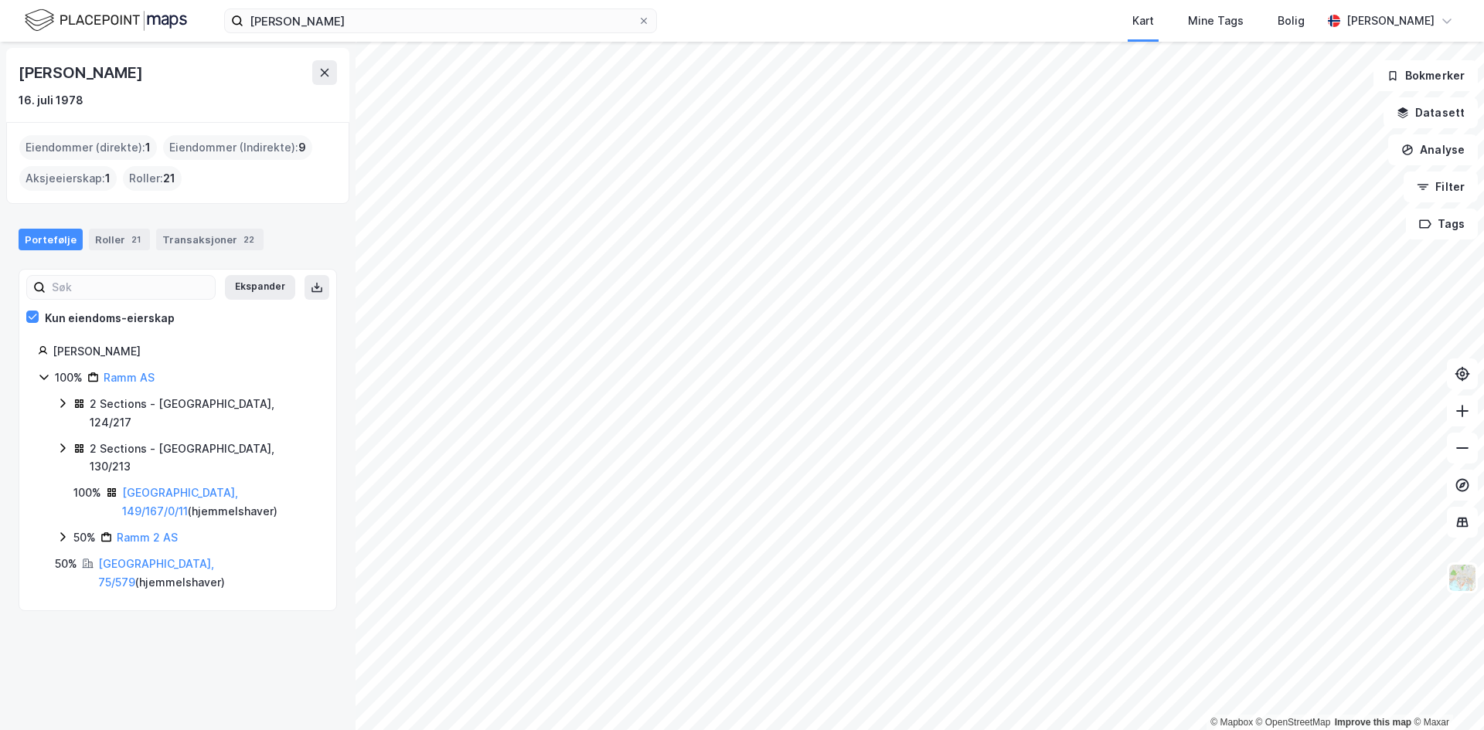
click at [63, 442] on icon at bounding box center [62, 448] width 12 height 12
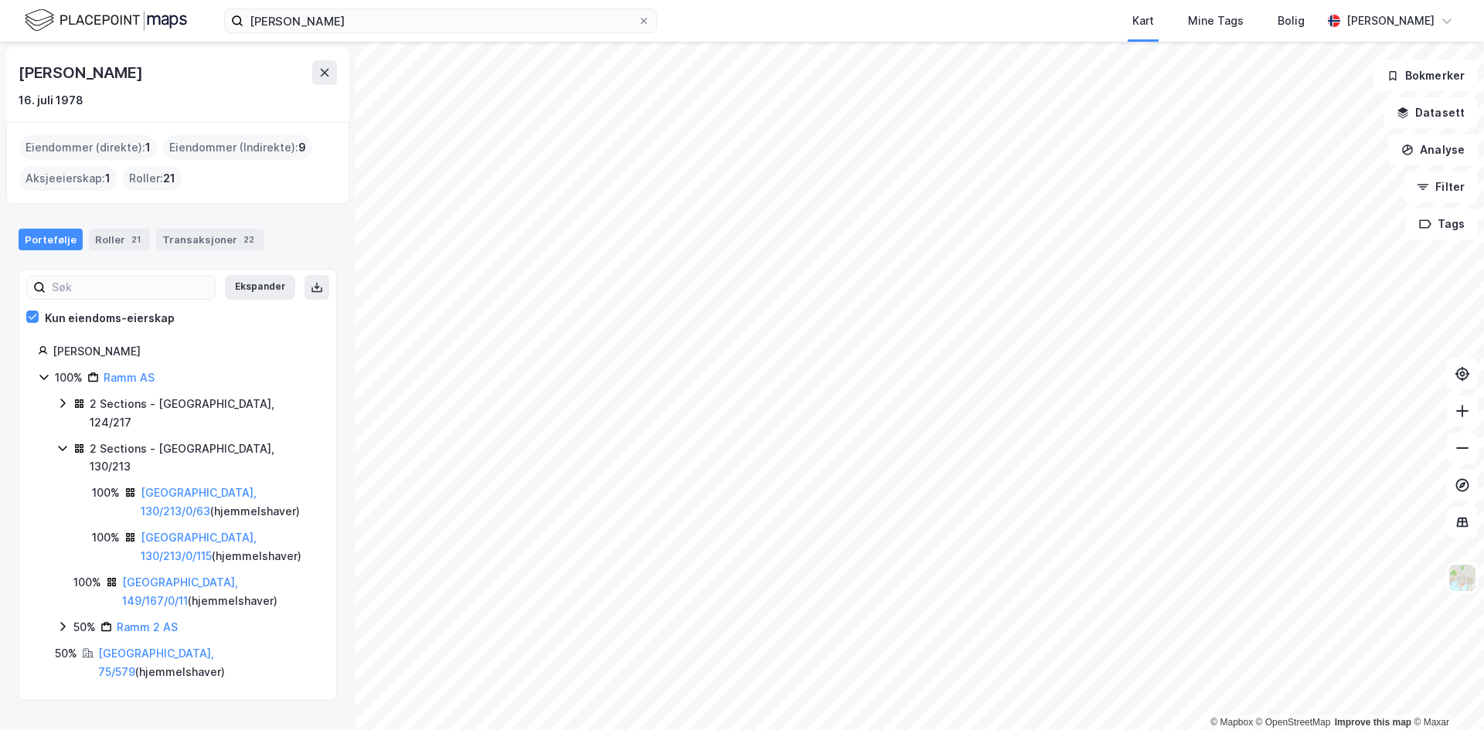
click at [66, 442] on icon at bounding box center [62, 448] width 12 height 12
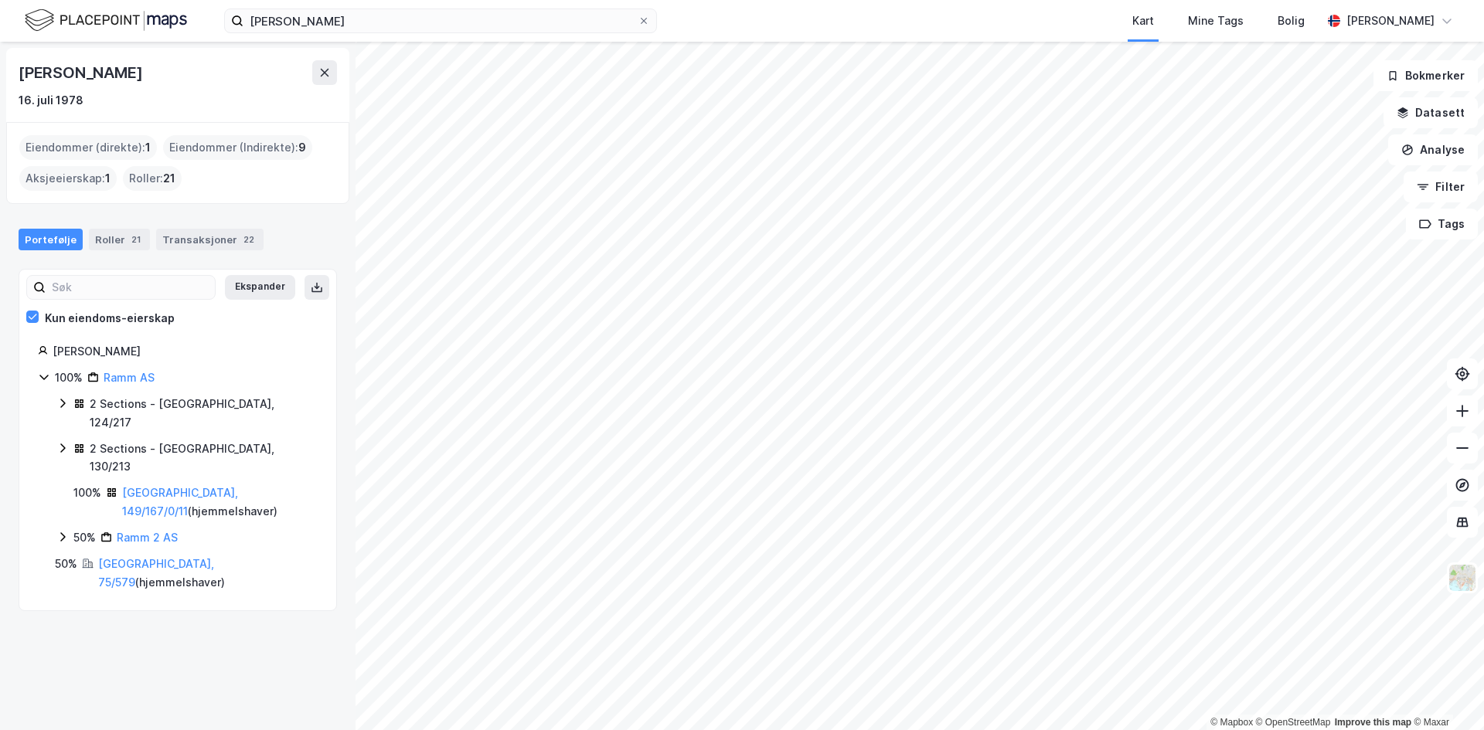
click at [21, 327] on div "Ekspander Kun eiendoms-eierskap [PERSON_NAME] 100% Ramm AS 2 Sections - [GEOGRA…" at bounding box center [178, 440] width 318 height 342
click at [29, 320] on icon at bounding box center [32, 316] width 11 height 11
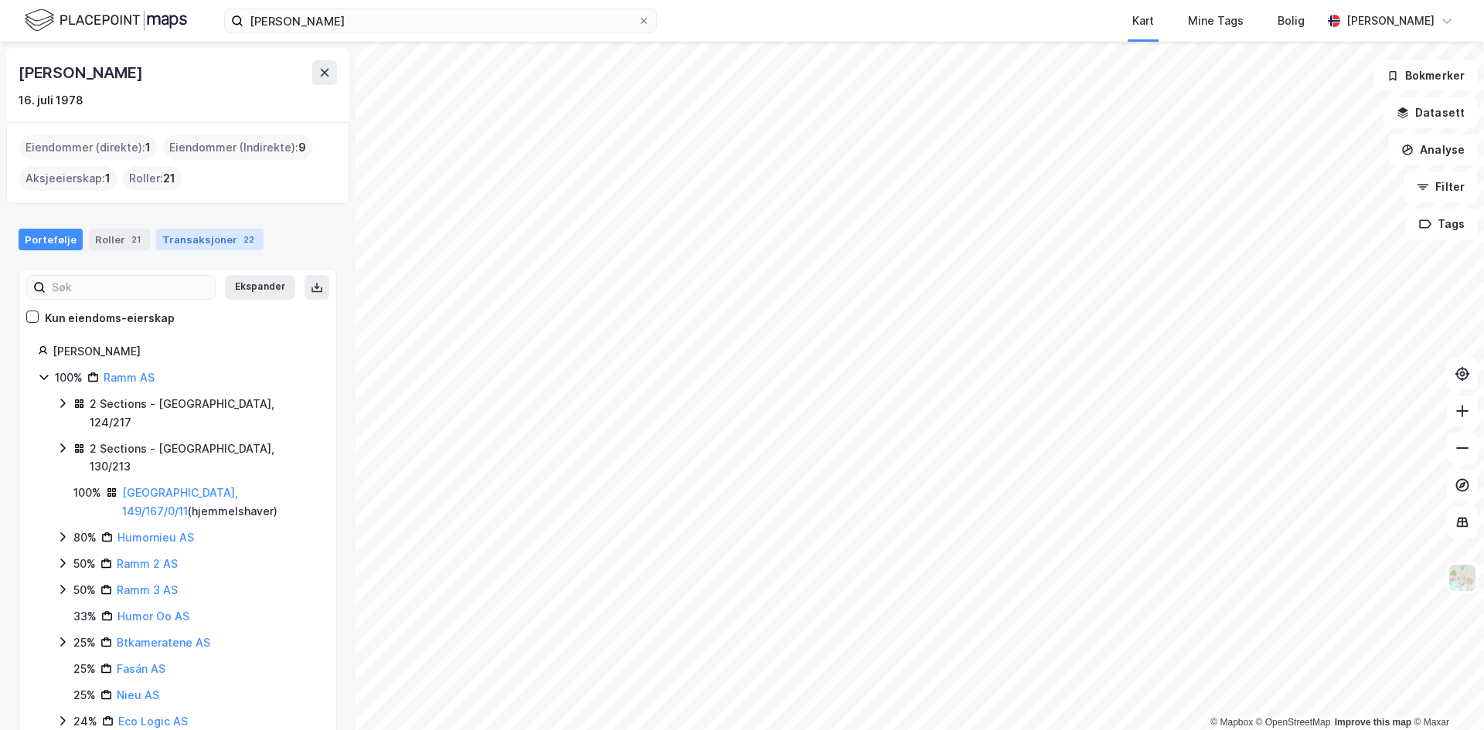
click at [215, 238] on div "Transaksjoner 22" at bounding box center [209, 240] width 107 height 22
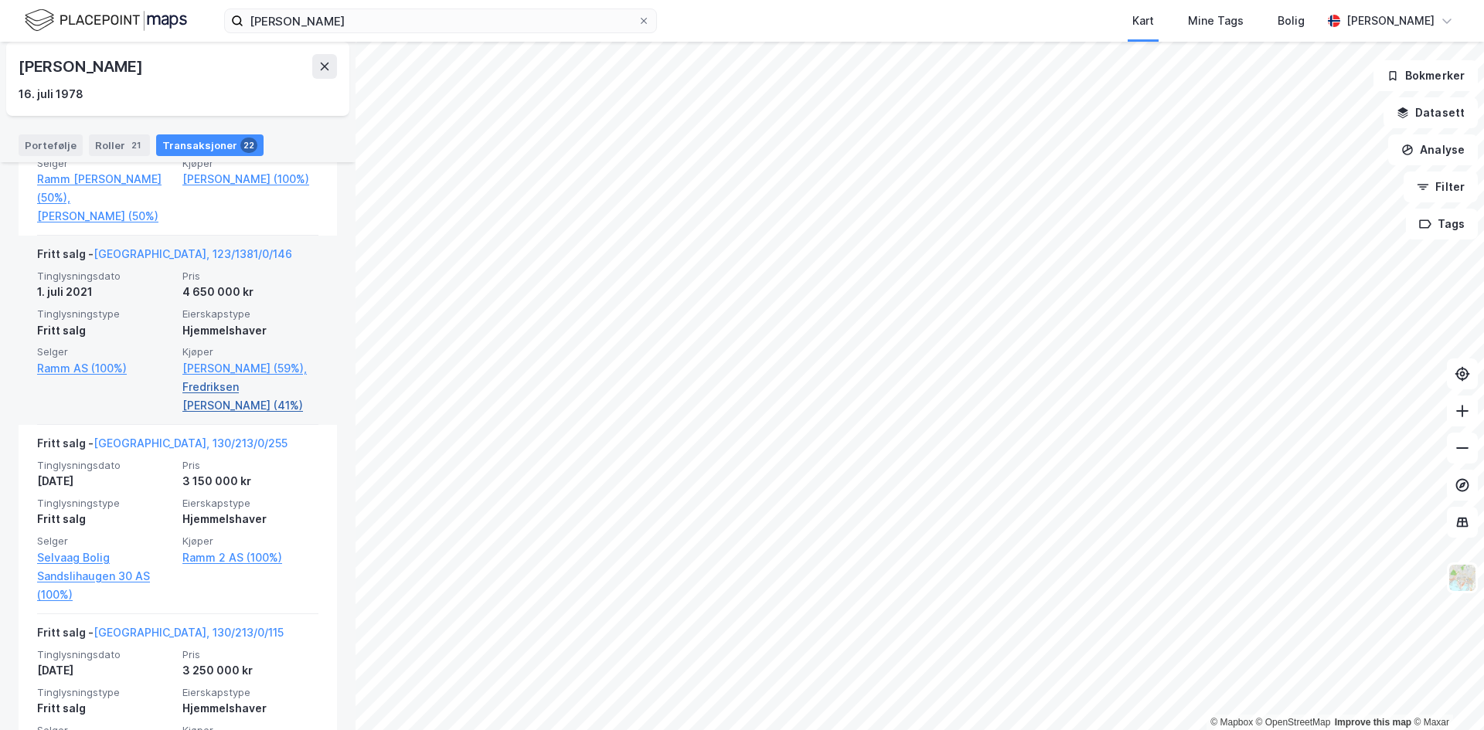
scroll to position [1778, 0]
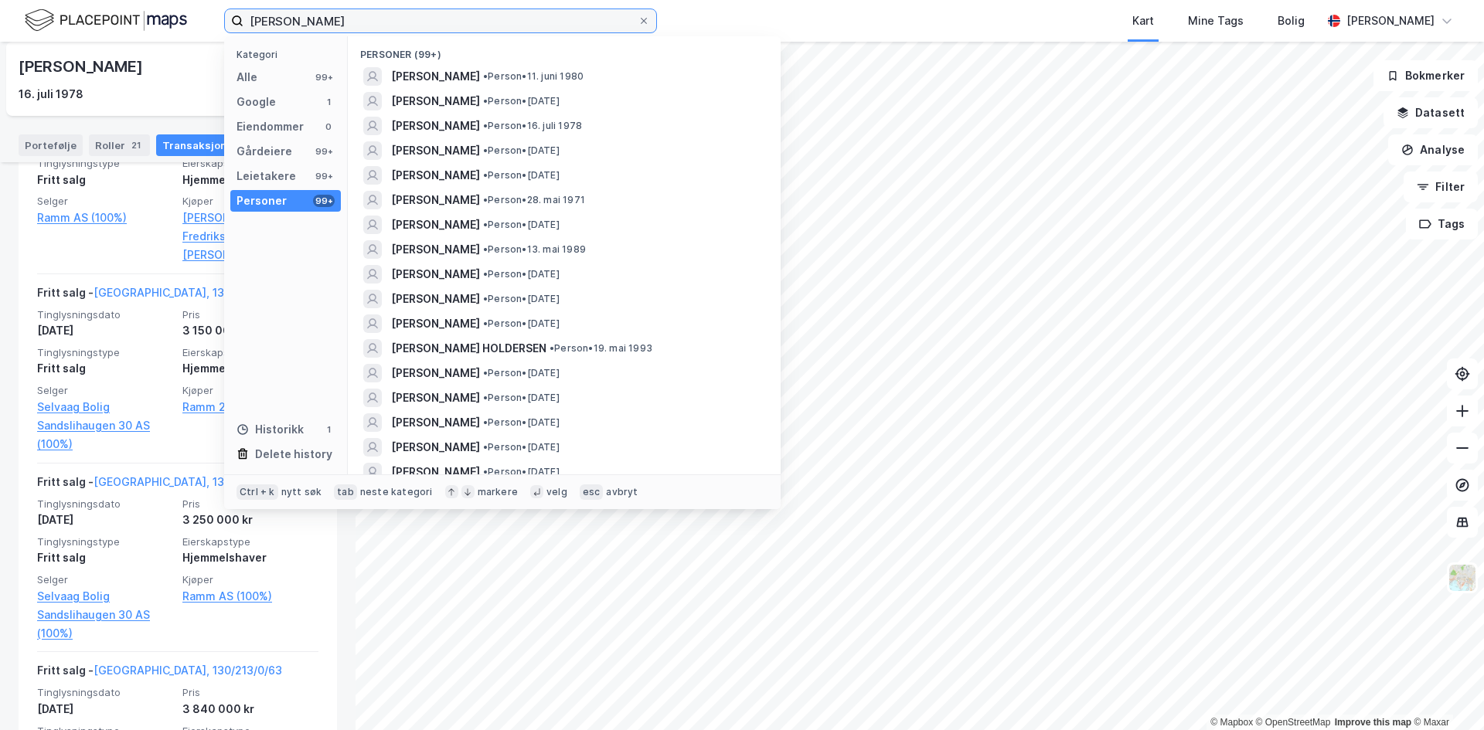
drag, startPoint x: 365, startPoint y: 21, endPoint x: 176, endPoint y: 33, distance: 189.0
click at [176, 33] on div "[PERSON_NAME] Kategori Alle 99+ Google 1 Eiendommer 0 Gårdeiere 99+ Leietakere …" at bounding box center [742, 21] width 1484 height 42
paste input "[PERSON_NAME]"
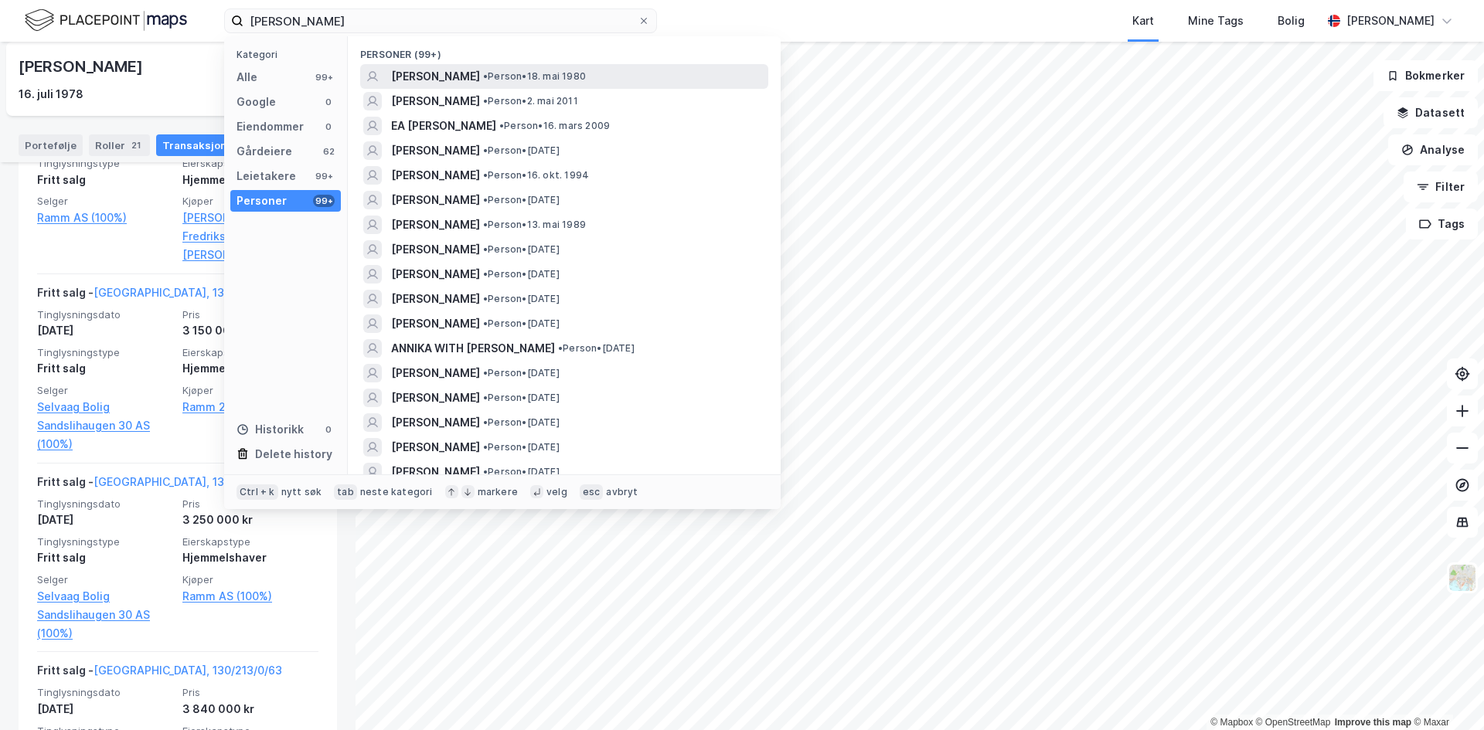
click at [407, 76] on span "[PERSON_NAME]" at bounding box center [435, 76] width 89 height 19
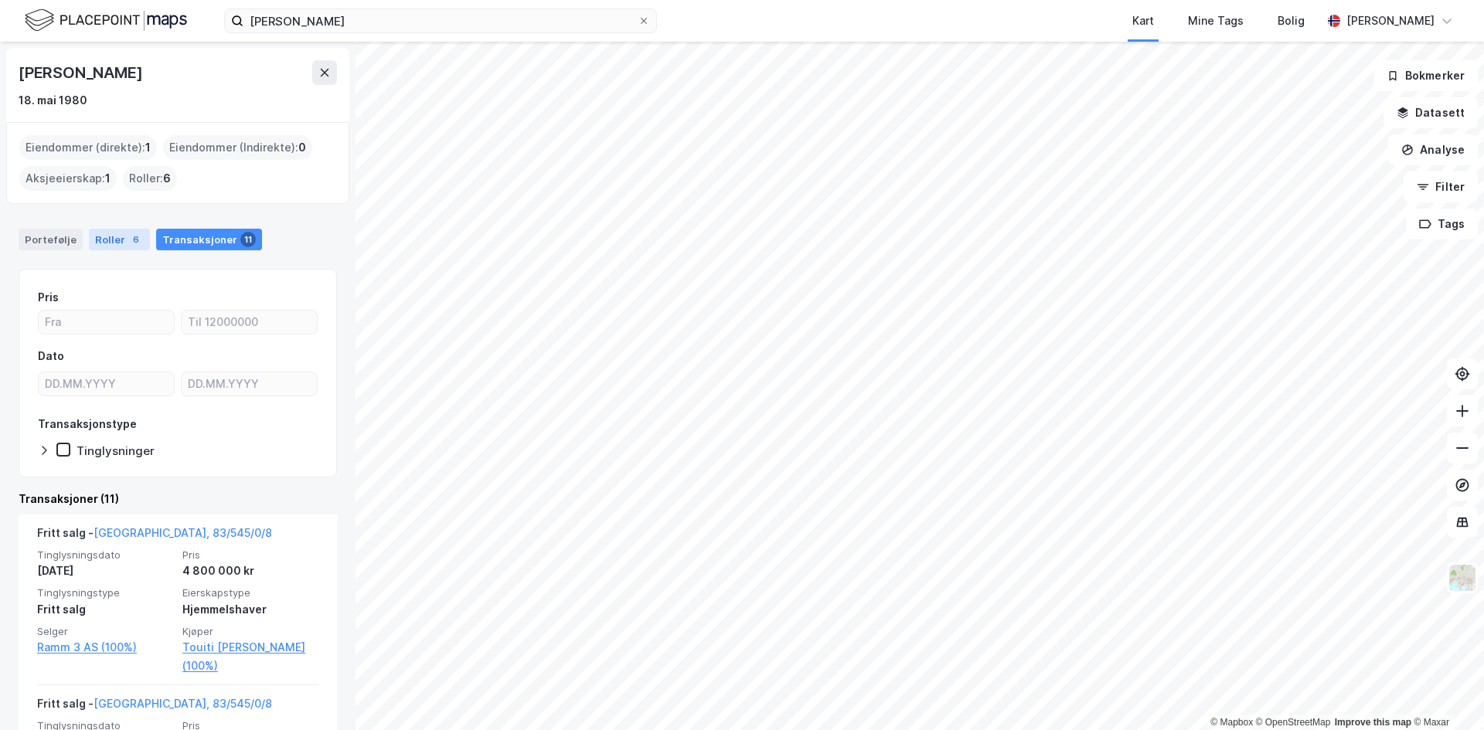
click at [111, 247] on div "Roller 6" at bounding box center [119, 240] width 61 height 22
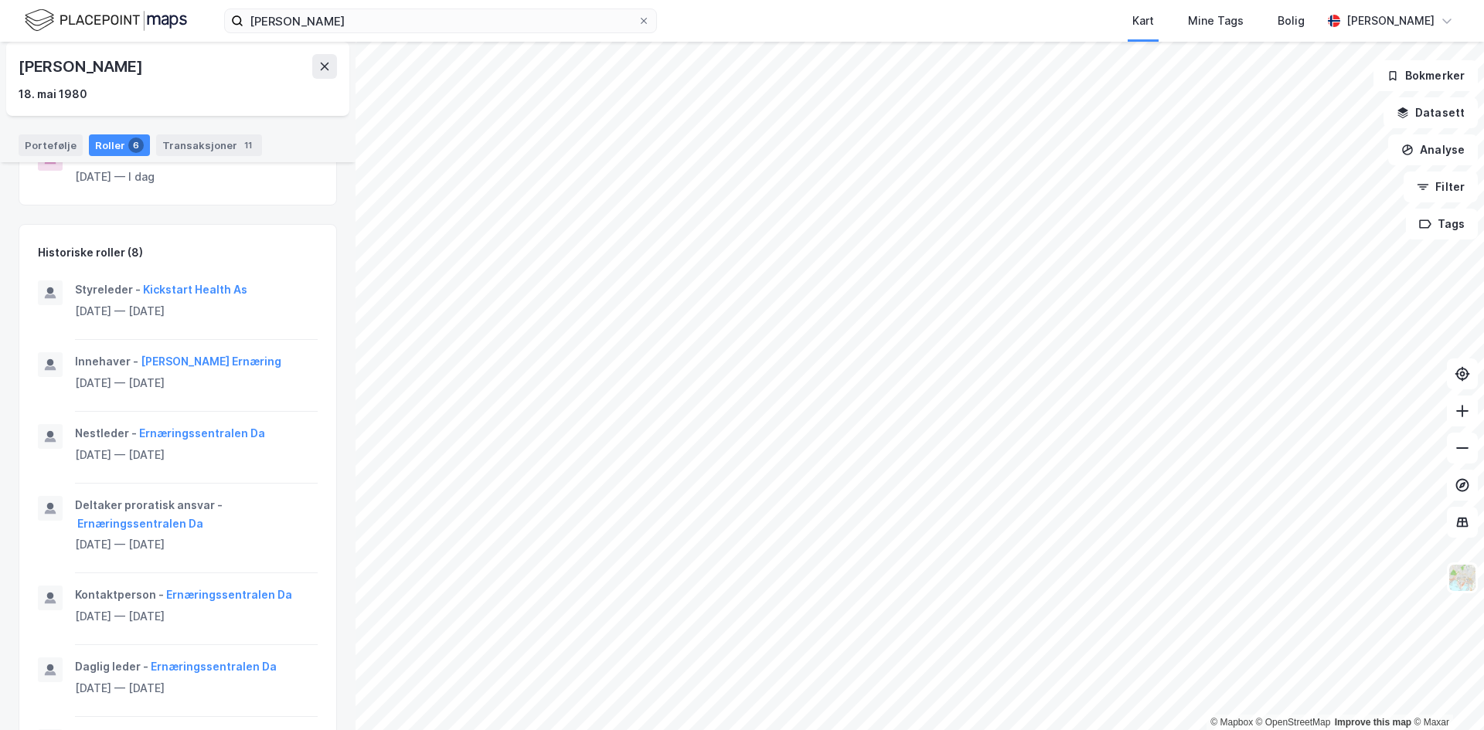
scroll to position [541, 0]
click at [209, 152] on div "Transaksjoner 11" at bounding box center [209, 145] width 106 height 22
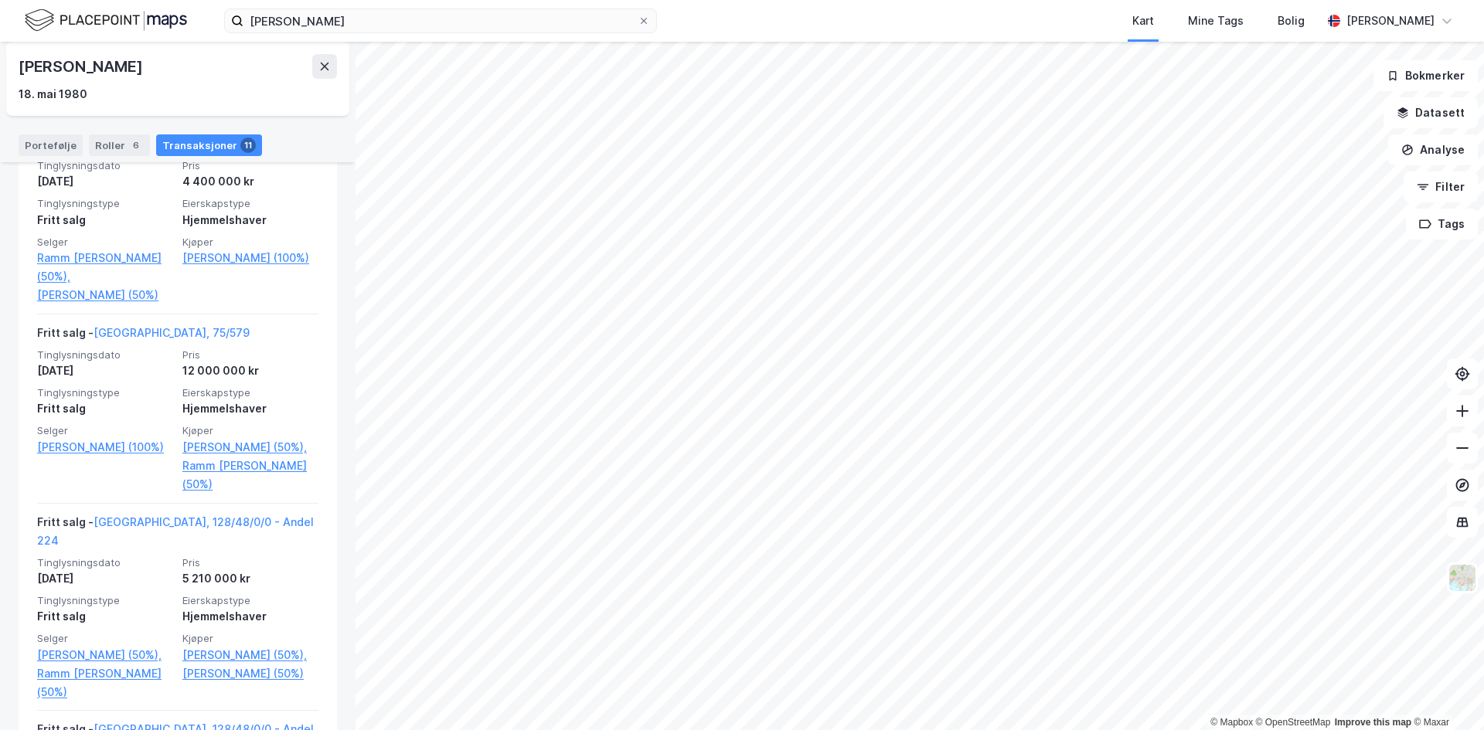
scroll to position [880, 0]
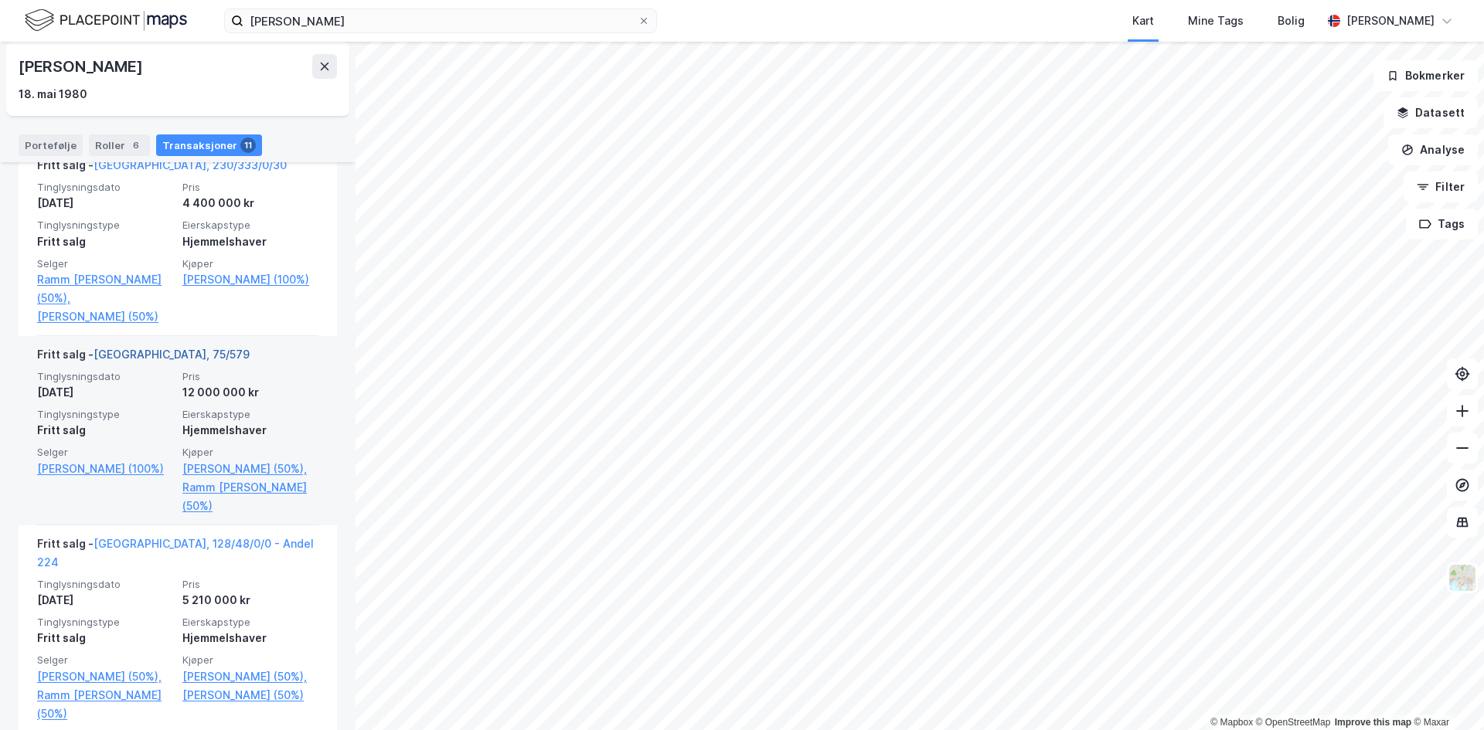
click at [139, 355] on link "[GEOGRAPHIC_DATA], 75/579" at bounding box center [172, 354] width 156 height 13
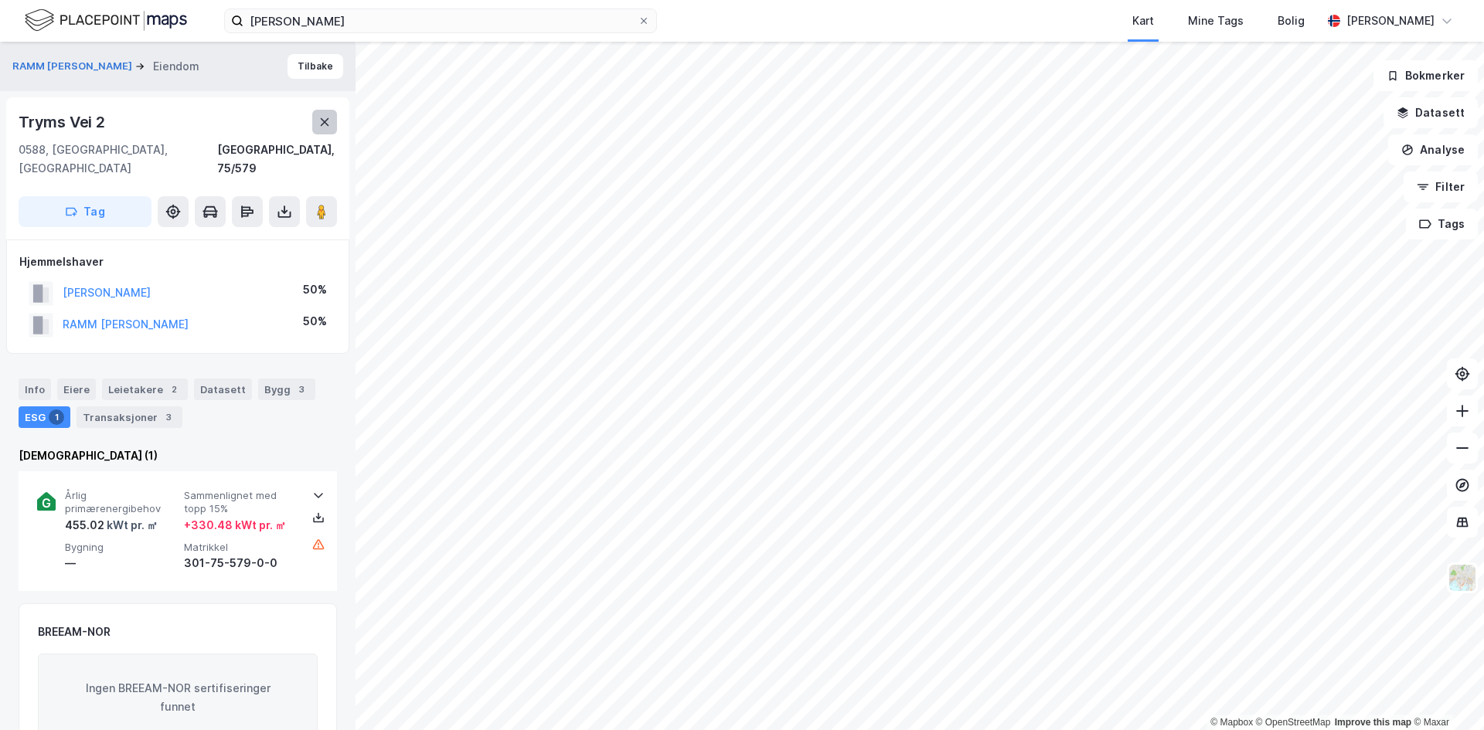
click at [318, 128] on icon at bounding box center [324, 122] width 12 height 12
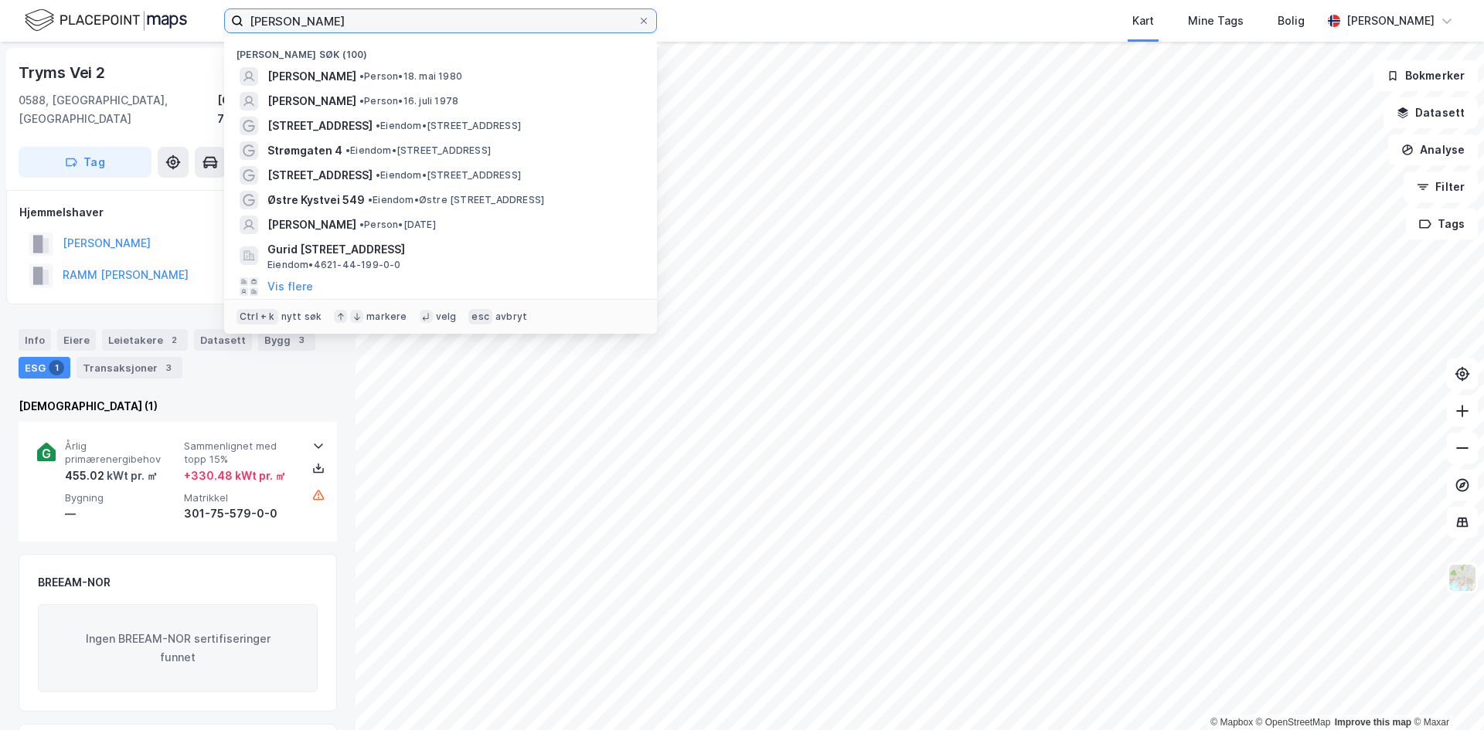
drag, startPoint x: 452, startPoint y: 25, endPoint x: 67, endPoint y: 16, distance: 385.0
click at [66, 19] on div "[PERSON_NAME] Nylige søk (100) [PERSON_NAME] • Person • [DATE] [PERSON_NAME] • …" at bounding box center [742, 21] width 1484 height 42
paste input "[STREET_ADDRESS]"
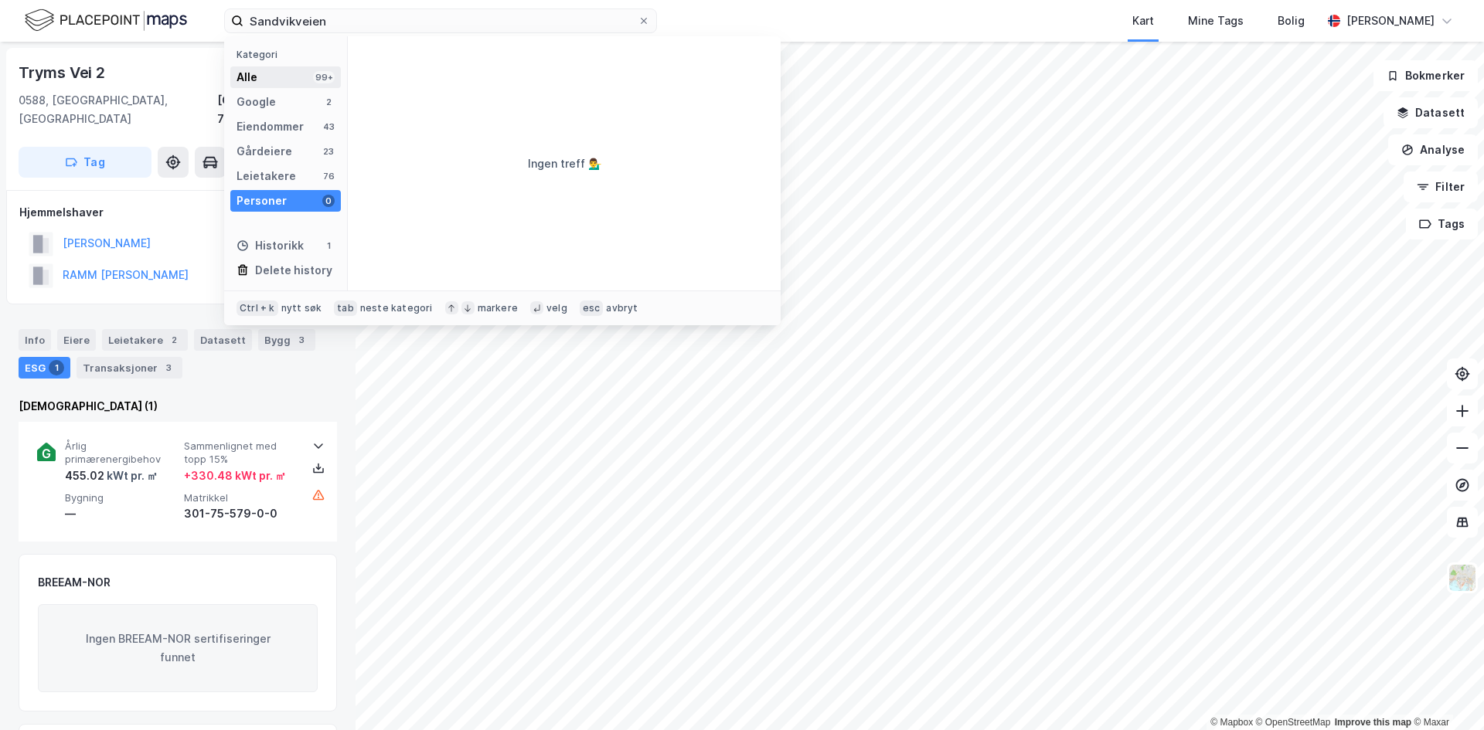
click at [261, 77] on div "Alle 99+" at bounding box center [285, 77] width 111 height 22
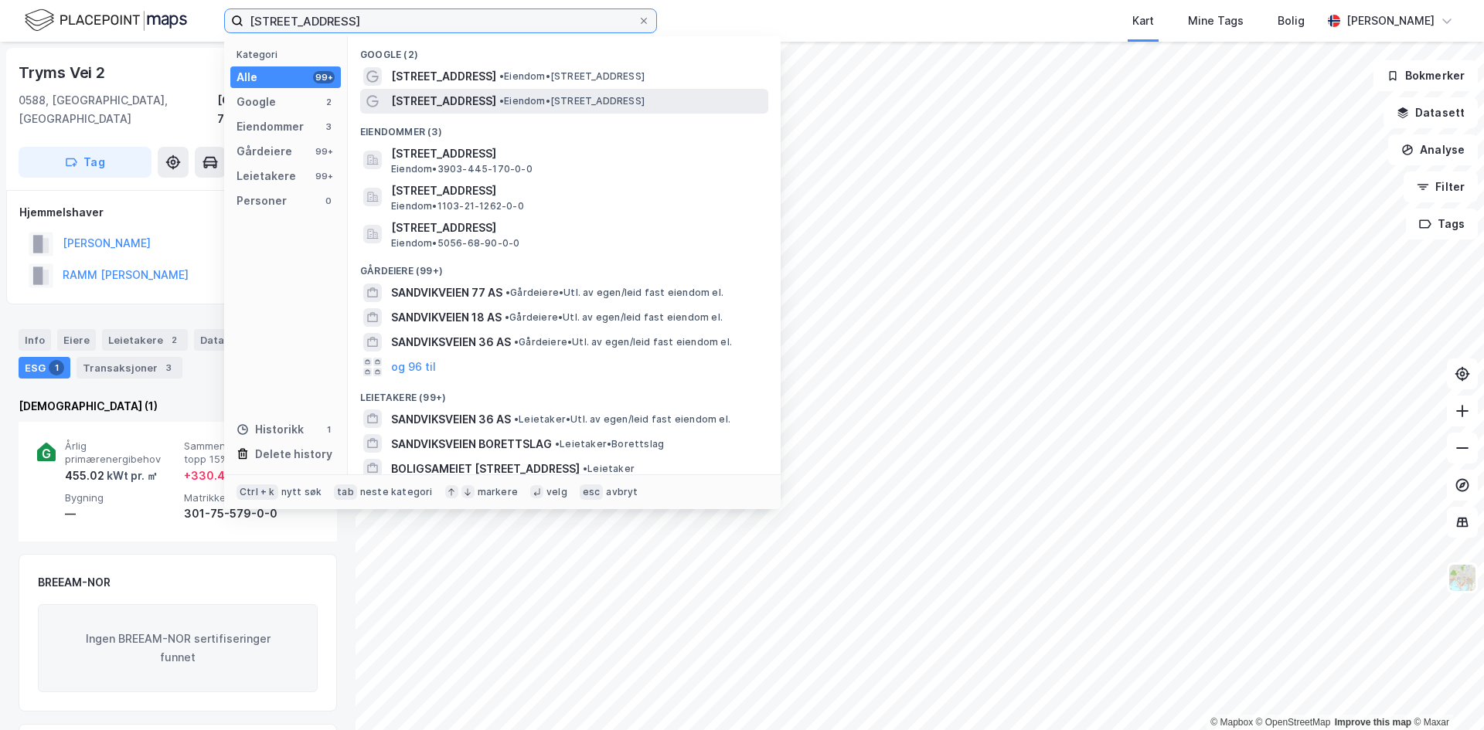
type input "[STREET_ADDRESS]"
click at [507, 106] on span "• Eiendom • [STREET_ADDRESS]" at bounding box center [571, 101] width 145 height 12
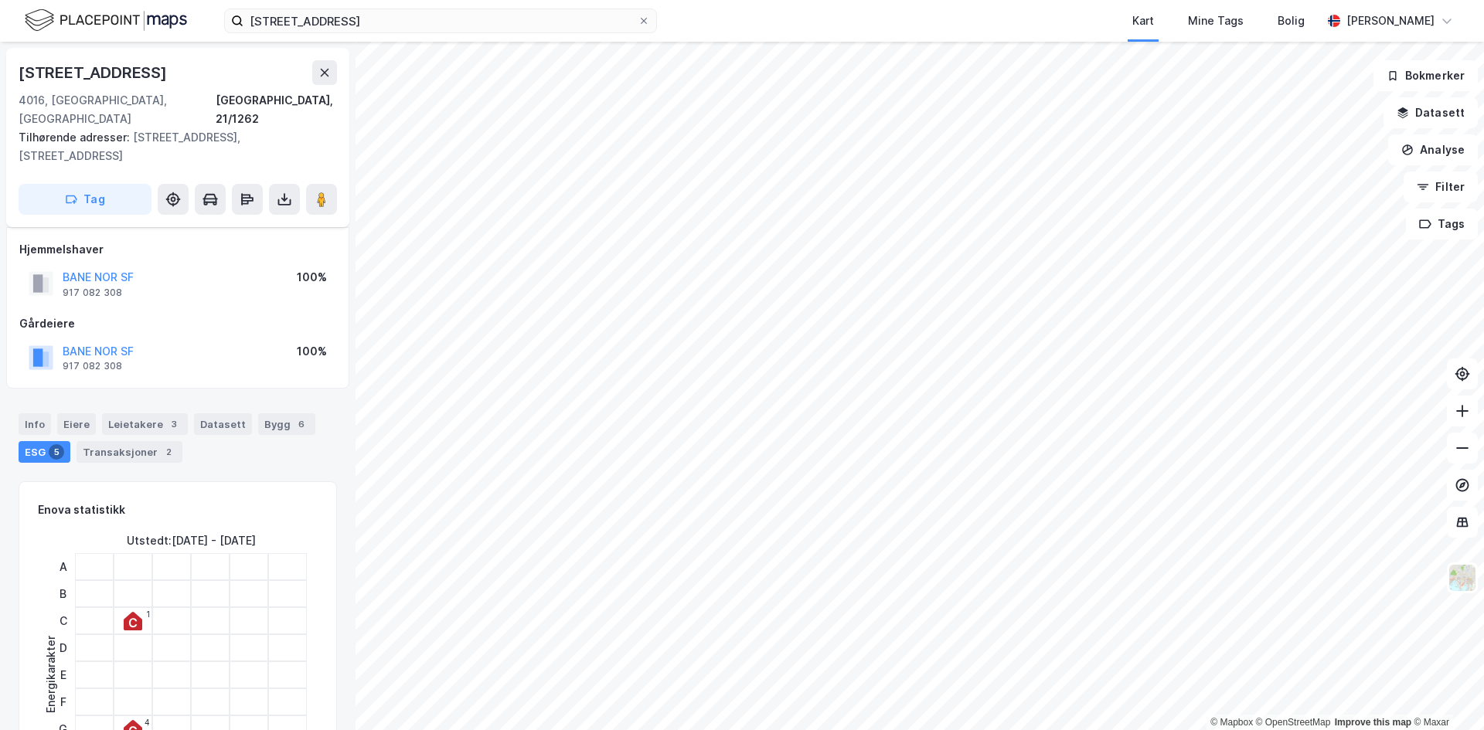
scroll to position [77, 0]
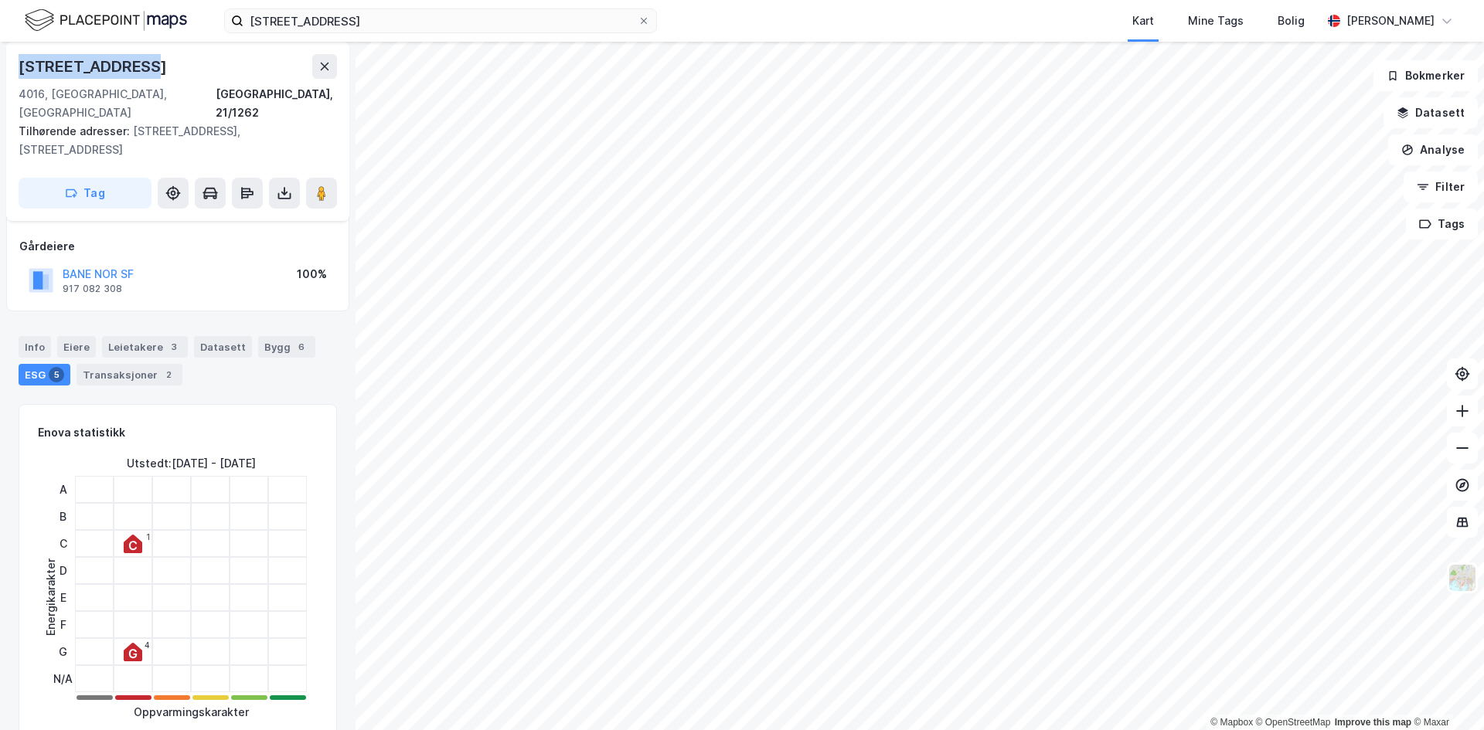
drag, startPoint x: 158, startPoint y: 66, endPoint x: 6, endPoint y: 63, distance: 151.5
click at [6, 63] on div "[STREET_ADDRESS], 21/1262 Tilhørende adresser: [STREET_ADDRESS], [STREET_ADDRES…" at bounding box center [177, 131] width 343 height 179
copy div "[STREET_ADDRESS]"
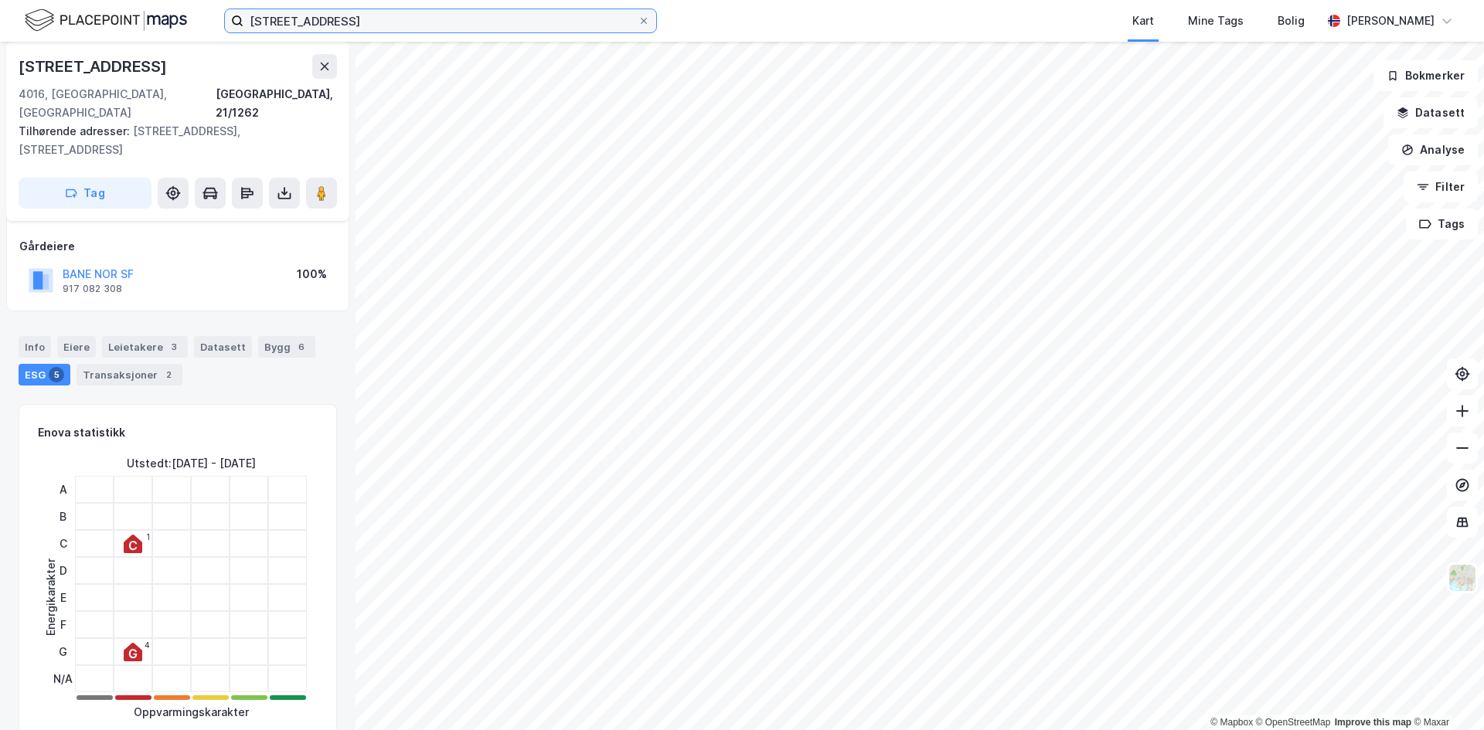
click at [441, 22] on input "[STREET_ADDRESS]" at bounding box center [440, 20] width 394 height 23
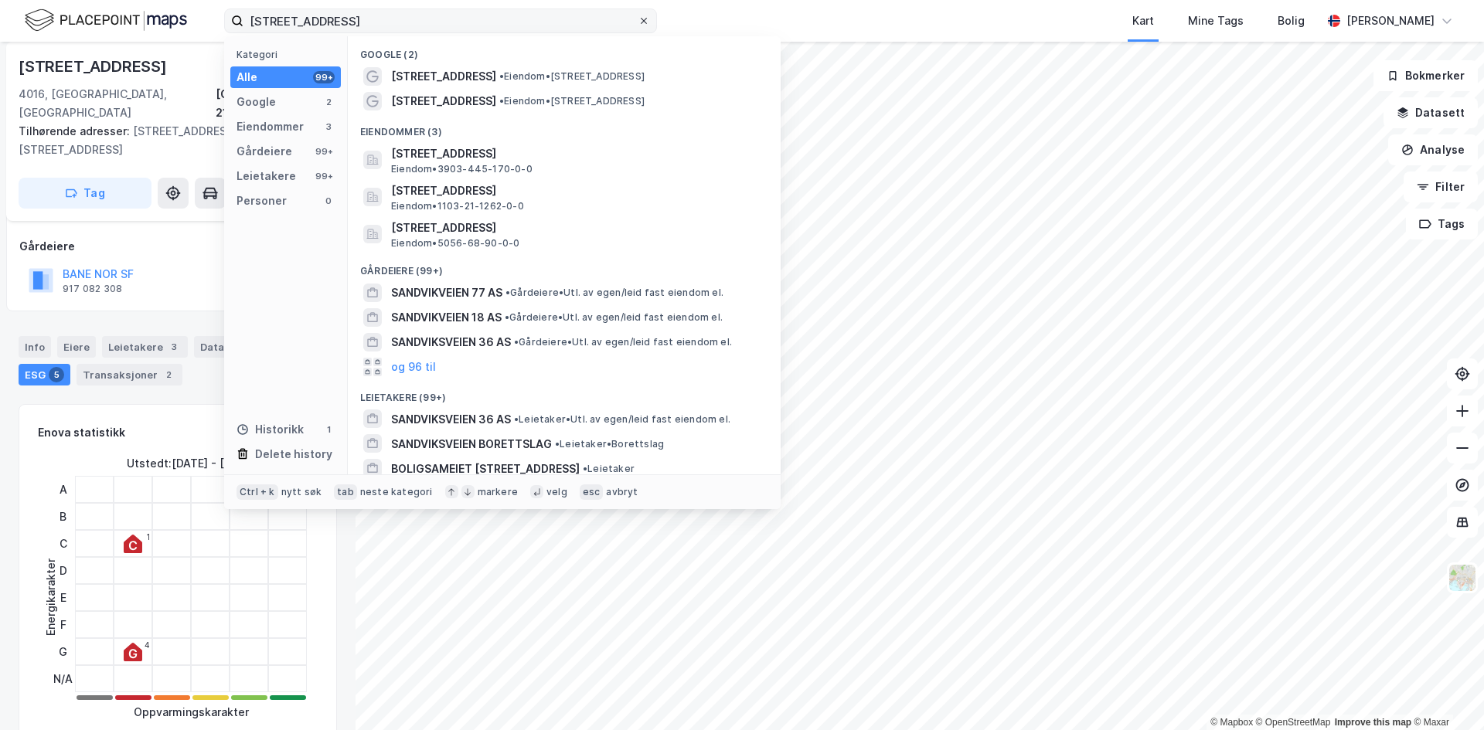
click at [649, 19] on span at bounding box center [644, 21] width 12 height 12
click at [638, 19] on input "[STREET_ADDRESS]" at bounding box center [440, 20] width 394 height 23
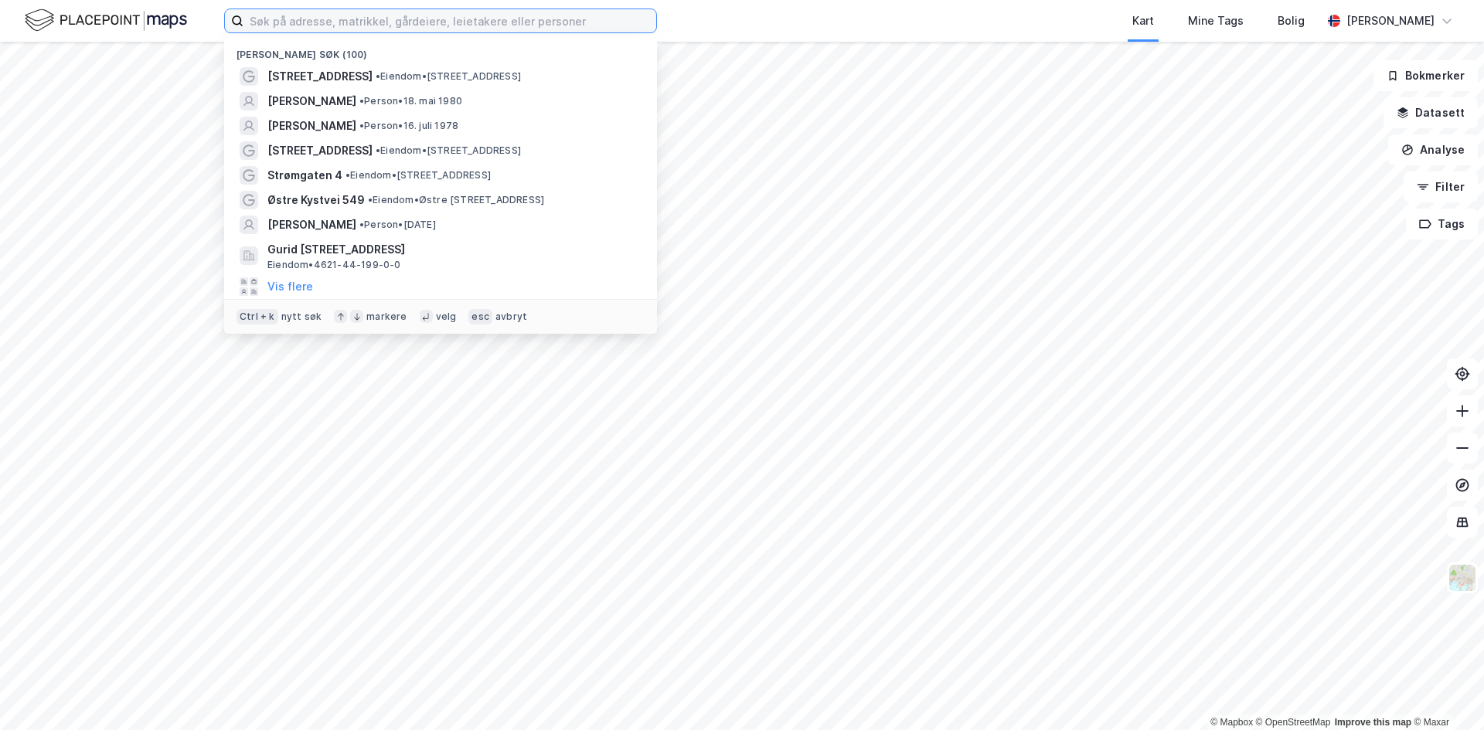
click at [495, 16] on input at bounding box center [449, 20] width 413 height 23
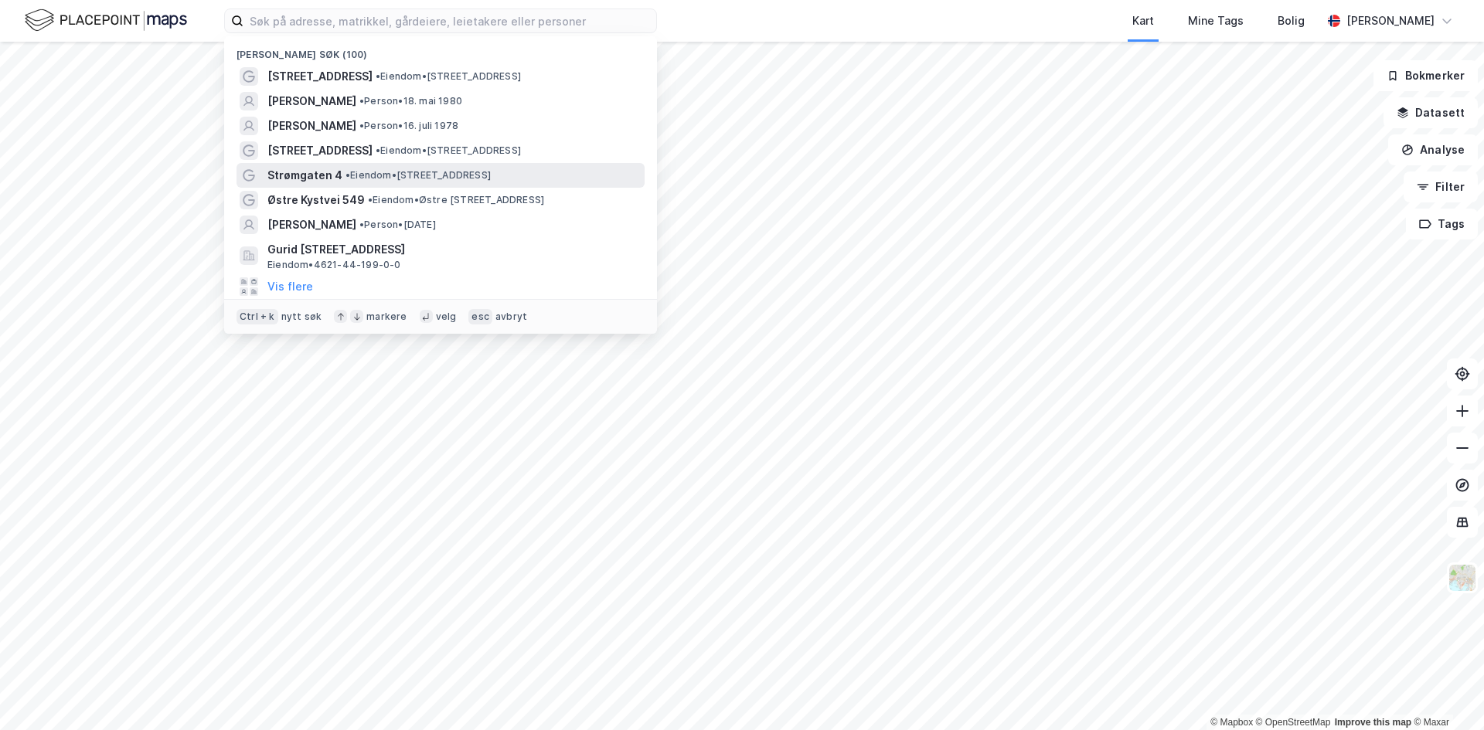
click at [356, 173] on span "• Eiendom • [STREET_ADDRESS]" at bounding box center [417, 175] width 145 height 12
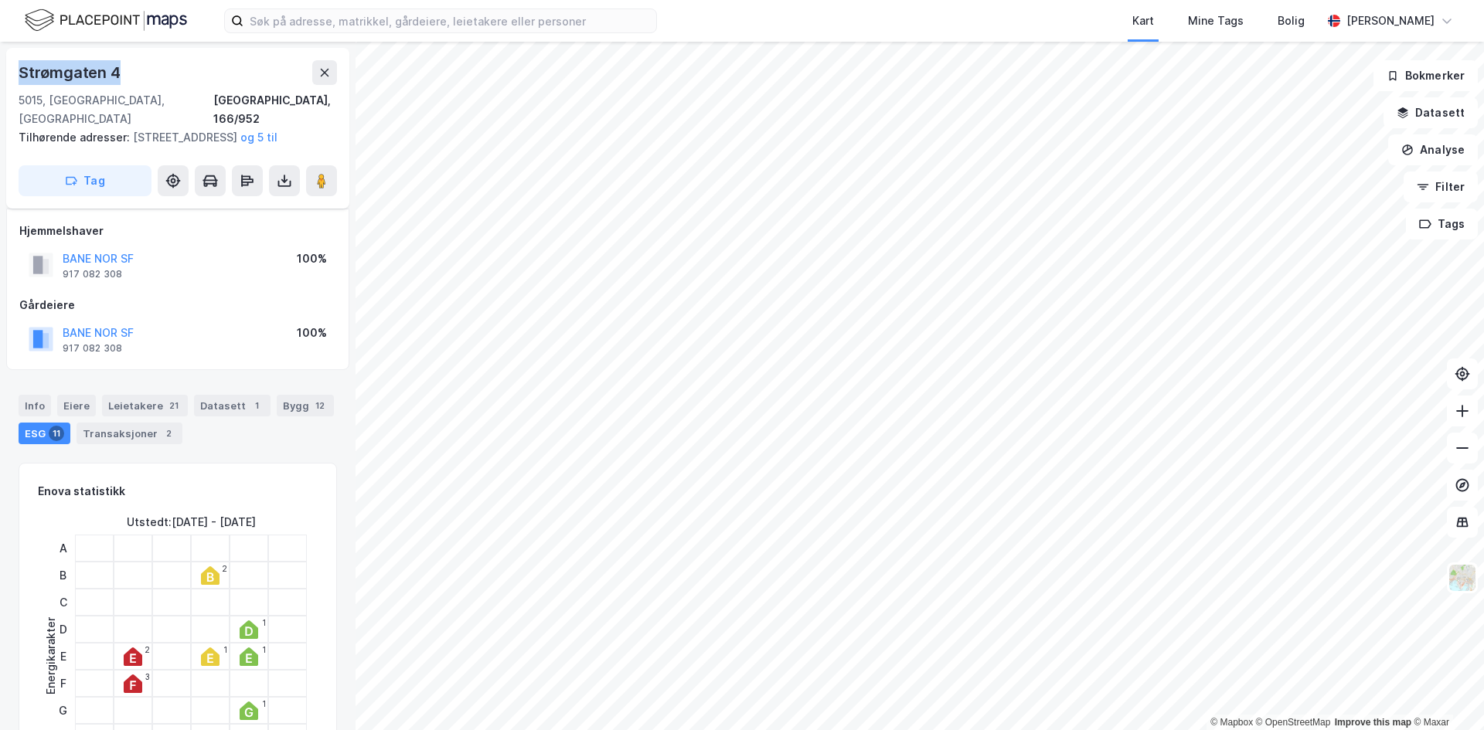
drag, startPoint x: 145, startPoint y: 72, endPoint x: 9, endPoint y: 72, distance: 135.3
click at [9, 72] on div "[STREET_ADDRESS], 166/952 Tilhørende adresser: [STREET_ADDRESS][GEOGRAPHIC_DATA…" at bounding box center [177, 128] width 343 height 161
copy div "Strømgaten 4"
click at [340, 19] on input at bounding box center [449, 20] width 413 height 23
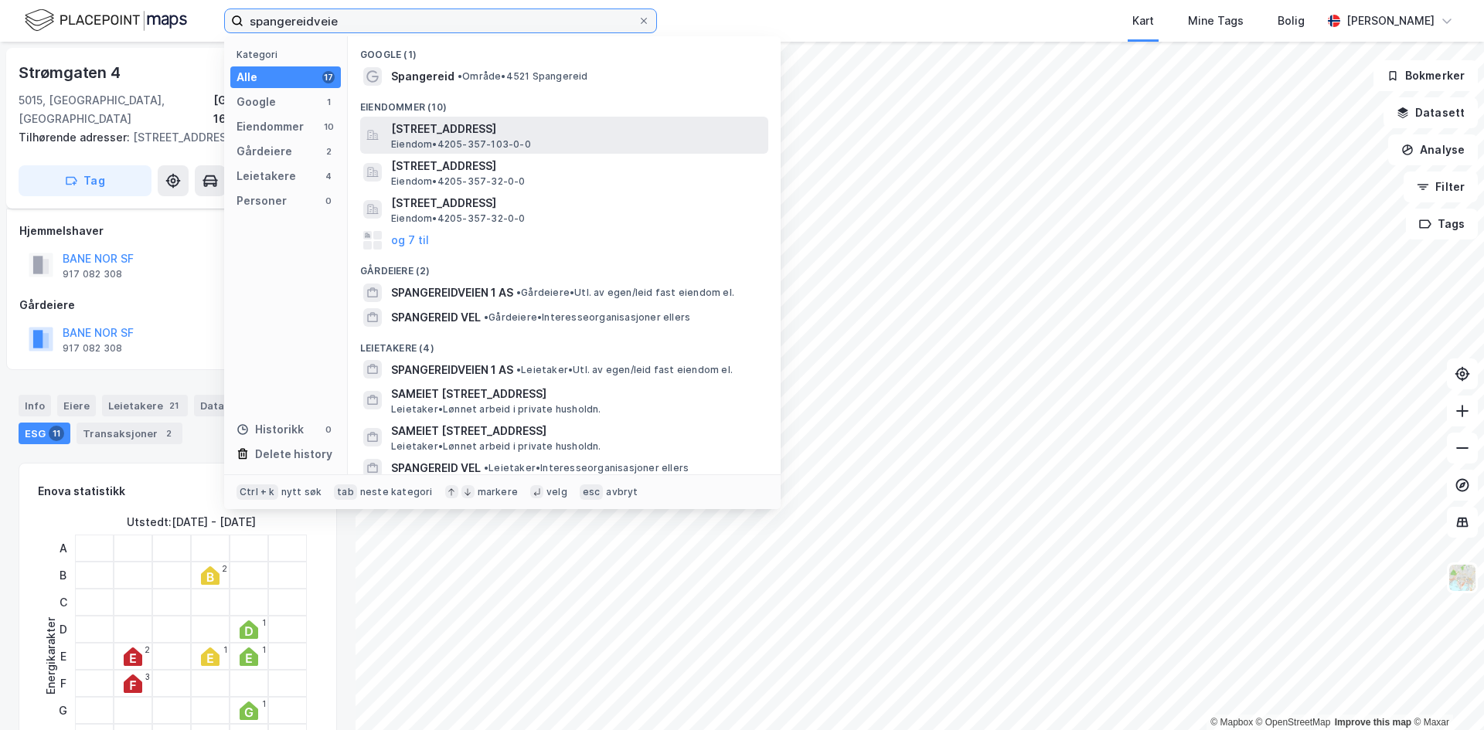
type input "spangereidveie"
click at [563, 117] on div "[STREET_ADDRESS], [GEOGRAPHIC_DATA] Eiendom • 4205-357-103-0-0" at bounding box center [564, 135] width 408 height 37
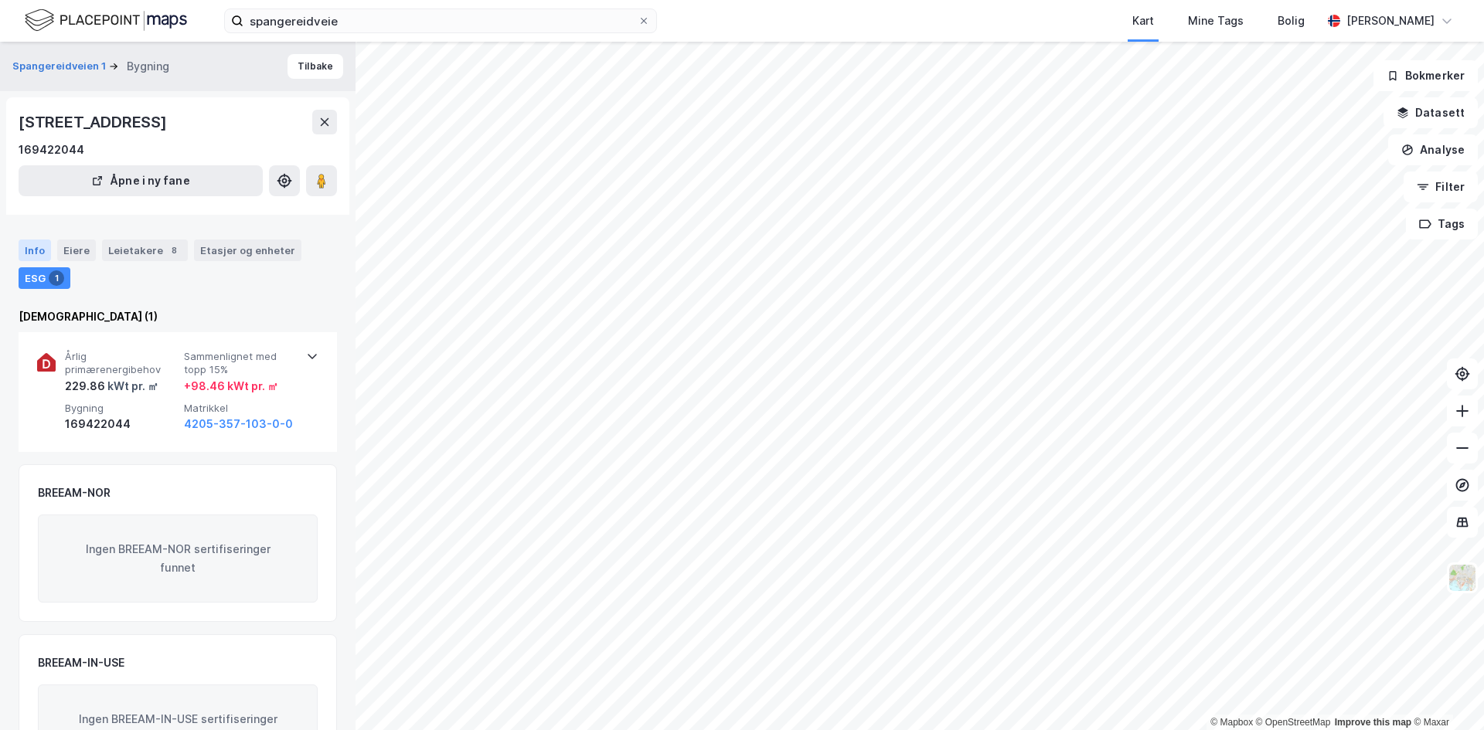
click at [32, 248] on div "Info" at bounding box center [35, 251] width 32 height 22
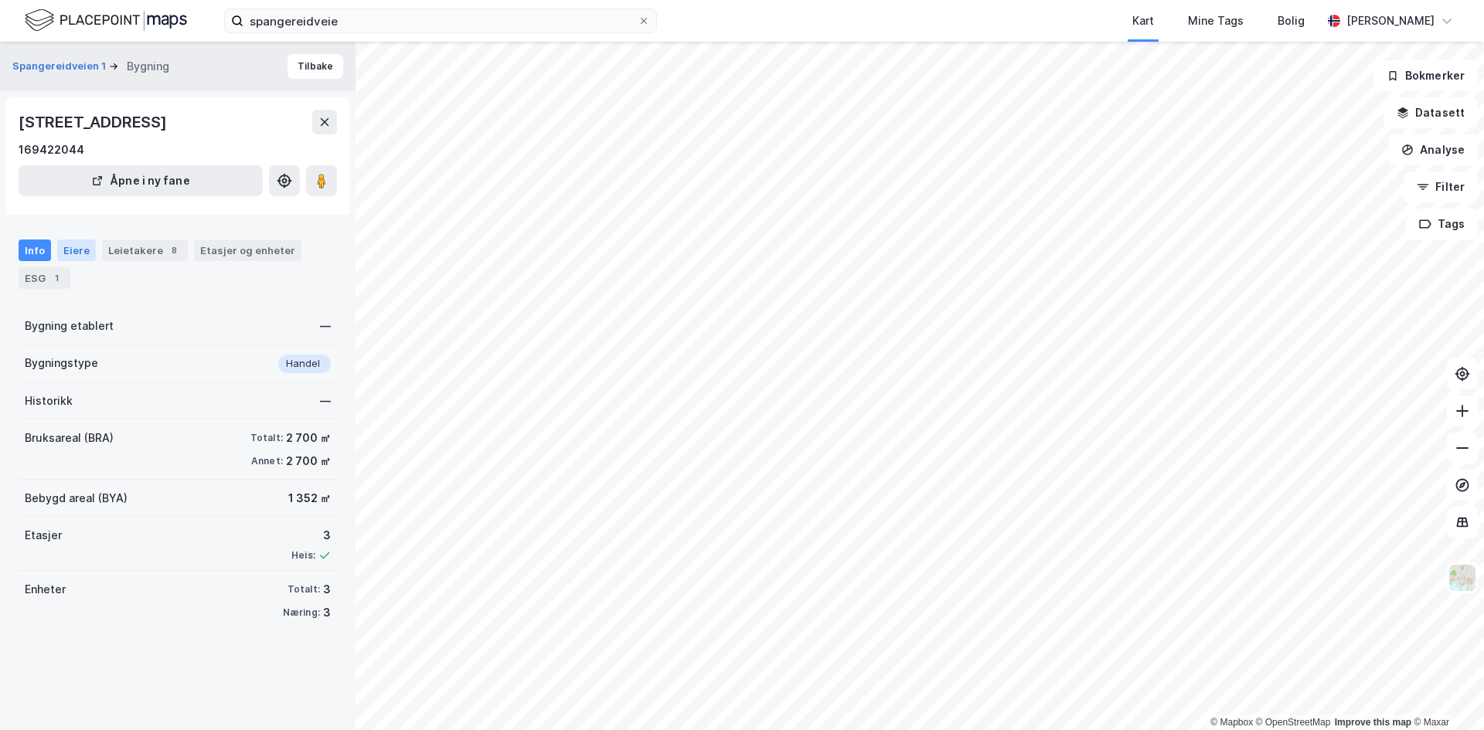
click at [76, 252] on div "Eiere" at bounding box center [76, 251] width 39 height 22
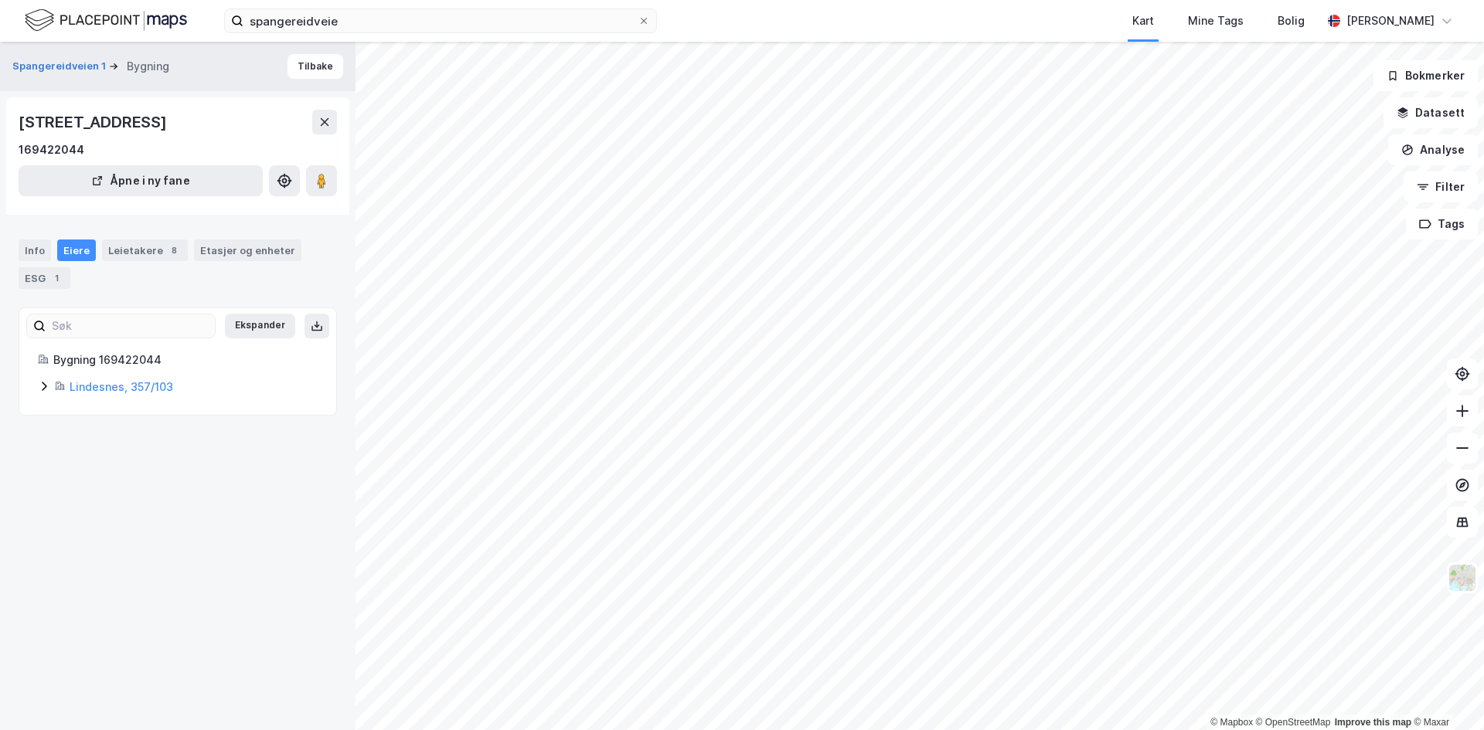
click at [45, 390] on icon at bounding box center [44, 386] width 12 height 12
click at [78, 439] on icon at bounding box center [81, 440] width 12 height 12
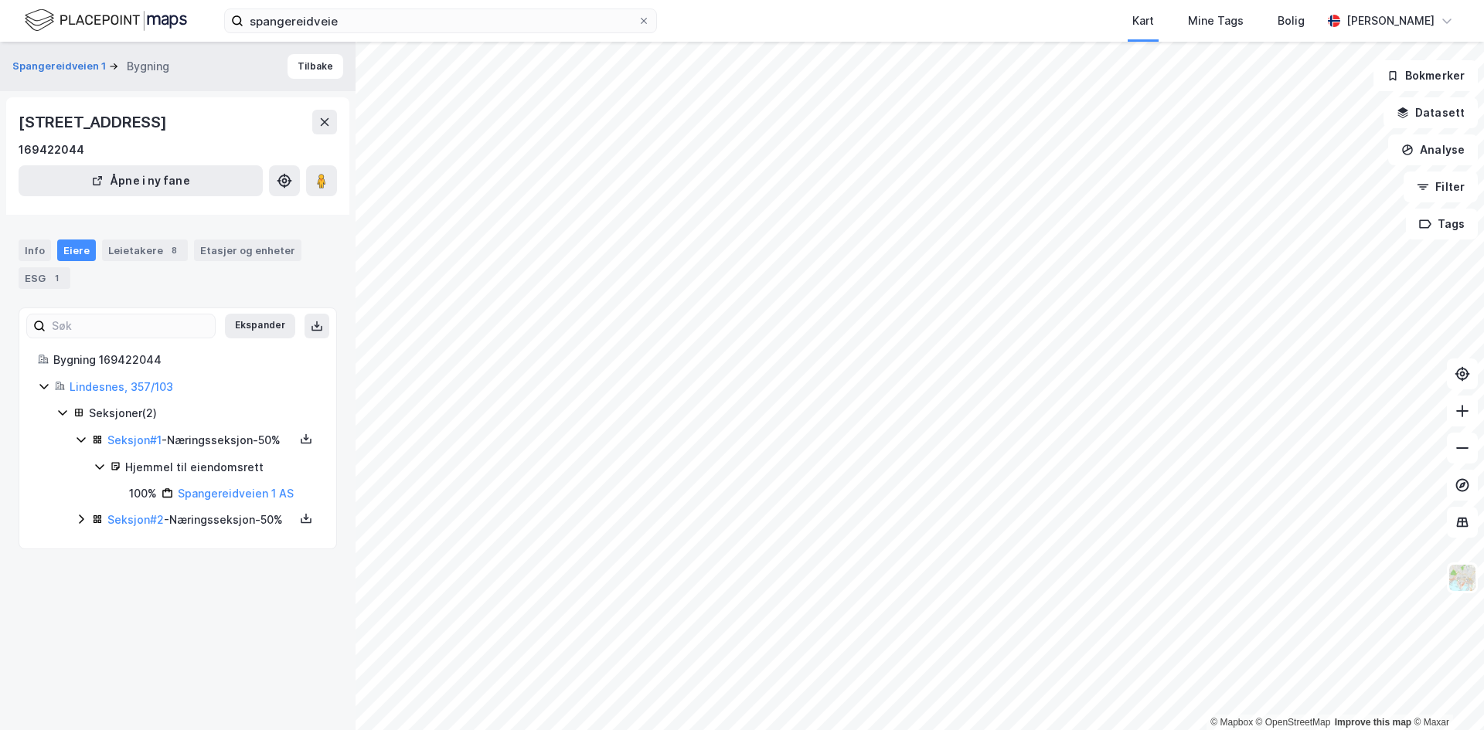
click at [79, 526] on icon at bounding box center [81, 519] width 12 height 12
